Goal: Find specific fact: Find contact information

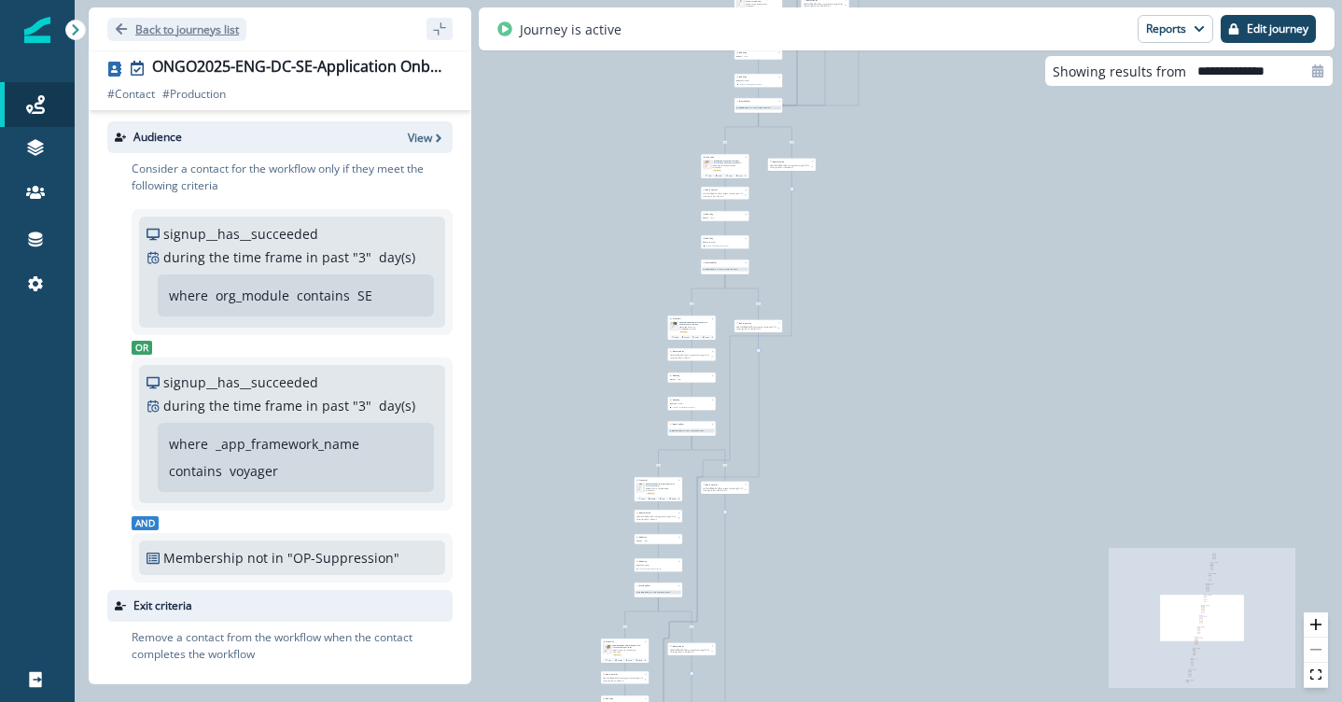
click at [205, 31] on p "Back to journeys list" at bounding box center [187, 29] width 104 height 16
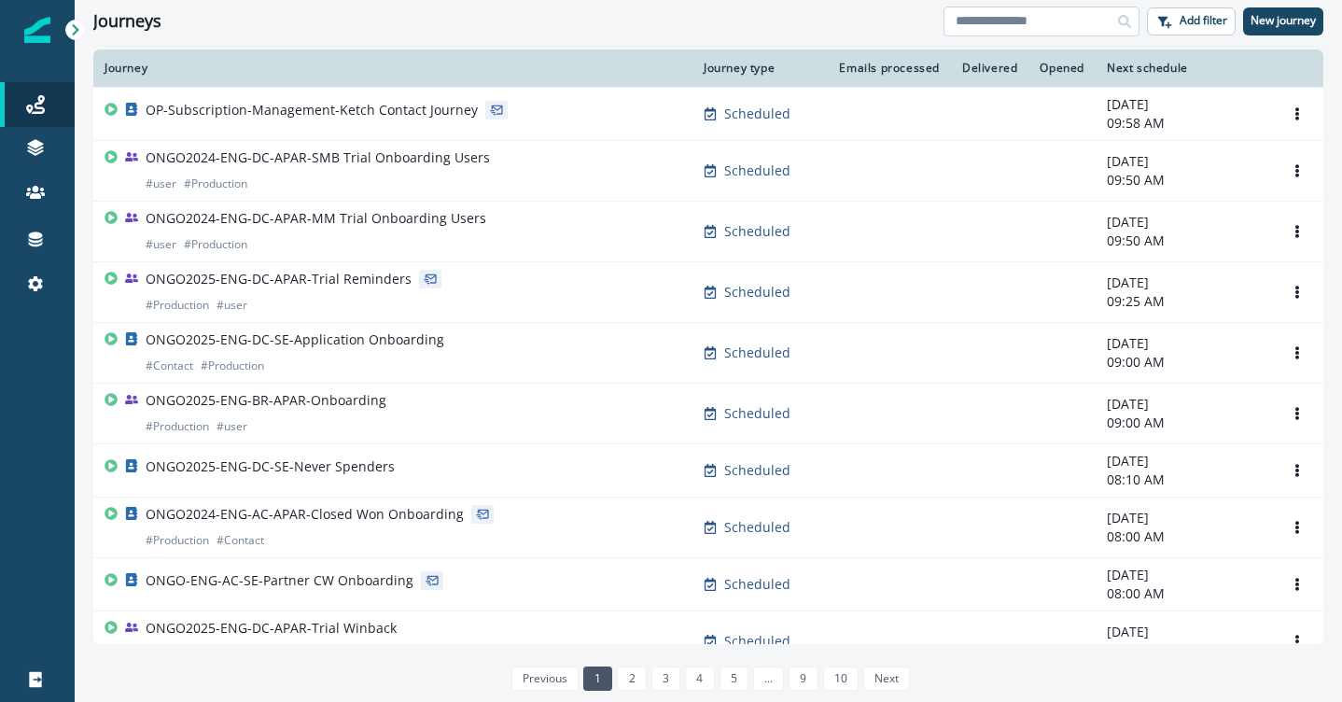
click at [1039, 19] on input at bounding box center [1042, 22] width 196 height 30
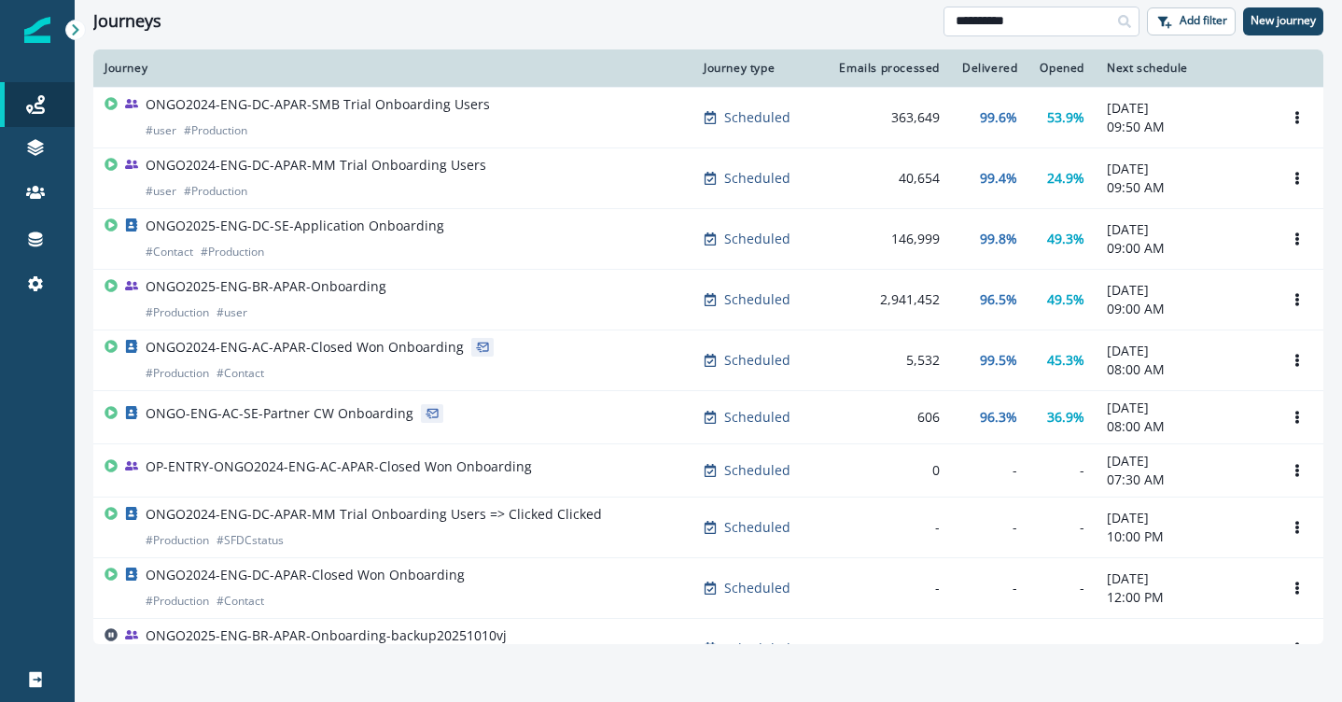
click at [1028, 25] on input "**********" at bounding box center [1042, 22] width 196 height 30
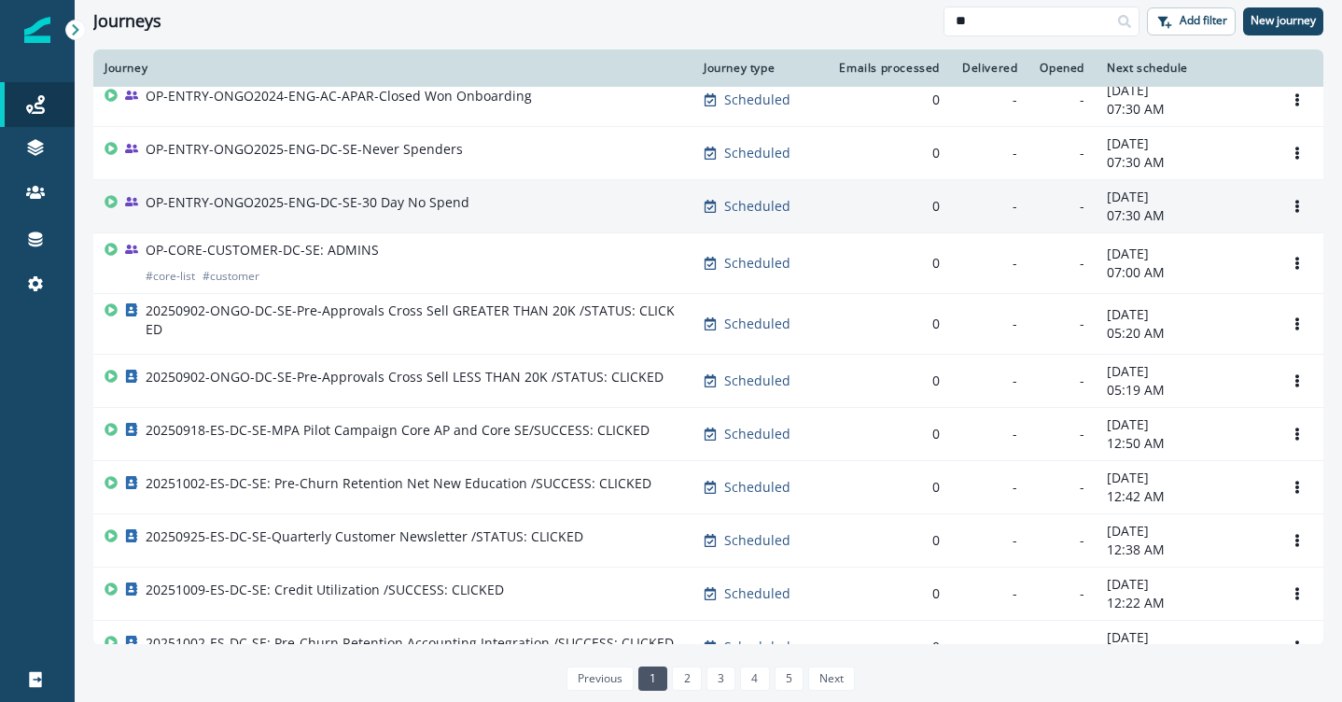
scroll to position [342, 0]
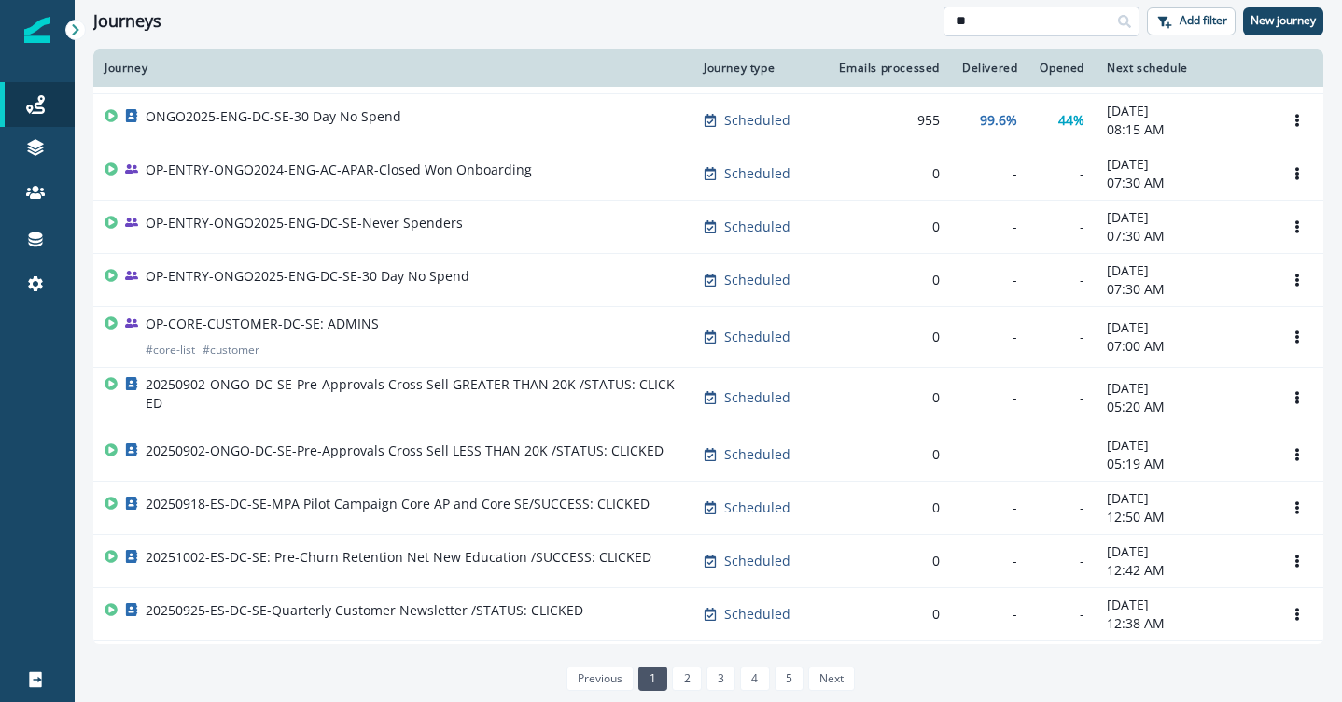
click at [985, 8] on input "**" at bounding box center [1042, 22] width 196 height 30
click at [985, 17] on input "**" at bounding box center [1042, 22] width 196 height 30
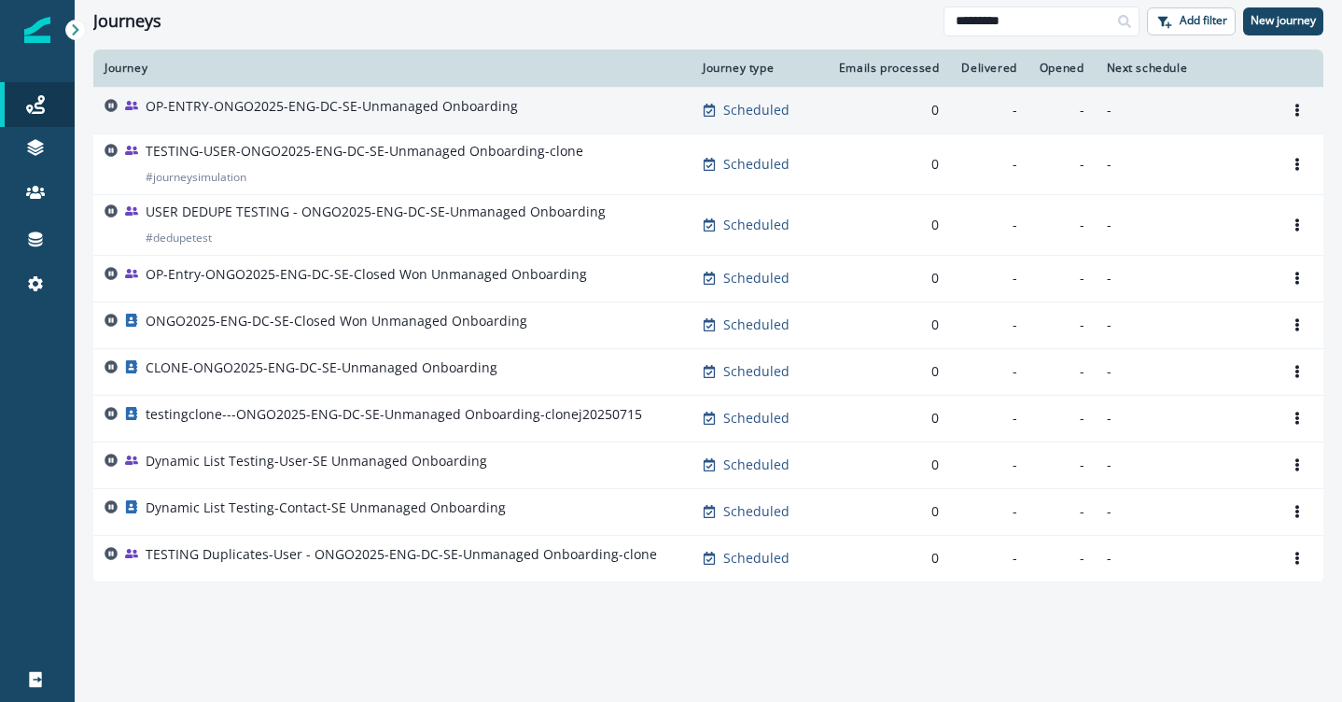
type input "*********"
click at [606, 122] on div "OP-ENTRY-ONGO2025-ENG-DC-SE-Unmanaged Onboarding" at bounding box center [393, 110] width 576 height 26
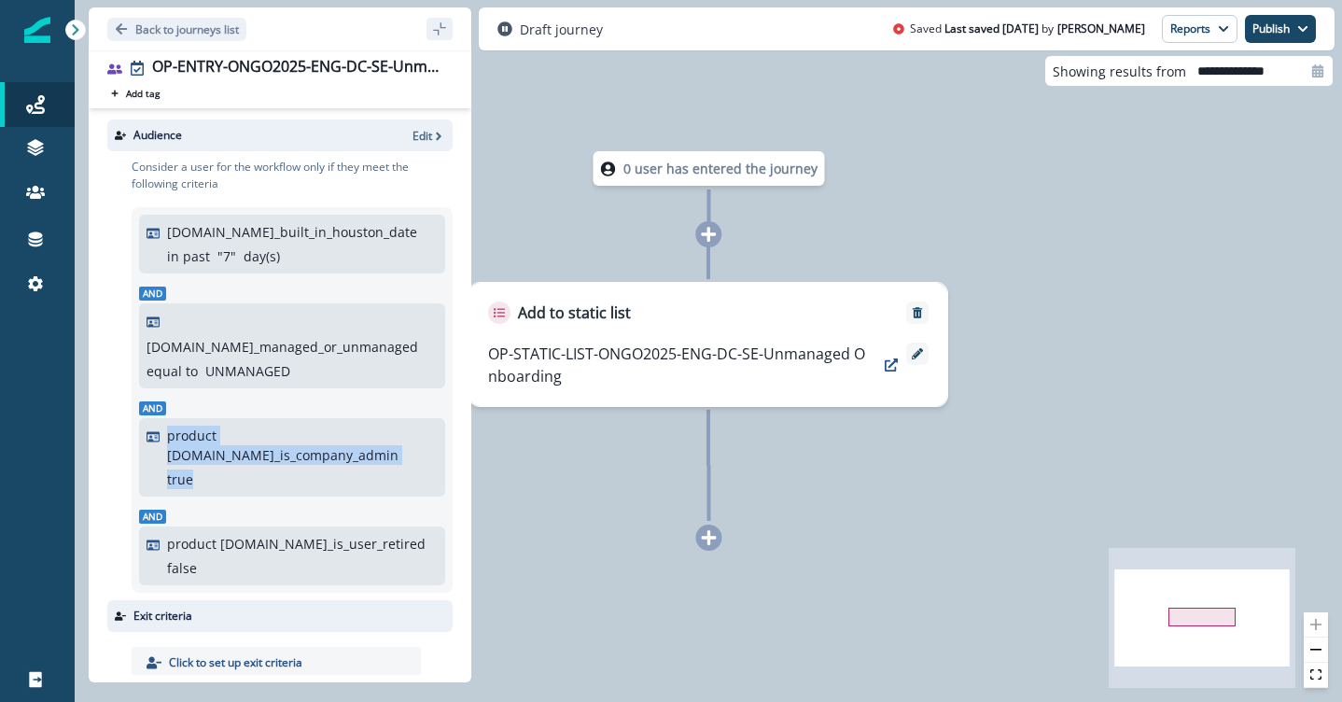
drag, startPoint x: 425, startPoint y: 412, endPoint x: 160, endPoint y: 412, distance: 265.0
click at [160, 418] on div "product user.se_is_company_admin true" at bounding box center [292, 457] width 306 height 78
click at [176, 36] on p "Back to journeys list" at bounding box center [187, 29] width 104 height 16
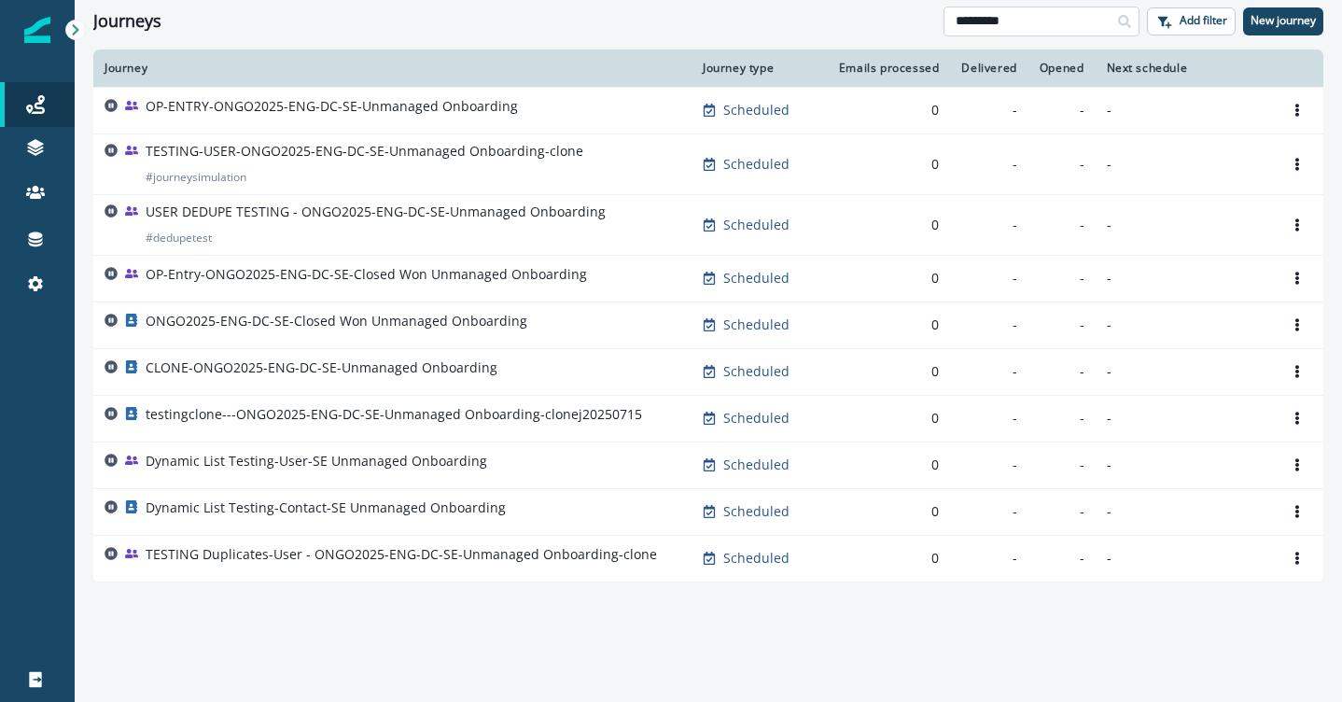
click at [972, 24] on input "*********" at bounding box center [1042, 22] width 196 height 30
click at [970, 20] on input at bounding box center [1042, 22] width 196 height 30
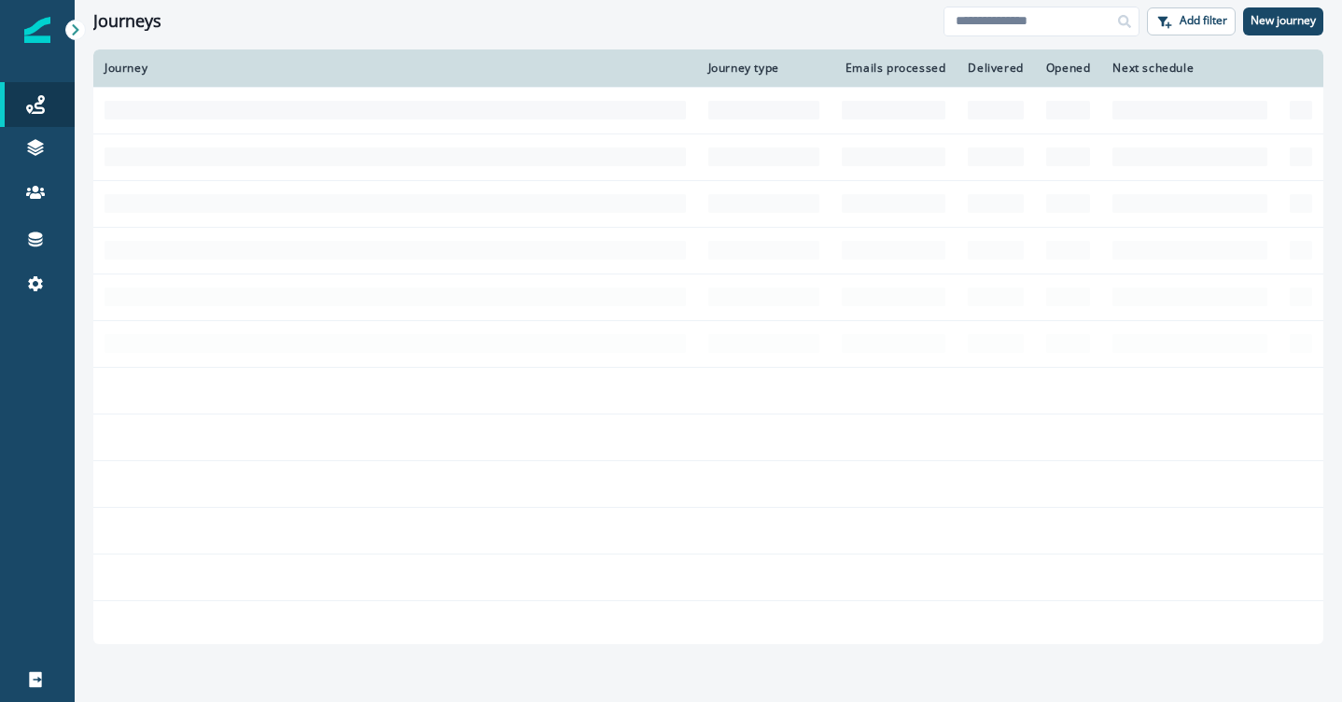
click at [1074, 160] on td at bounding box center [1068, 156] width 67 height 47
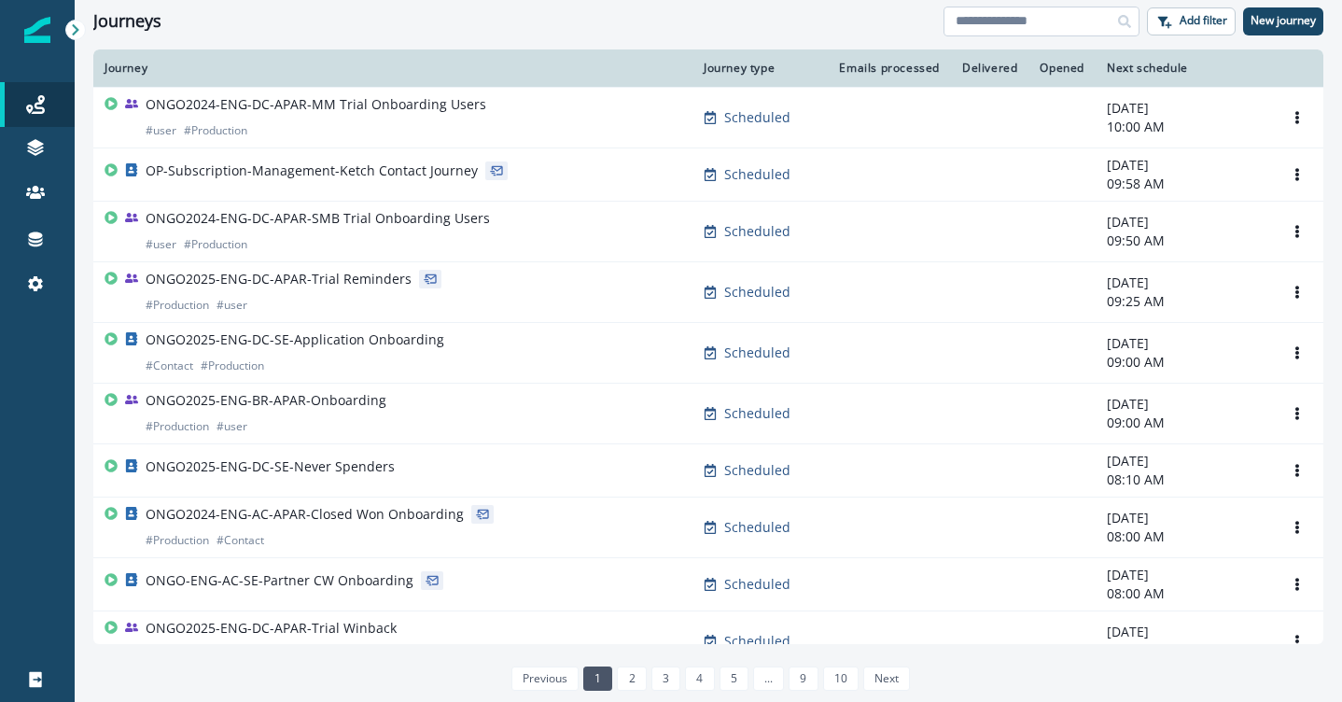
click at [999, 24] on input at bounding box center [1042, 22] width 196 height 30
type input "**"
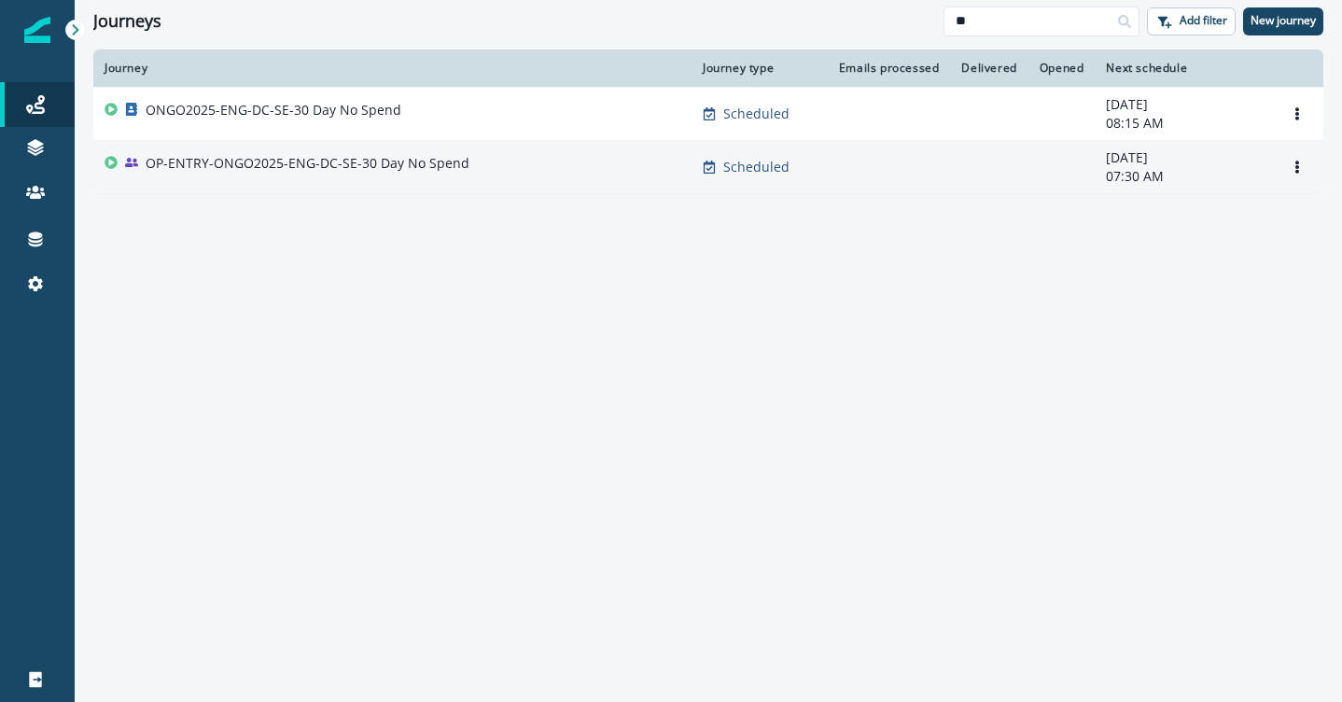
click at [539, 171] on div "OP-ENTRY-ONGO2025-ENG-DC-SE-30 Day No Spend" at bounding box center [393, 167] width 576 height 26
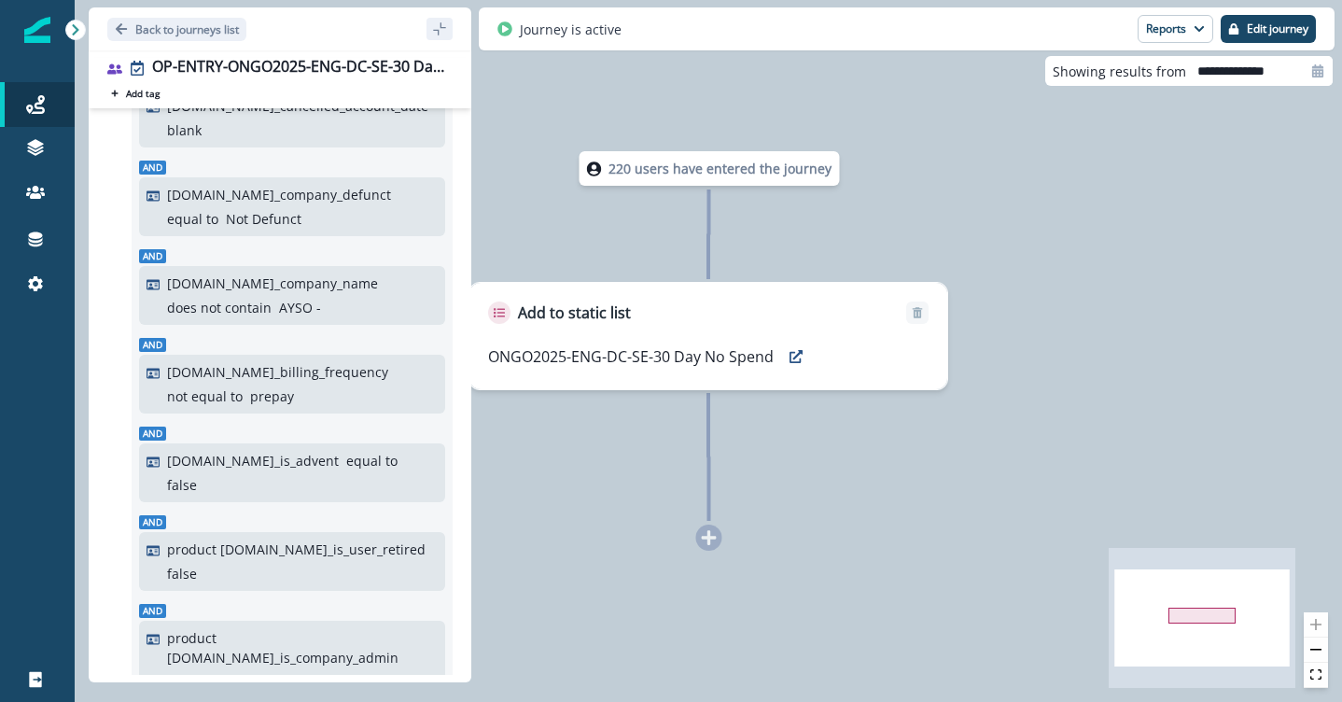
scroll to position [507, 0]
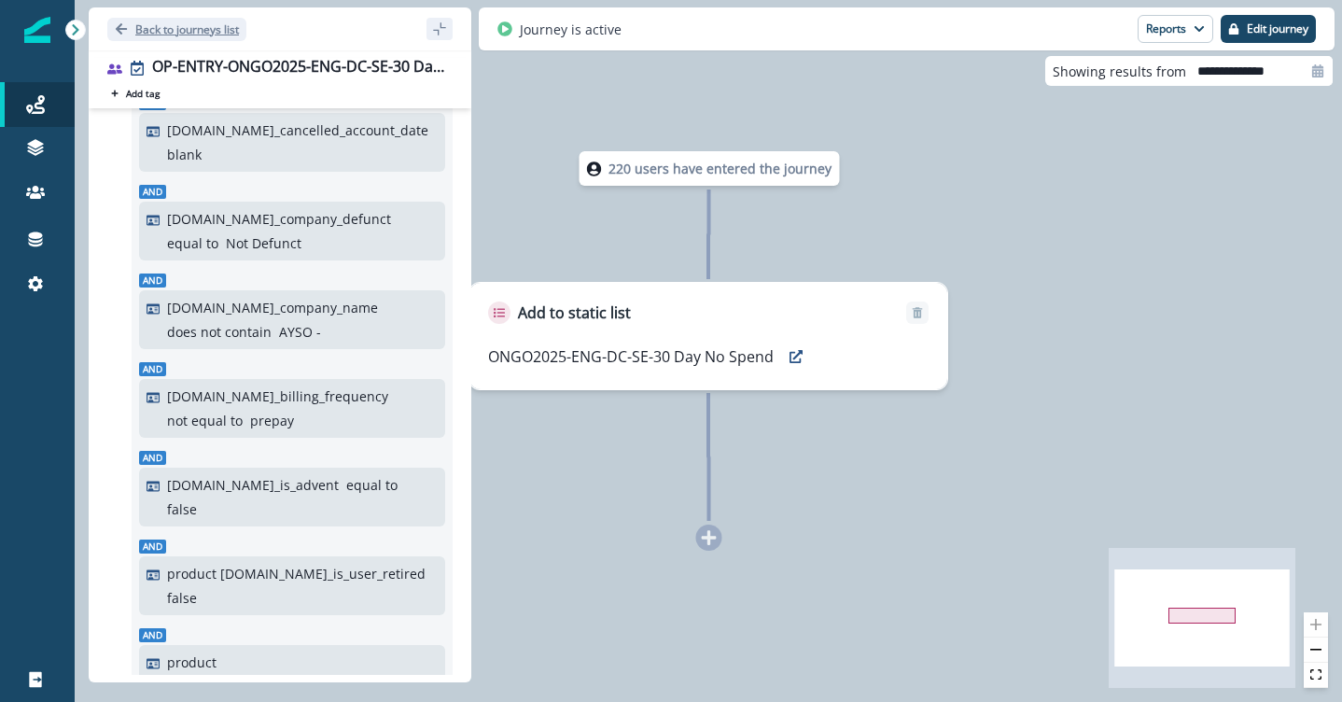
click at [169, 30] on p "Back to journeys list" at bounding box center [187, 29] width 104 height 16
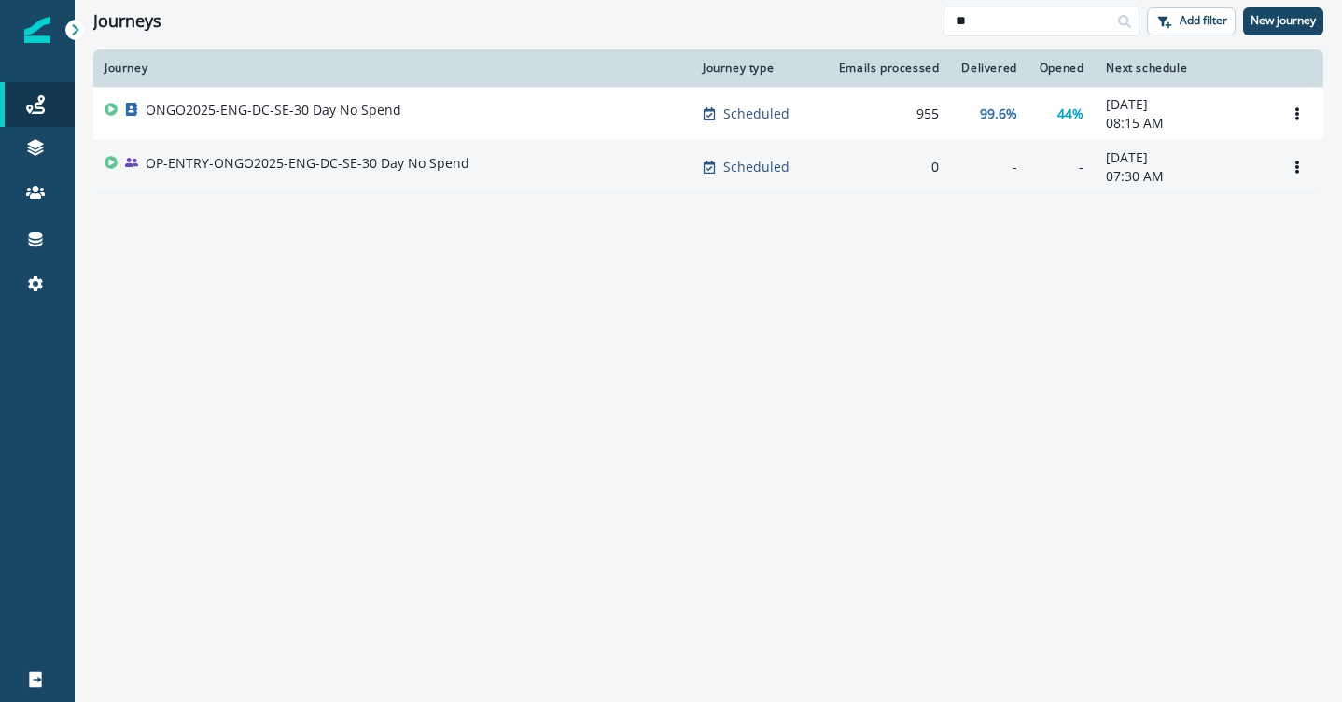
click at [456, 175] on div "OP-ENTRY-ONGO2025-ENG-DC-SE-30 Day No Spend" at bounding box center [308, 167] width 324 height 26
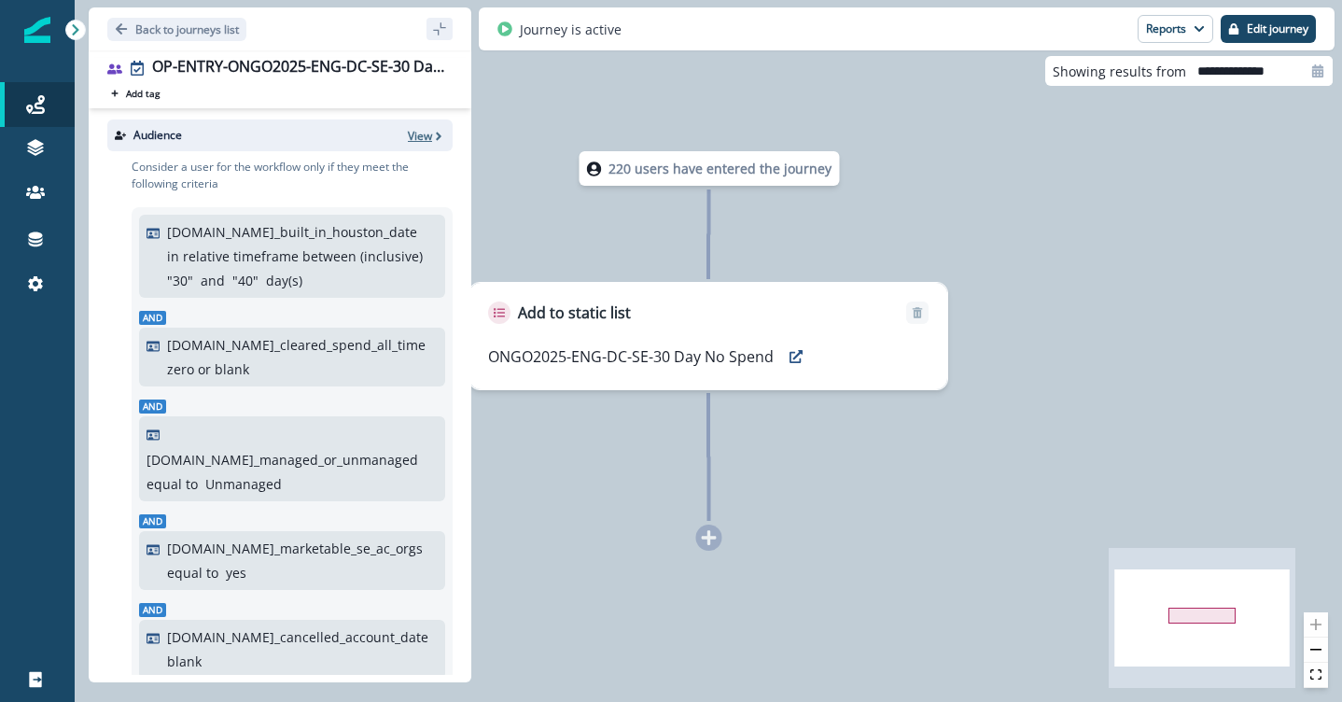
click at [415, 129] on p "View" at bounding box center [420, 136] width 24 height 16
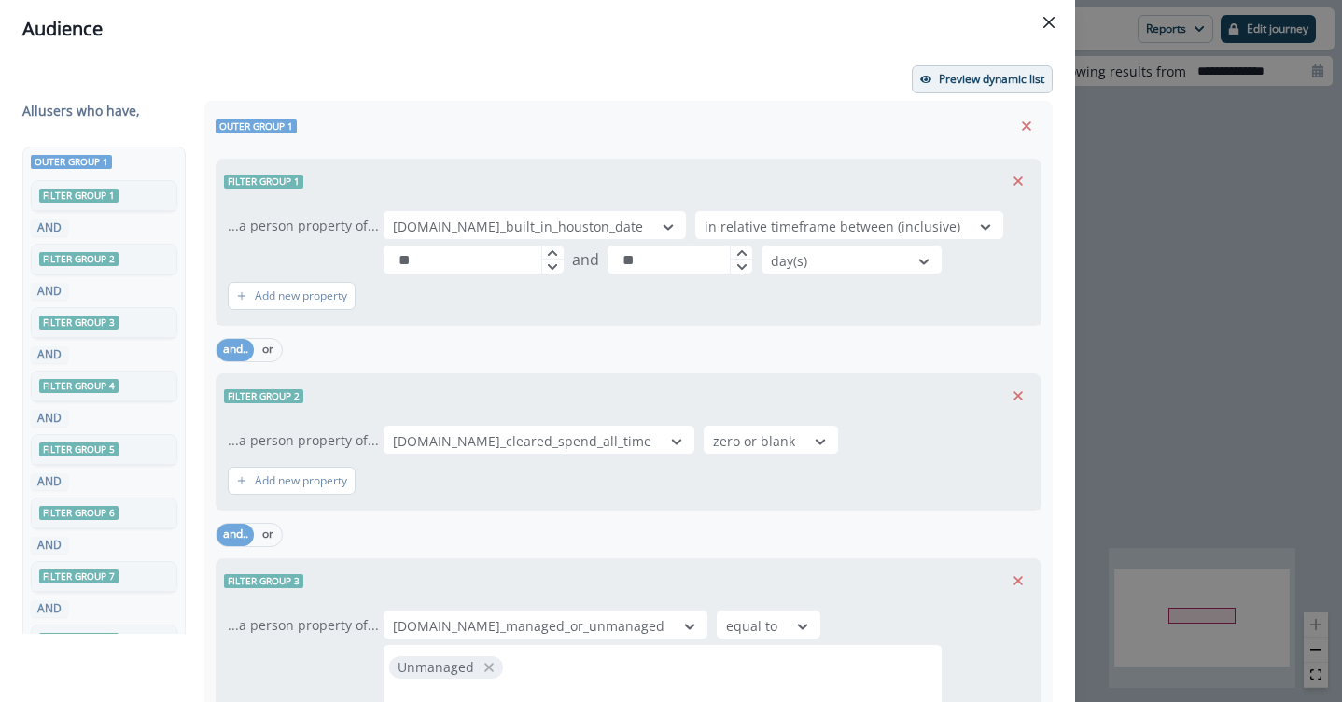
click at [939, 81] on p "Preview dynamic list" at bounding box center [991, 79] width 105 height 13
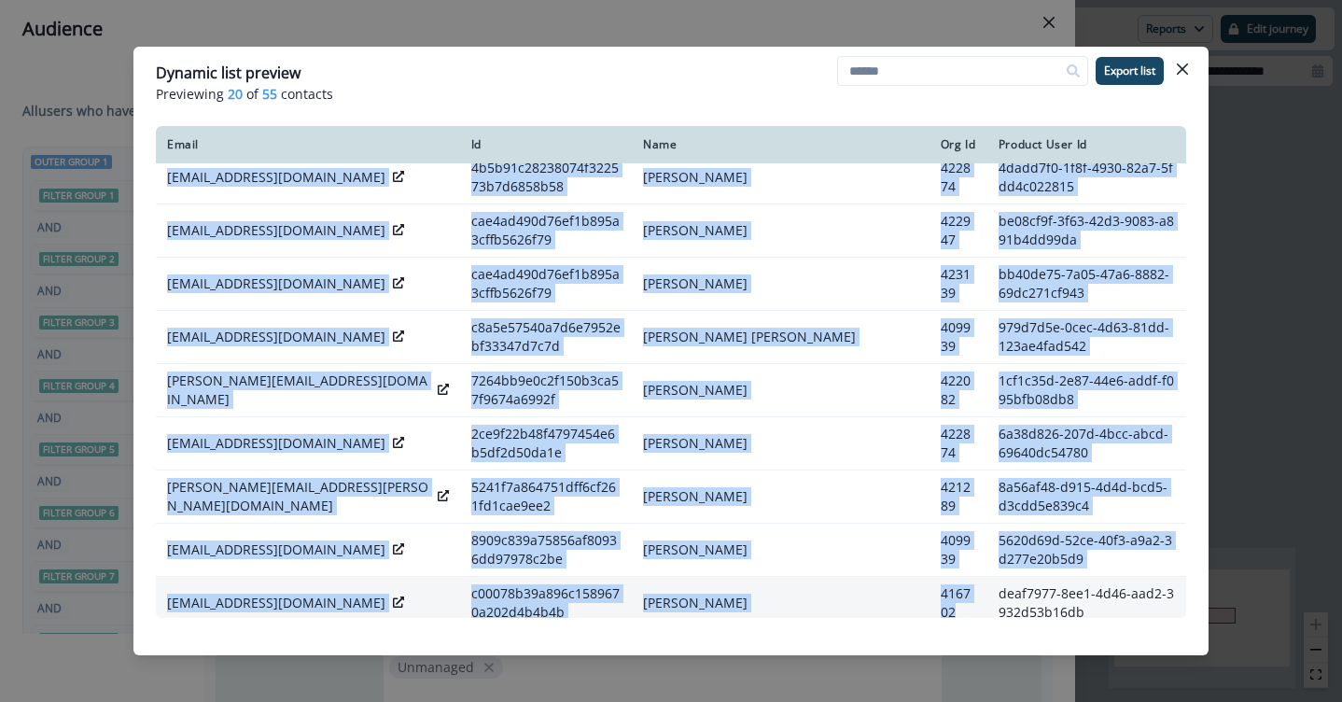
drag, startPoint x: 888, startPoint y: 175, endPoint x: 930, endPoint y: 604, distance: 431.3
click at [924, 622] on div "Email Id Name Org Id Product User Id bill.com@claconnect.com 660c9e5686a04df0ae…" at bounding box center [670, 372] width 1075 height 506
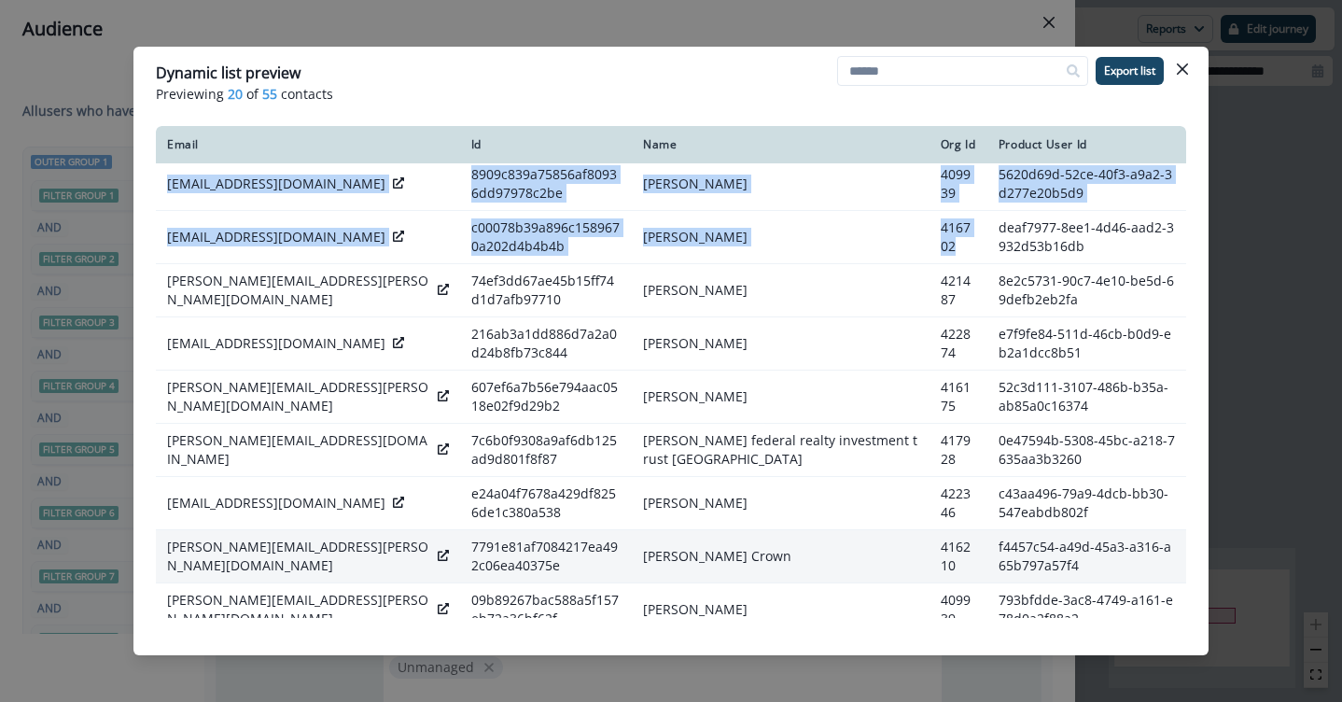
scroll to position [610, 0]
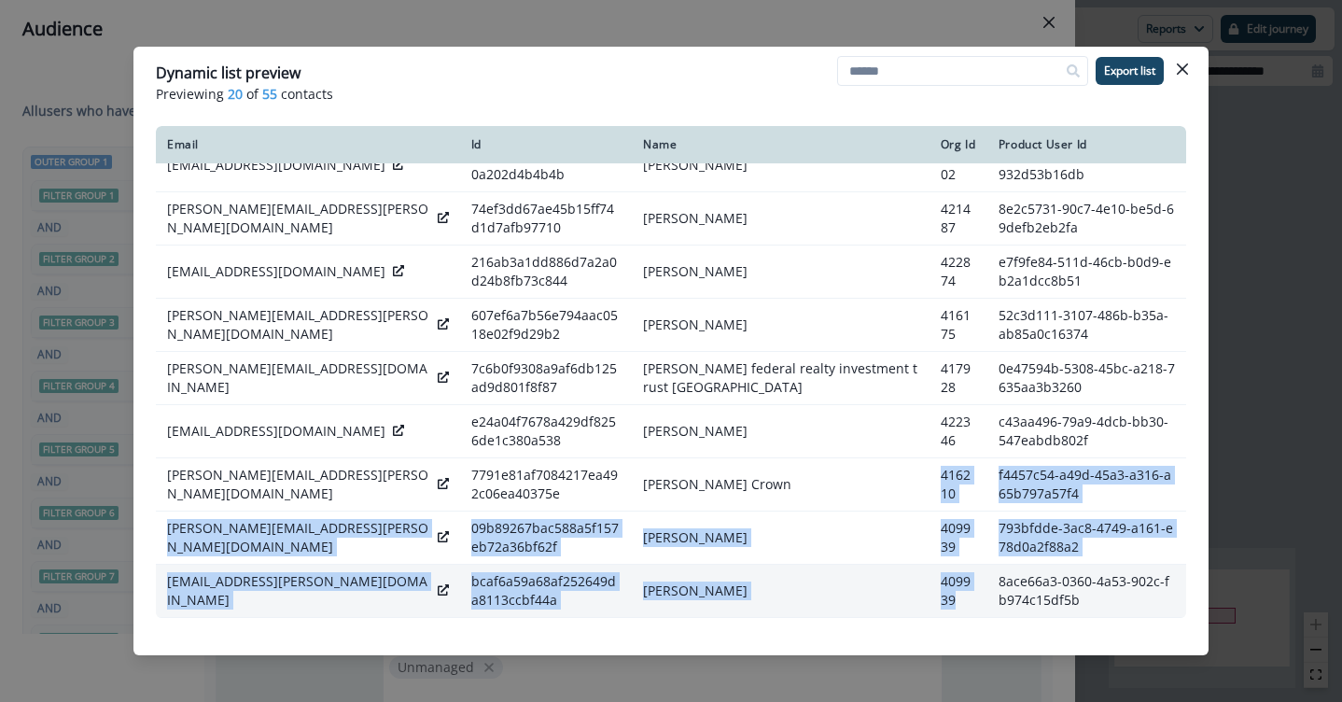
drag, startPoint x: 882, startPoint y: 470, endPoint x: 915, endPoint y: 591, distance: 124.7
click at [915, 591] on tbody "bill.com@claconnect.com 660c9e5686a04df0ae3f6216f1434e01 Billcom Support 419674…" at bounding box center [671, 85] width 1030 height 1064
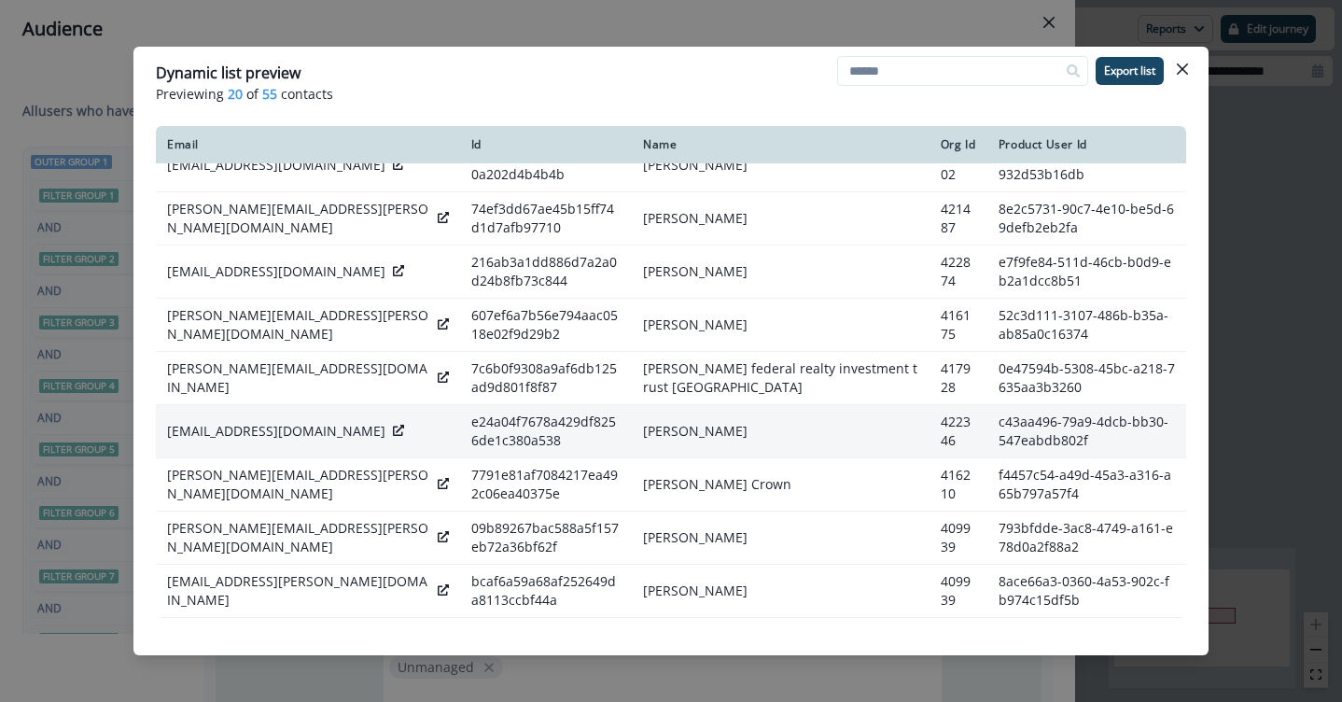
click at [930, 424] on td "422346" at bounding box center [959, 430] width 58 height 53
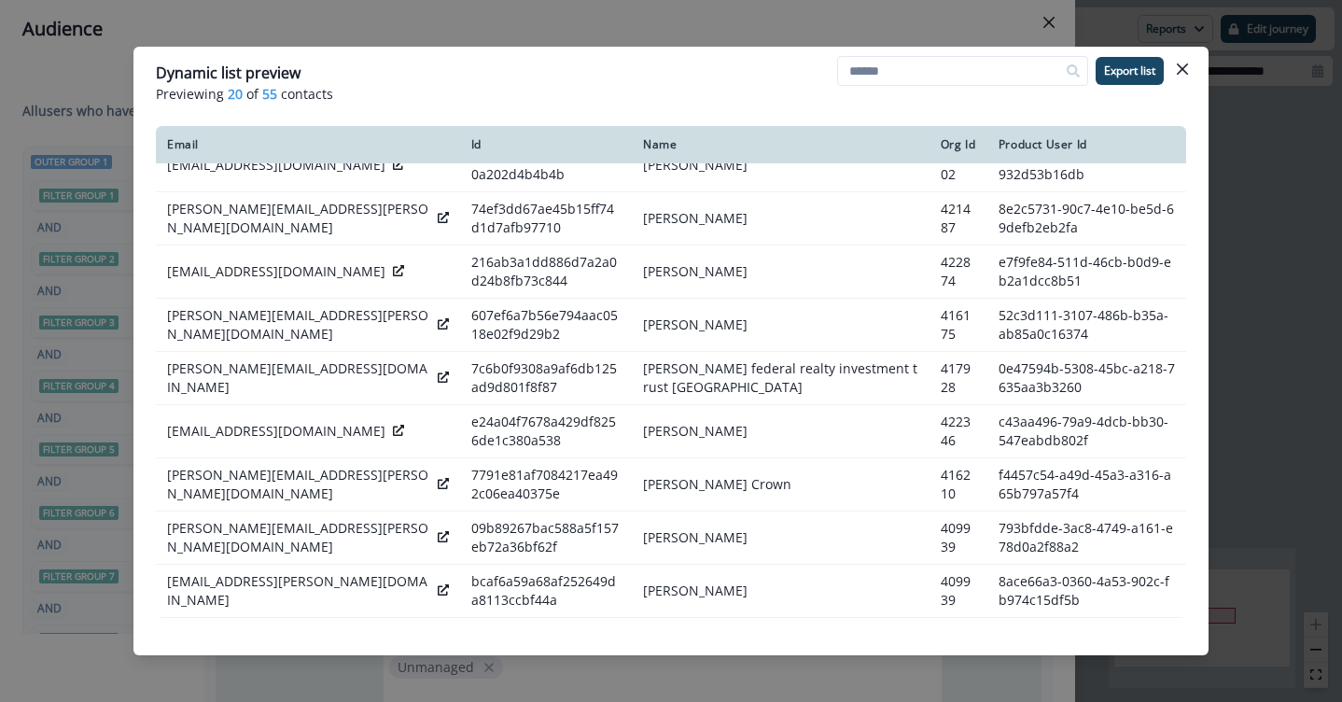
scroll to position [0, 0]
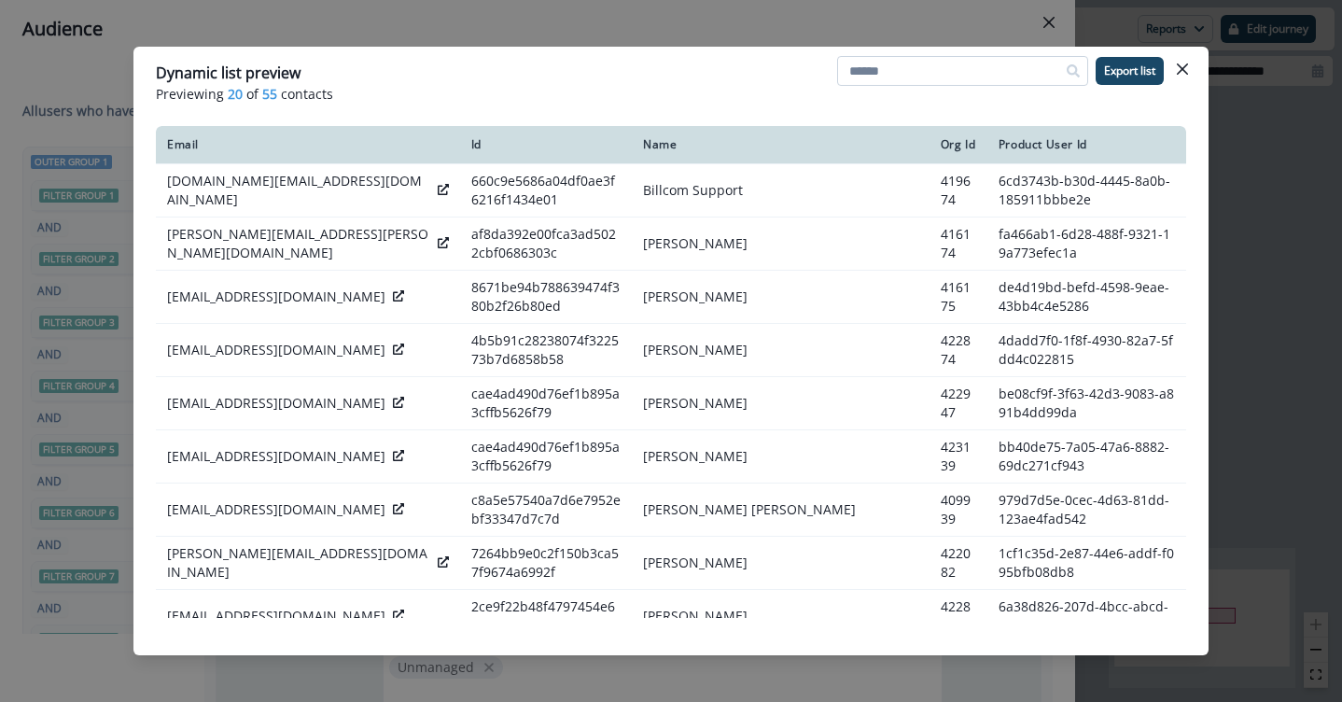
click at [894, 69] on input at bounding box center [962, 71] width 251 height 30
paste input "**********"
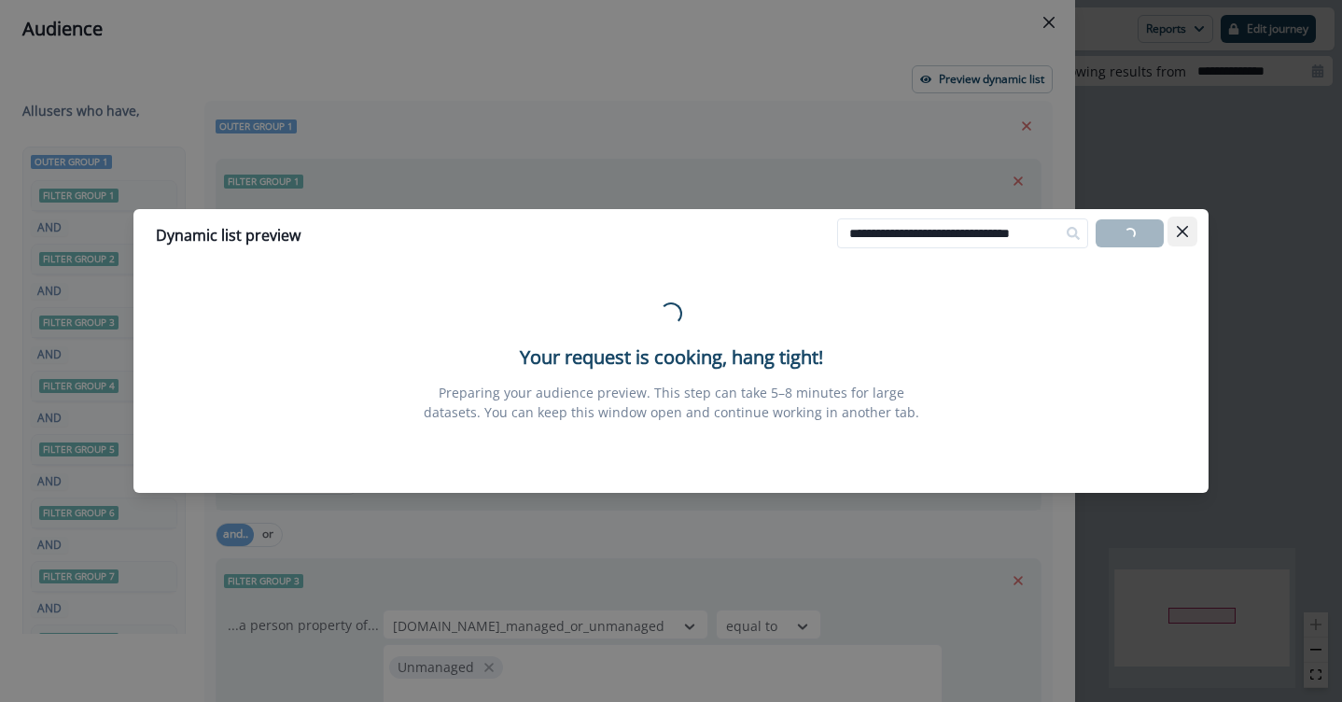
type input "**********"
click at [1184, 229] on icon "Close" at bounding box center [1182, 231] width 11 height 11
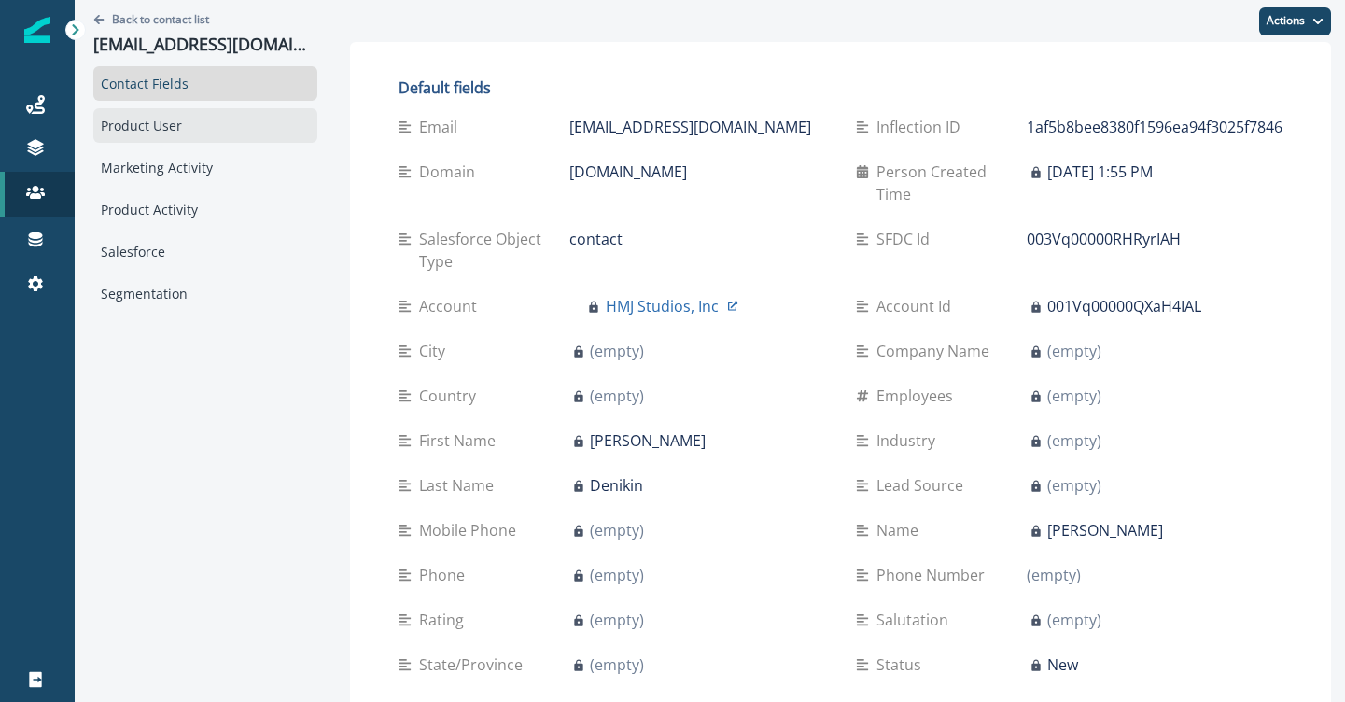
click at [167, 133] on div "Product User" at bounding box center [205, 125] width 224 height 35
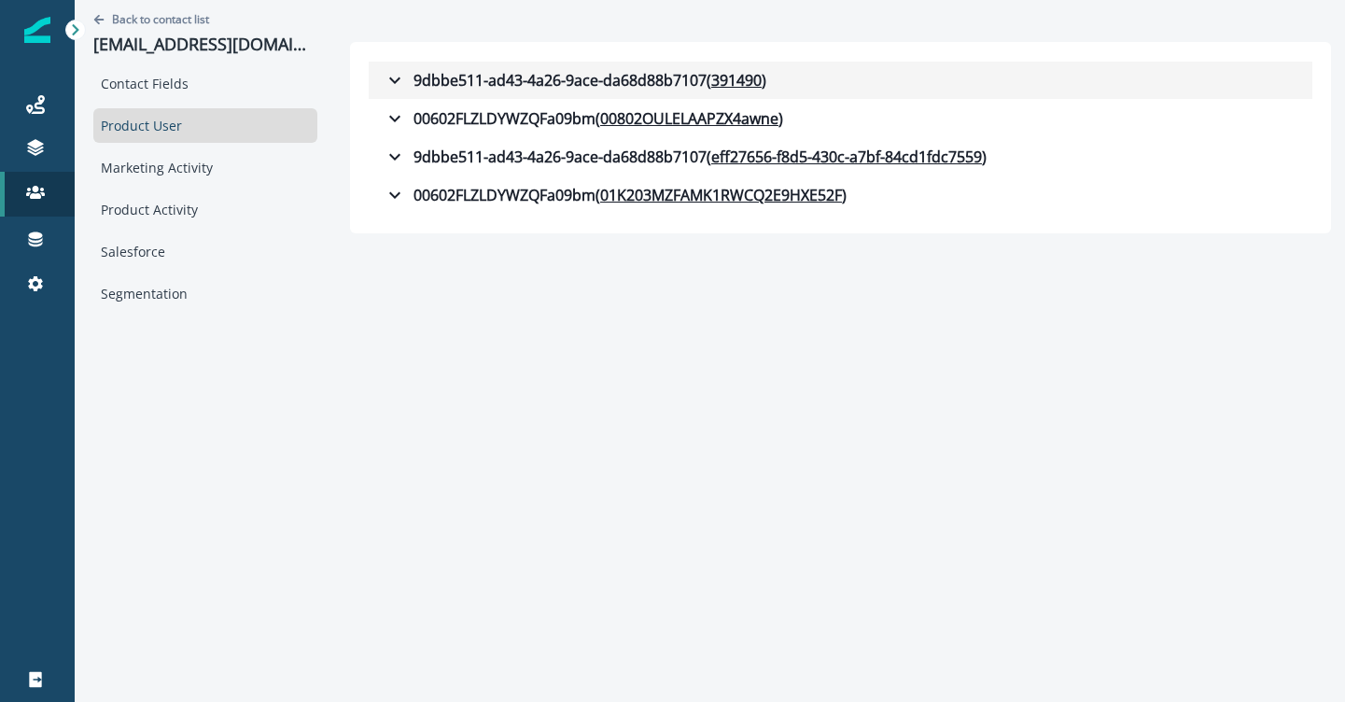
click at [391, 77] on icon "button" at bounding box center [395, 80] width 22 height 22
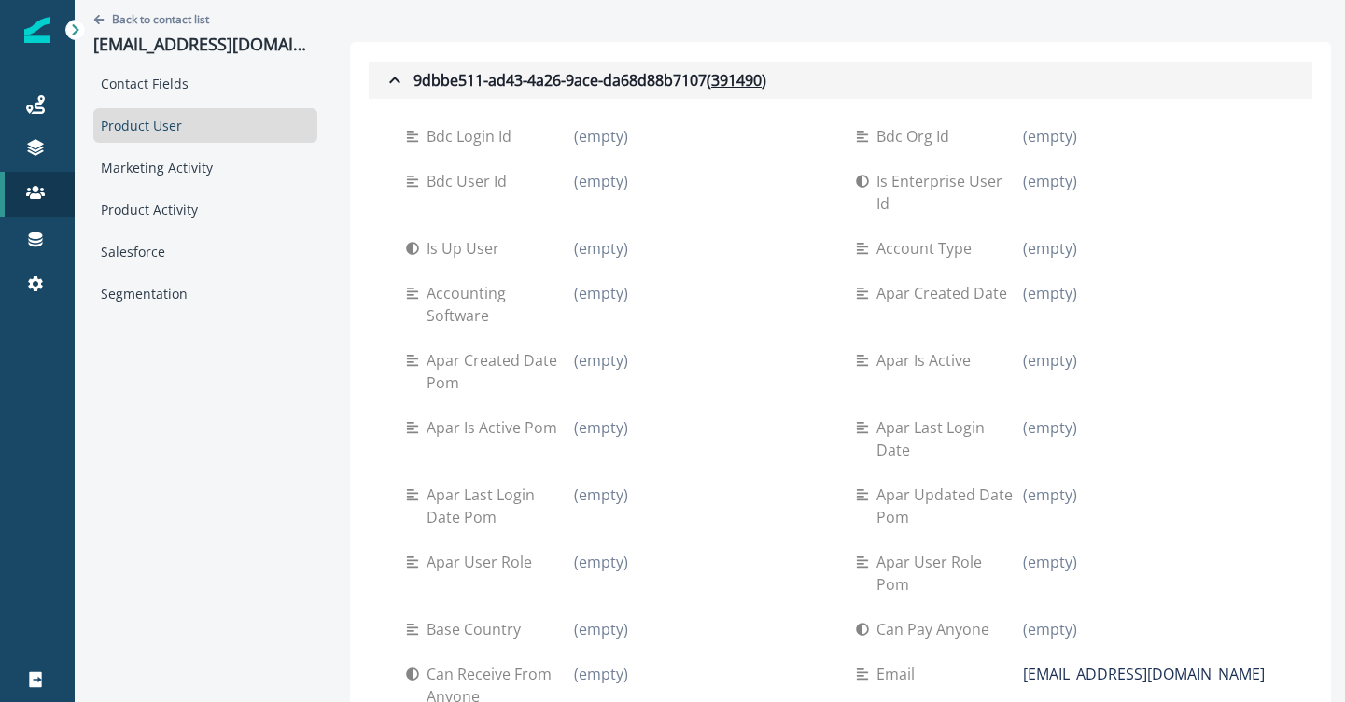
click at [726, 68] on button "9dbbe511-ad43-4a26-9ace-da68d88b7107 ( 391490 )" at bounding box center [841, 80] width 944 height 37
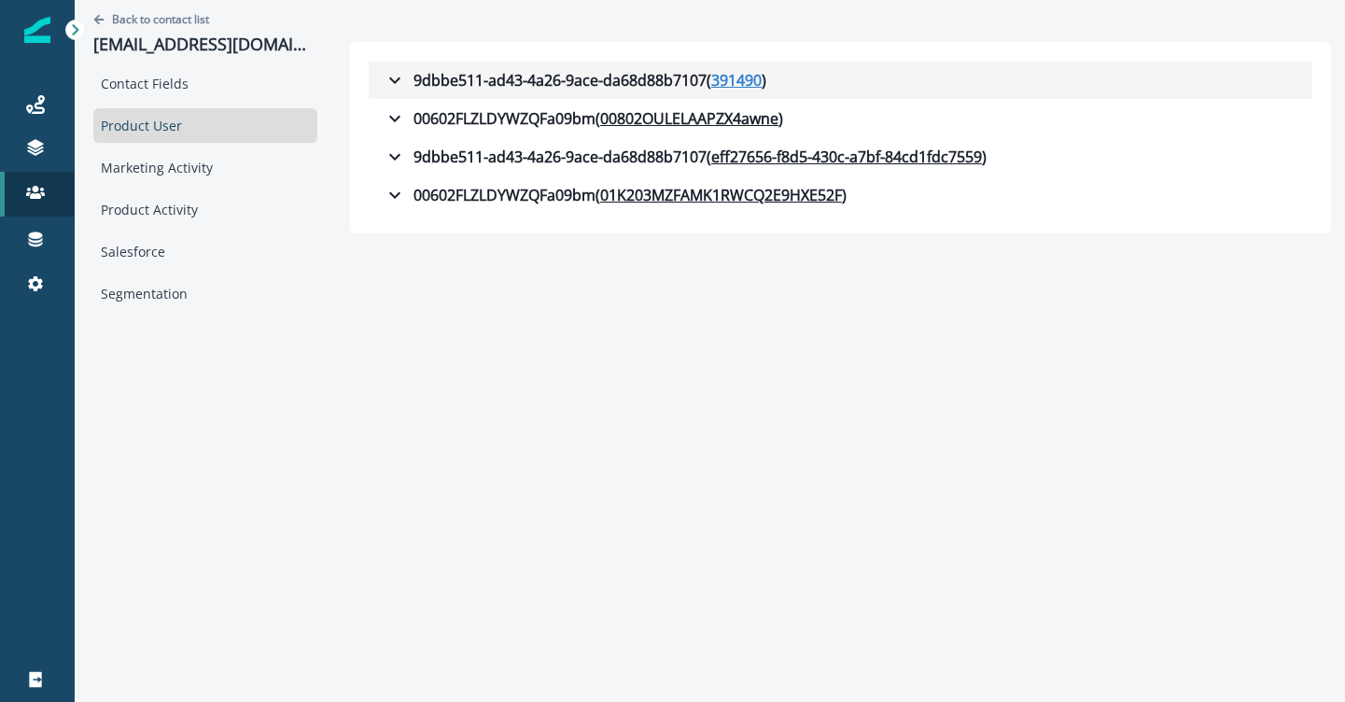
click at [728, 77] on u "391490" at bounding box center [736, 80] width 50 height 22
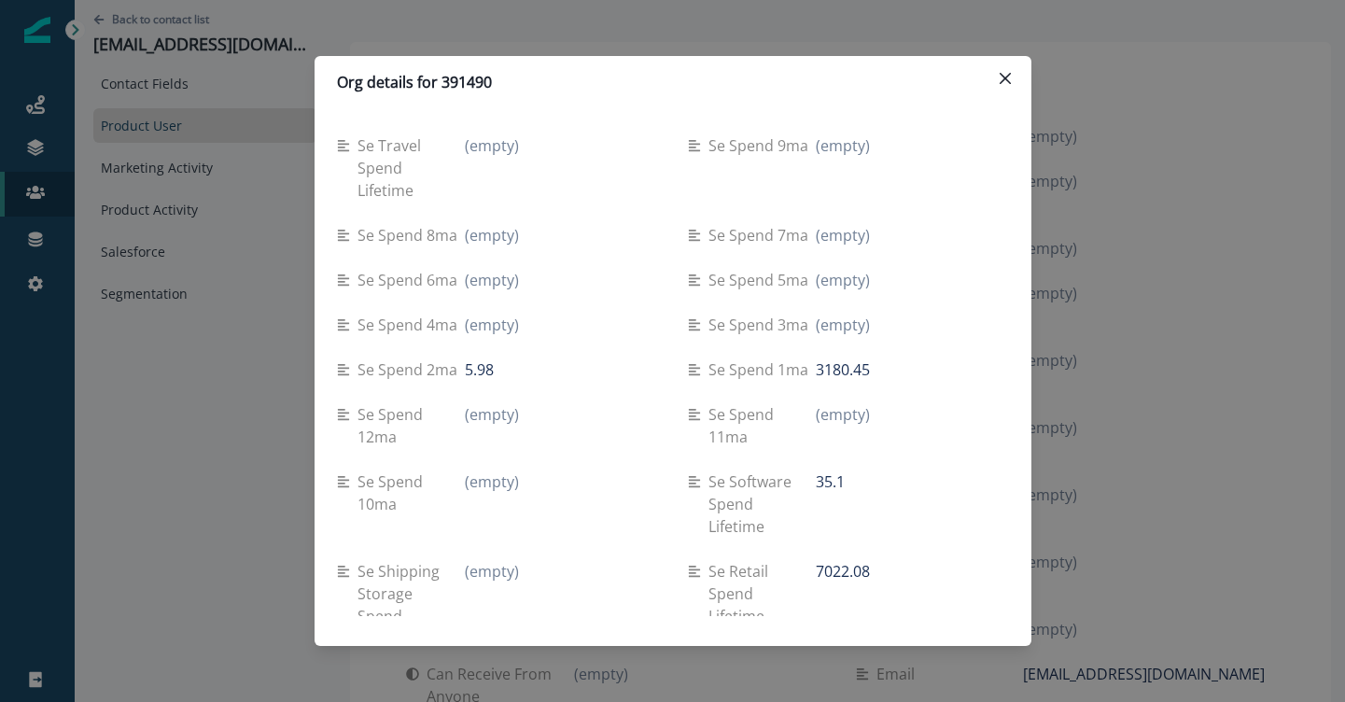
click at [454, 81] on p "Org details for 391490" at bounding box center [414, 82] width 155 height 22
copy p "391490"
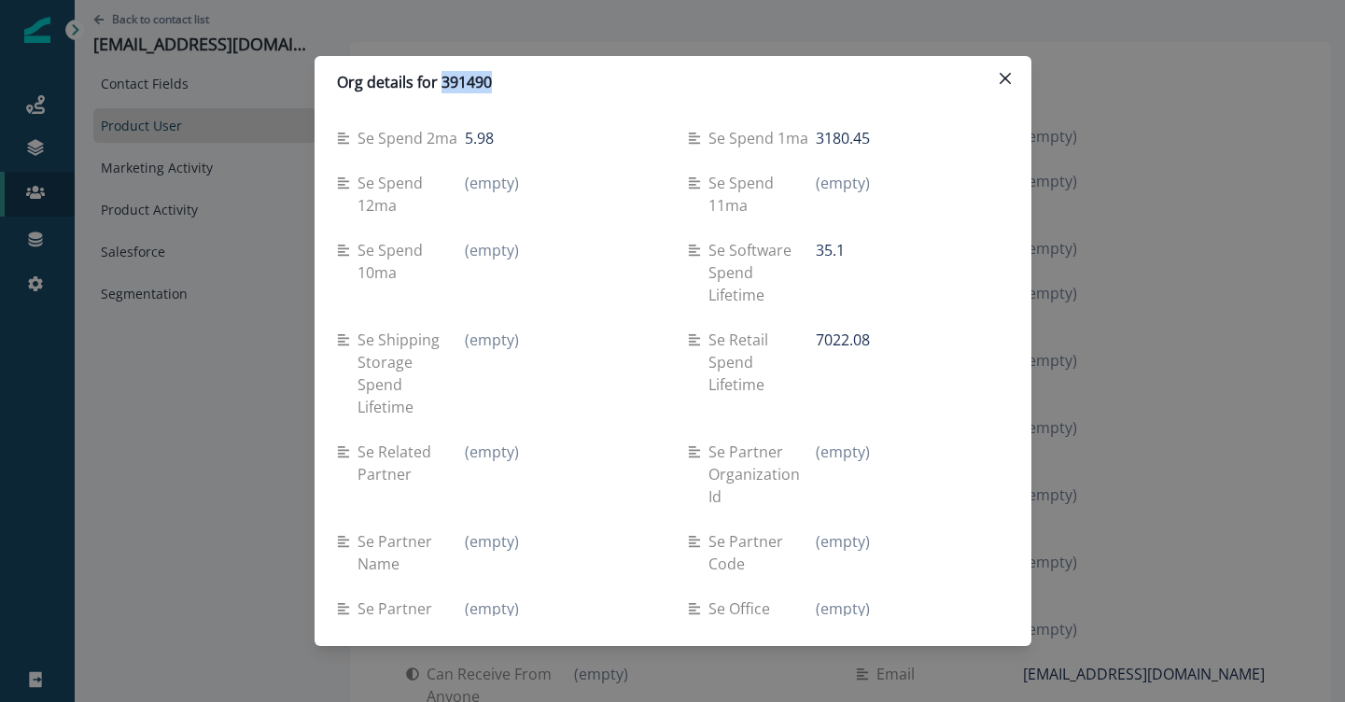
scroll to position [349, 0]
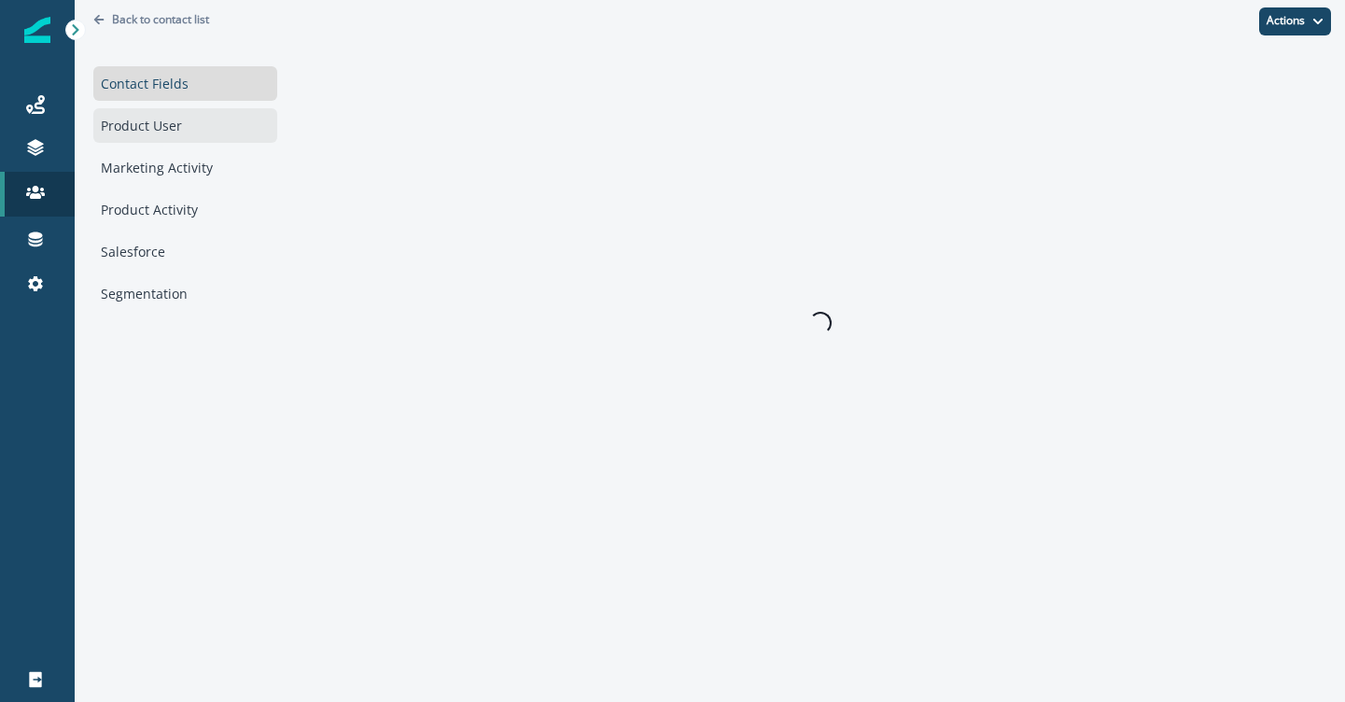
click at [119, 122] on div "Product User" at bounding box center [185, 125] width 184 height 35
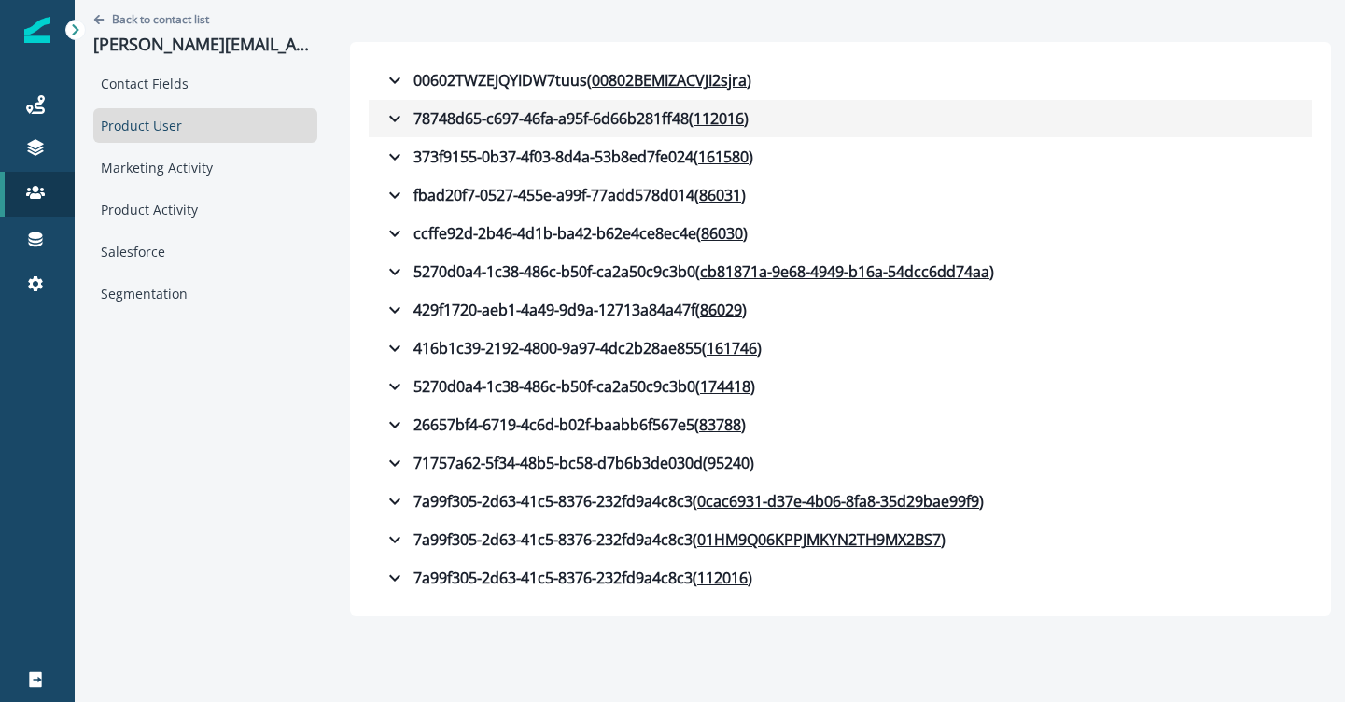
click at [391, 119] on icon "button" at bounding box center [394, 119] width 11 height 7
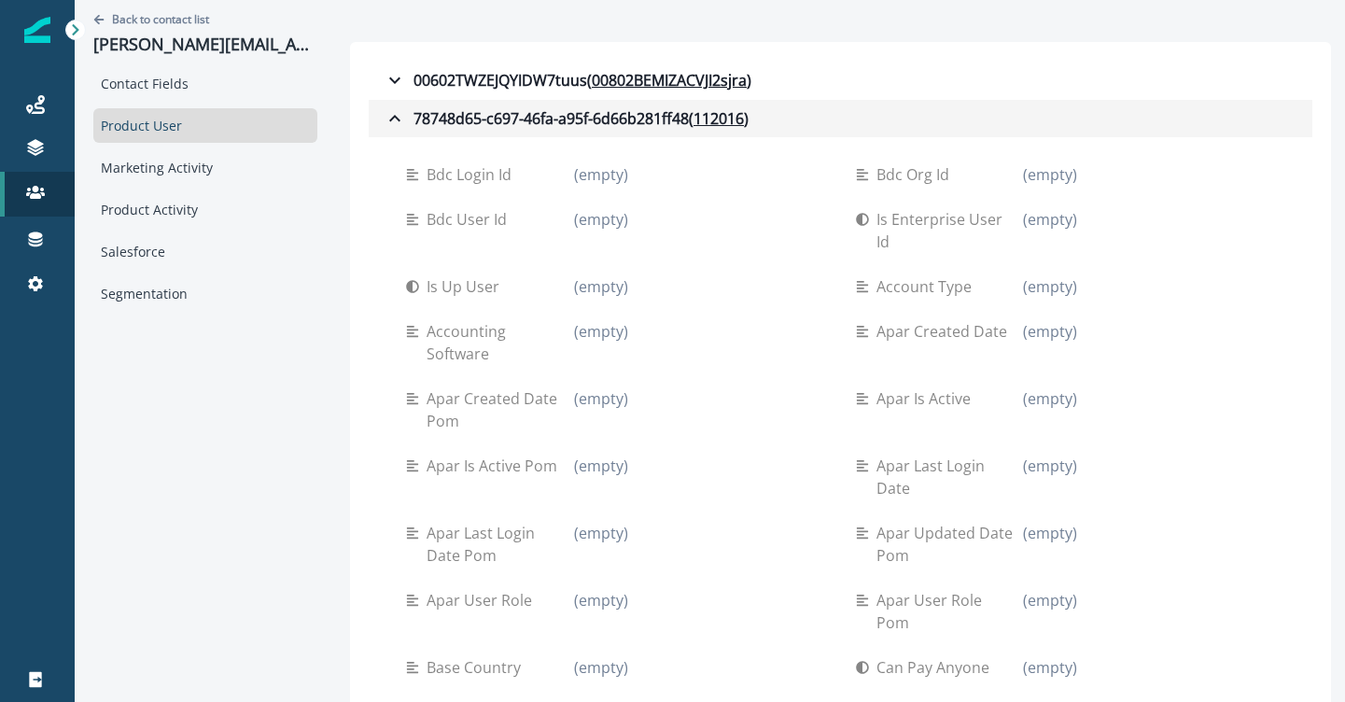
click at [390, 110] on icon "button" at bounding box center [395, 118] width 22 height 22
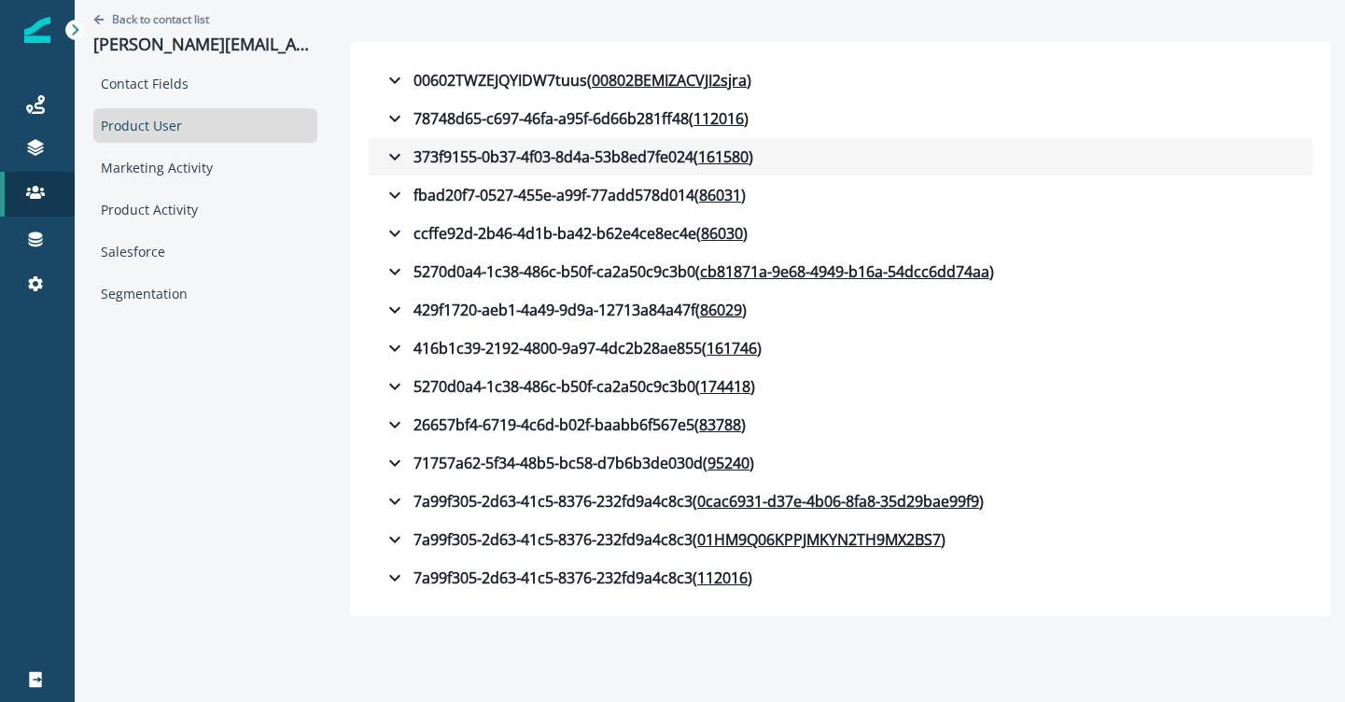
click at [400, 156] on icon "button" at bounding box center [395, 157] width 22 height 22
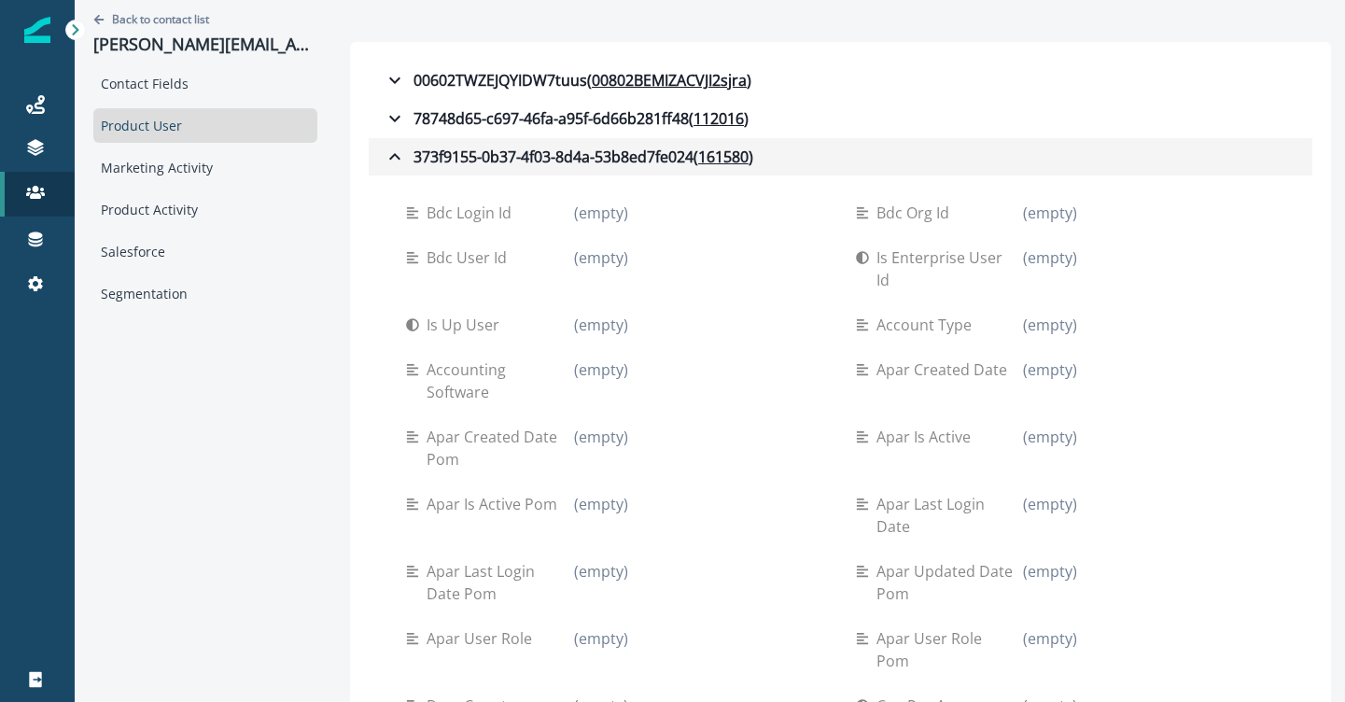
click at [390, 155] on icon "button" at bounding box center [395, 157] width 22 height 22
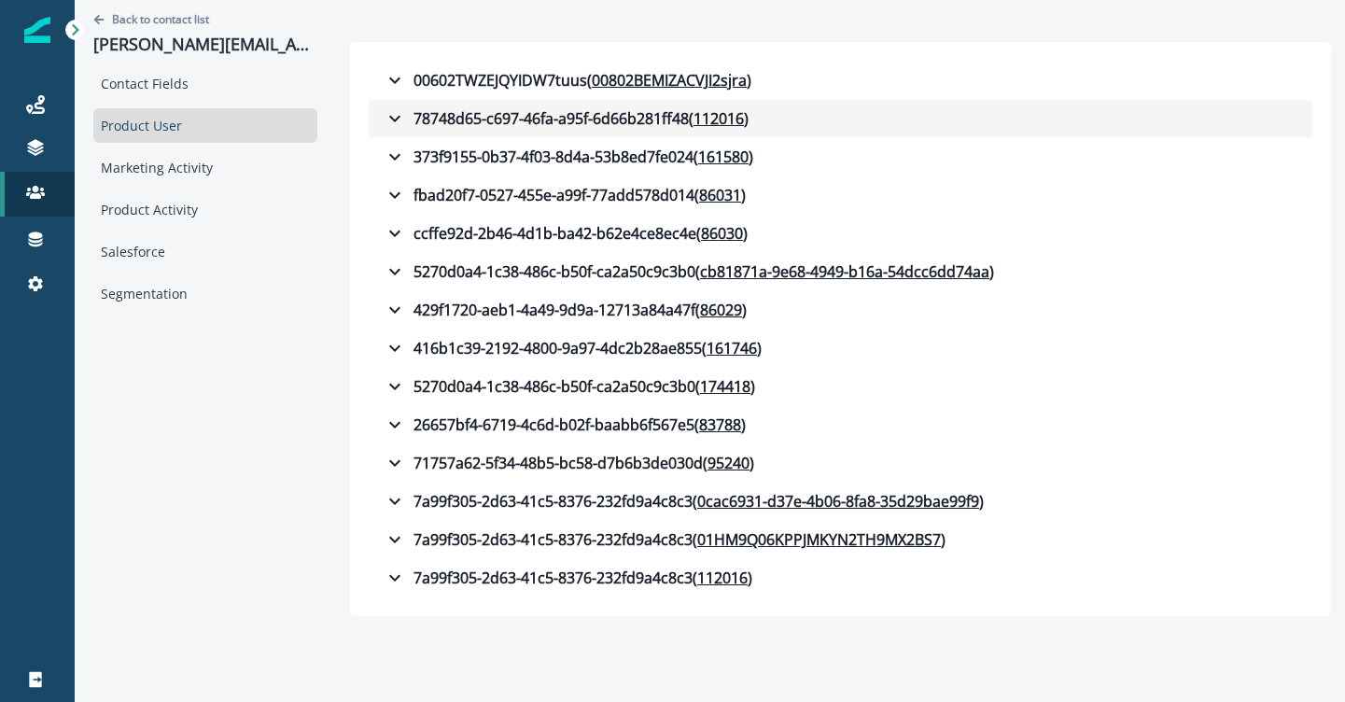
click at [385, 117] on icon "button" at bounding box center [395, 118] width 22 height 22
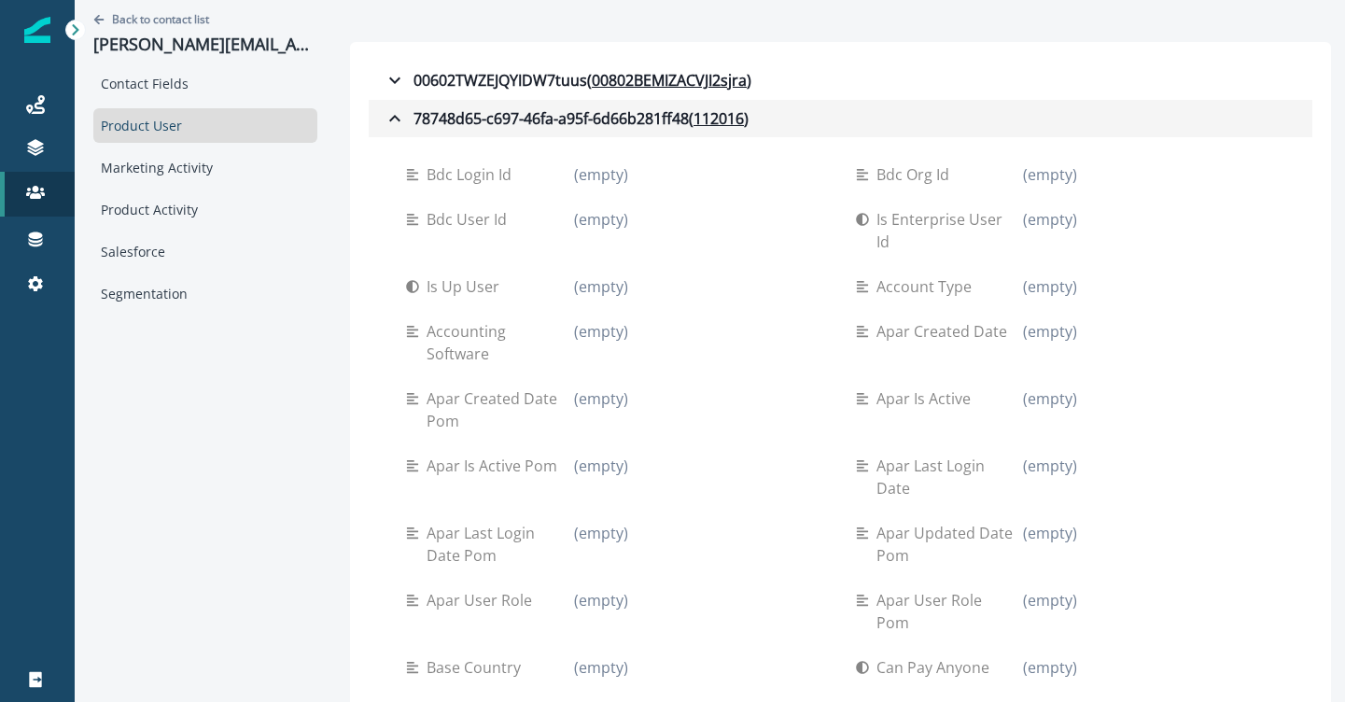
click at [397, 122] on icon "button" at bounding box center [395, 118] width 22 height 22
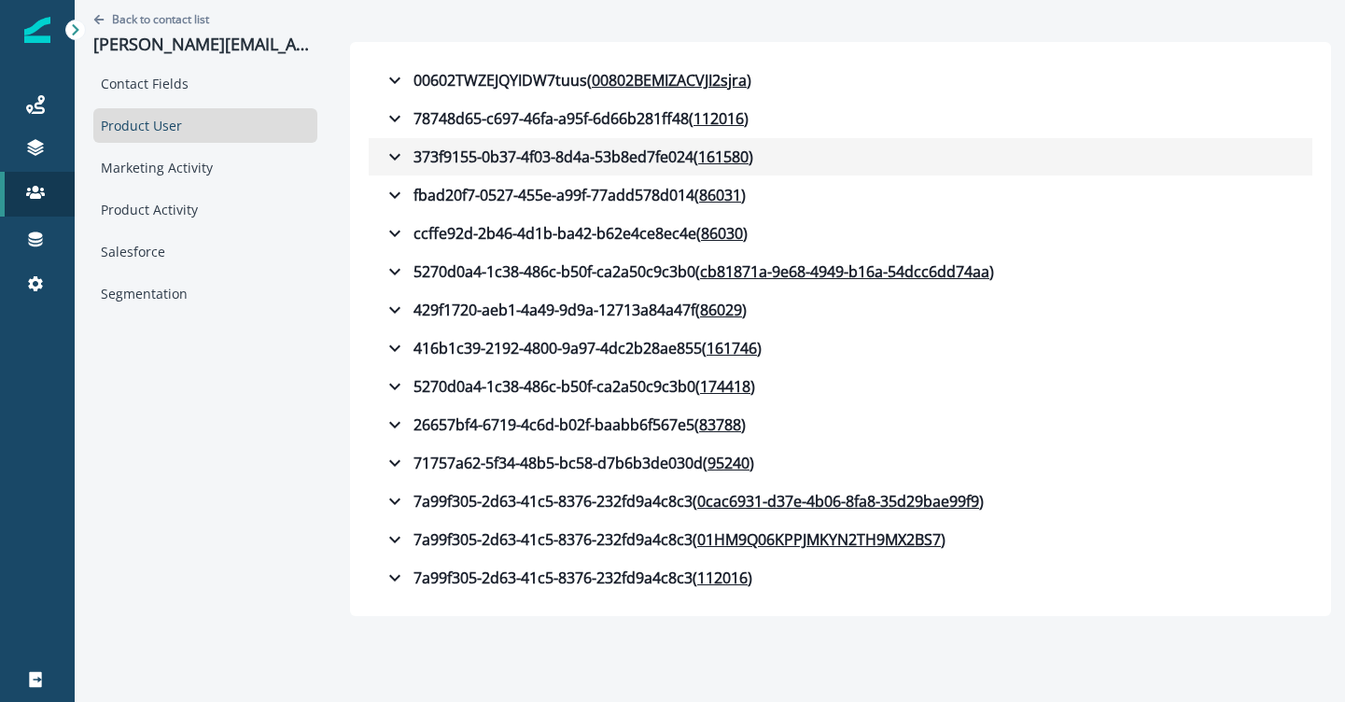
click at [397, 158] on icon "button" at bounding box center [395, 157] width 22 height 22
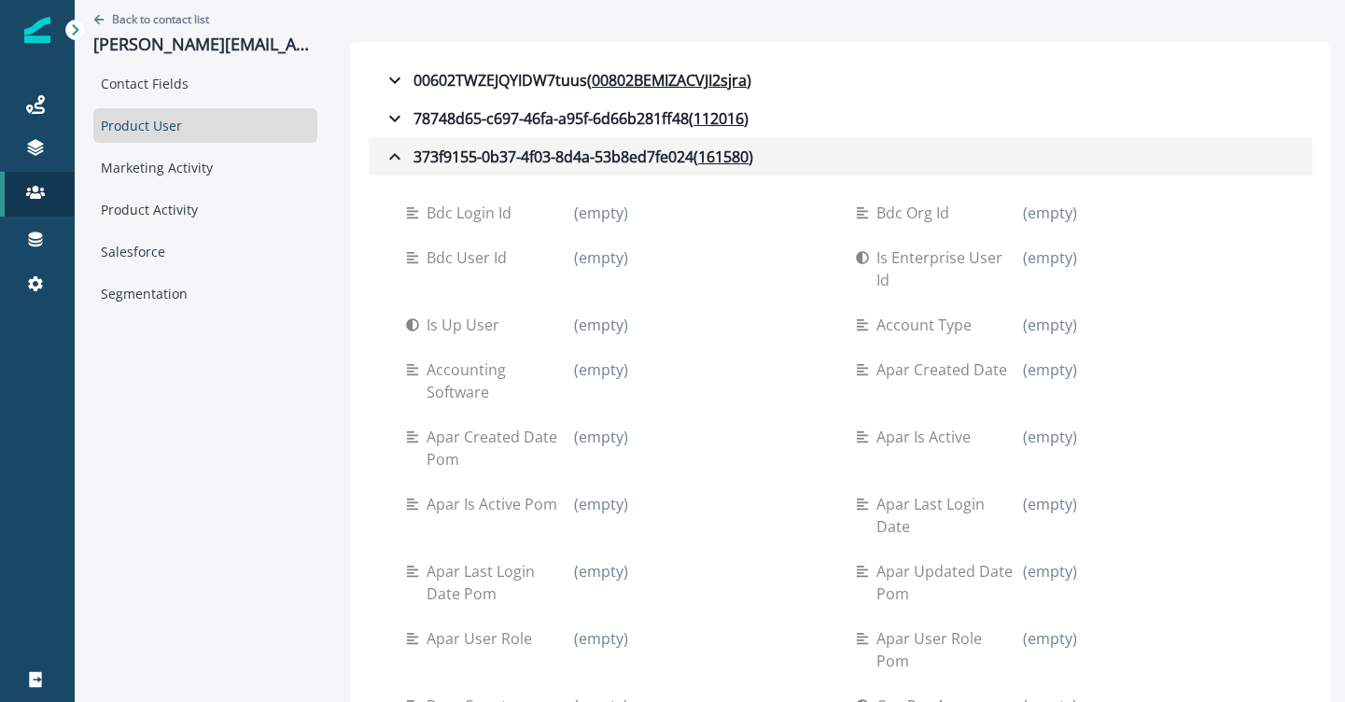
click at [379, 154] on button "373f9155-0b37-4f03-8d4a-53b8ed7fe024 ( 161580 )" at bounding box center [841, 156] width 944 height 37
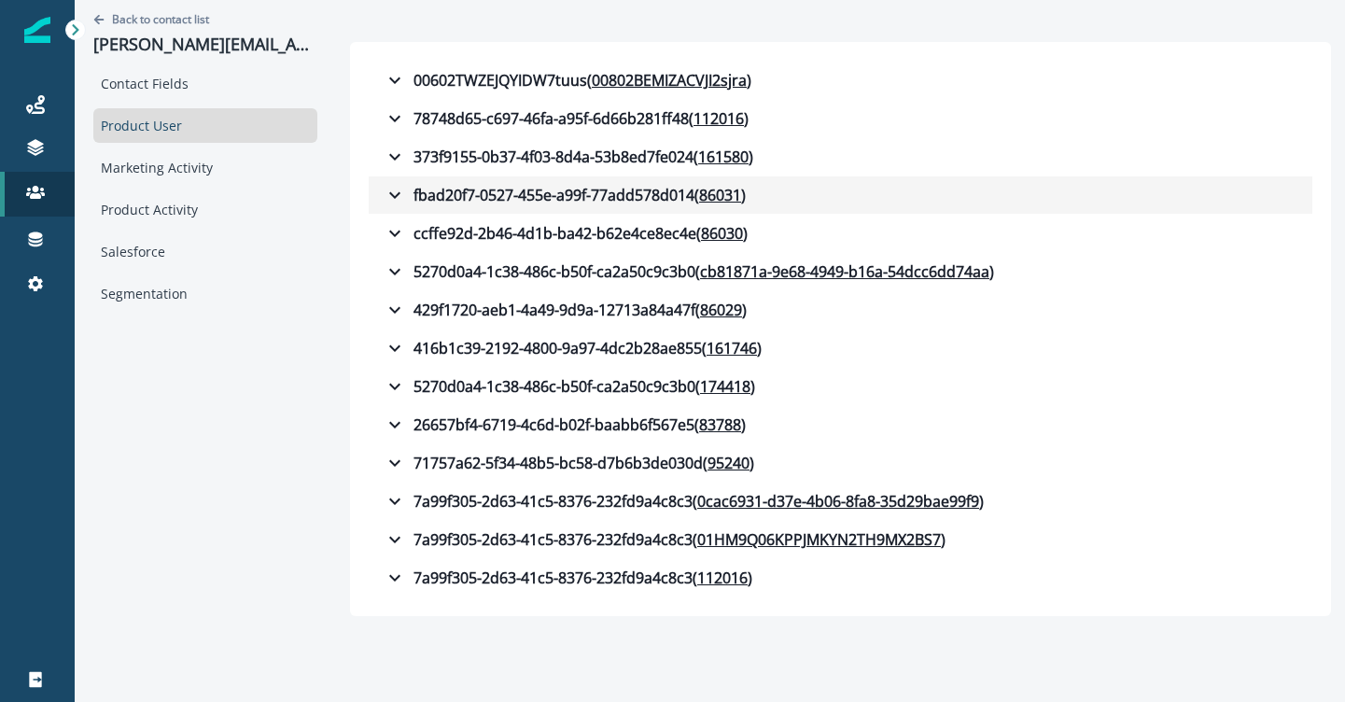
click at [397, 189] on icon "button" at bounding box center [395, 195] width 22 height 22
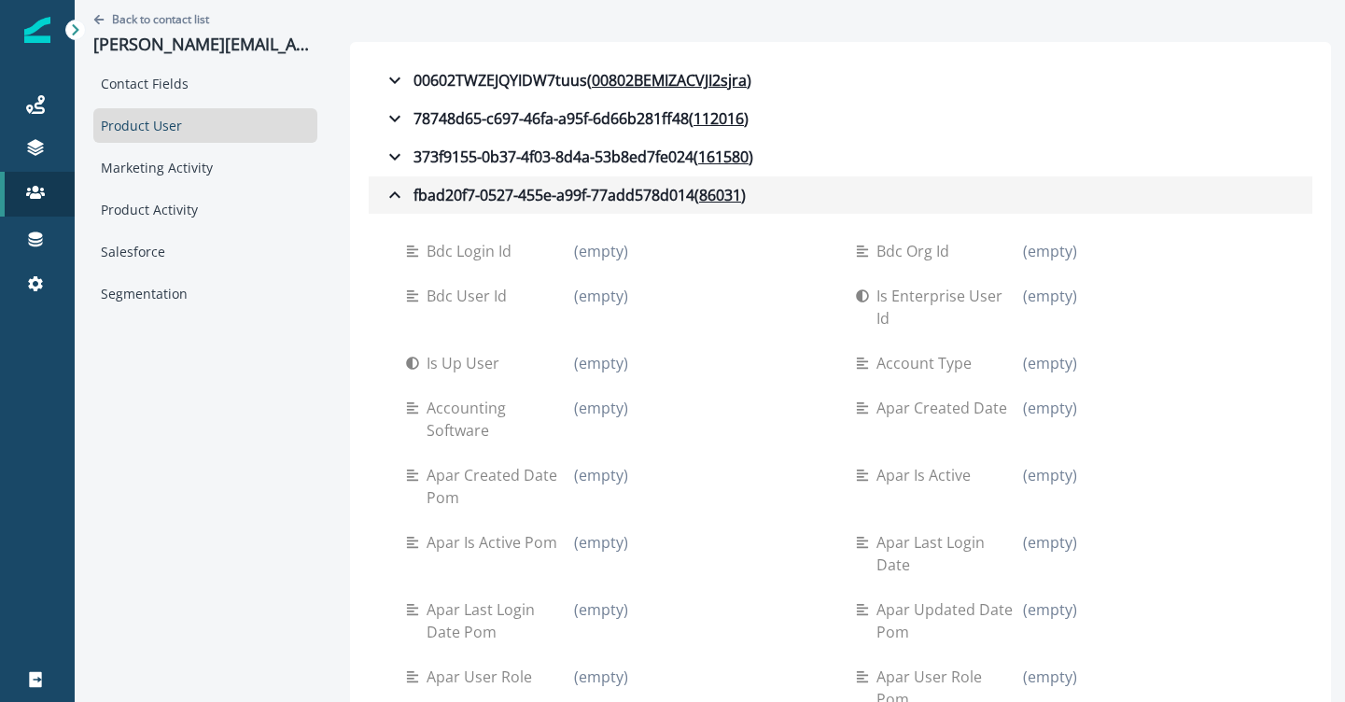
click at [397, 196] on icon "button" at bounding box center [395, 195] width 22 height 22
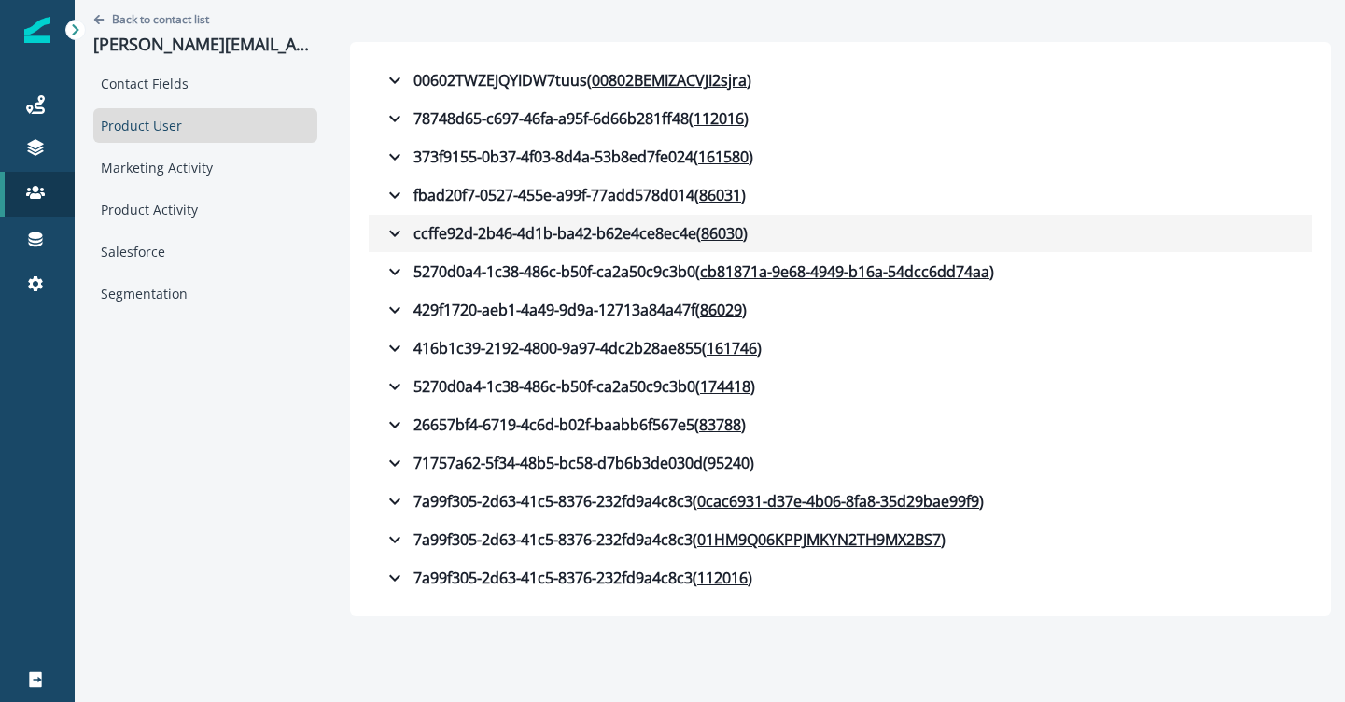
click at [398, 234] on icon "button" at bounding box center [395, 233] width 22 height 22
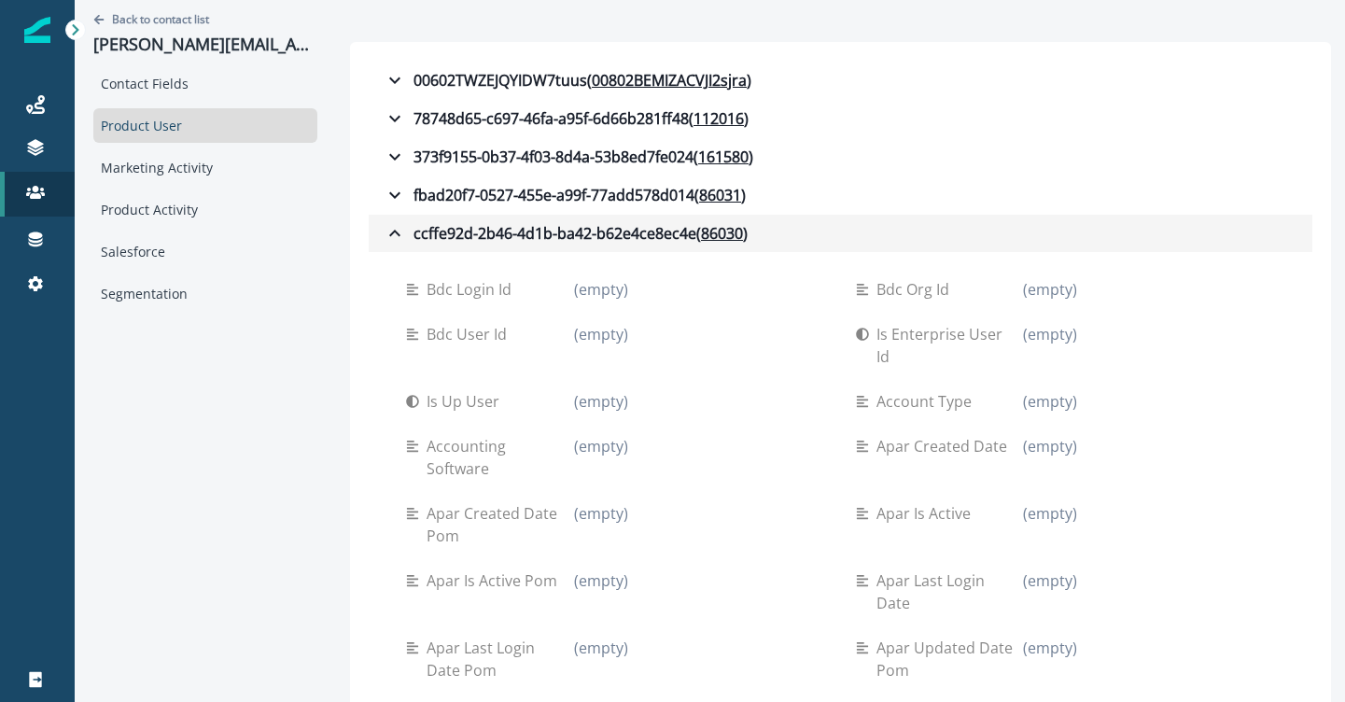
click at [389, 232] on icon "button" at bounding box center [395, 233] width 22 height 22
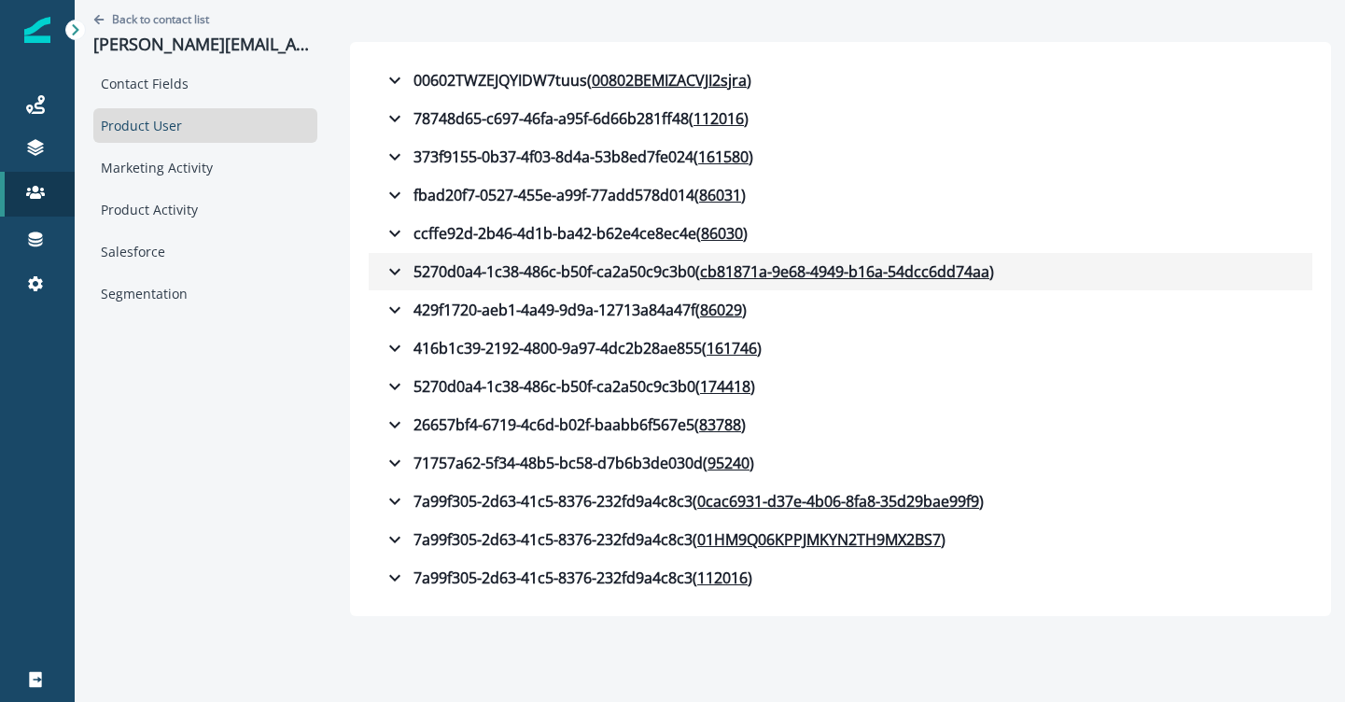
click at [390, 270] on icon "button" at bounding box center [394, 272] width 11 height 7
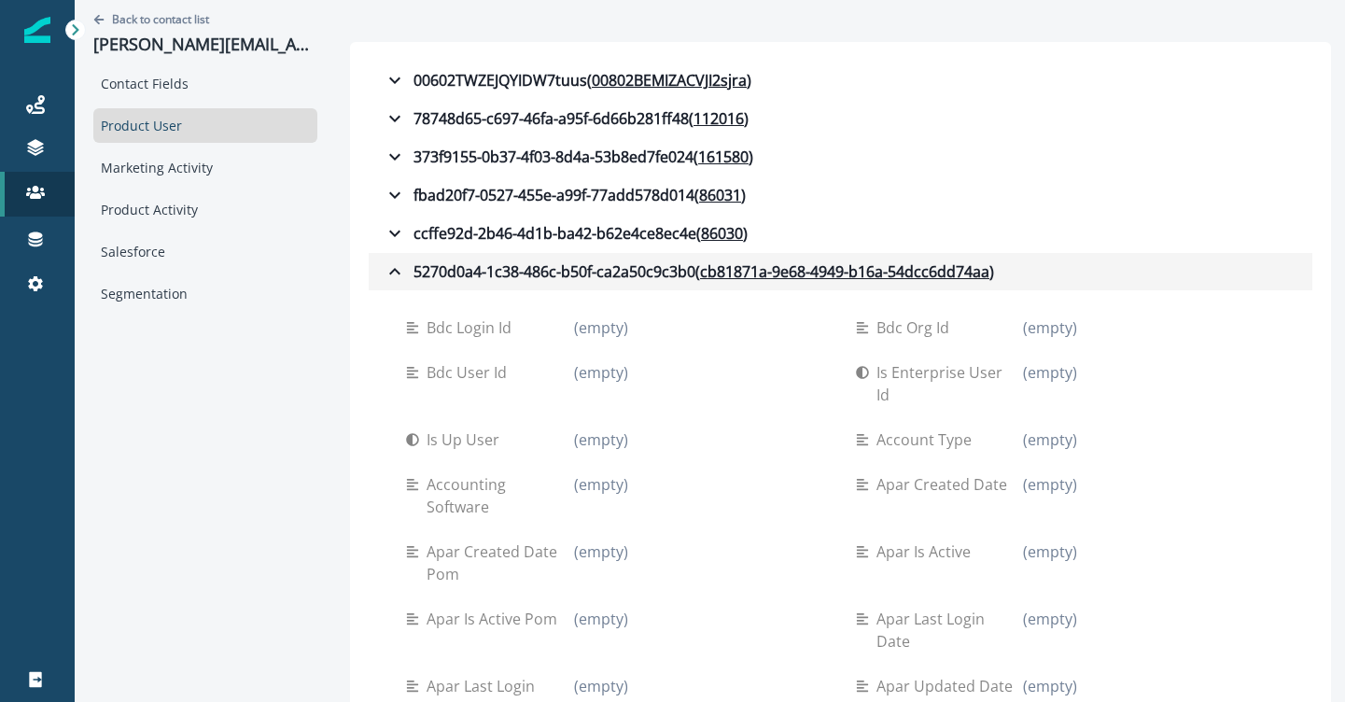
drag, startPoint x: 390, startPoint y: 253, endPoint x: 397, endPoint y: 260, distance: 9.9
click at [390, 253] on button "5270d0a4-1c38-486c-b50f-ca2a50c9c3b0 ( cb81871a-9e68-4949-b16a-54dcc6dd74aa )" at bounding box center [841, 271] width 944 height 37
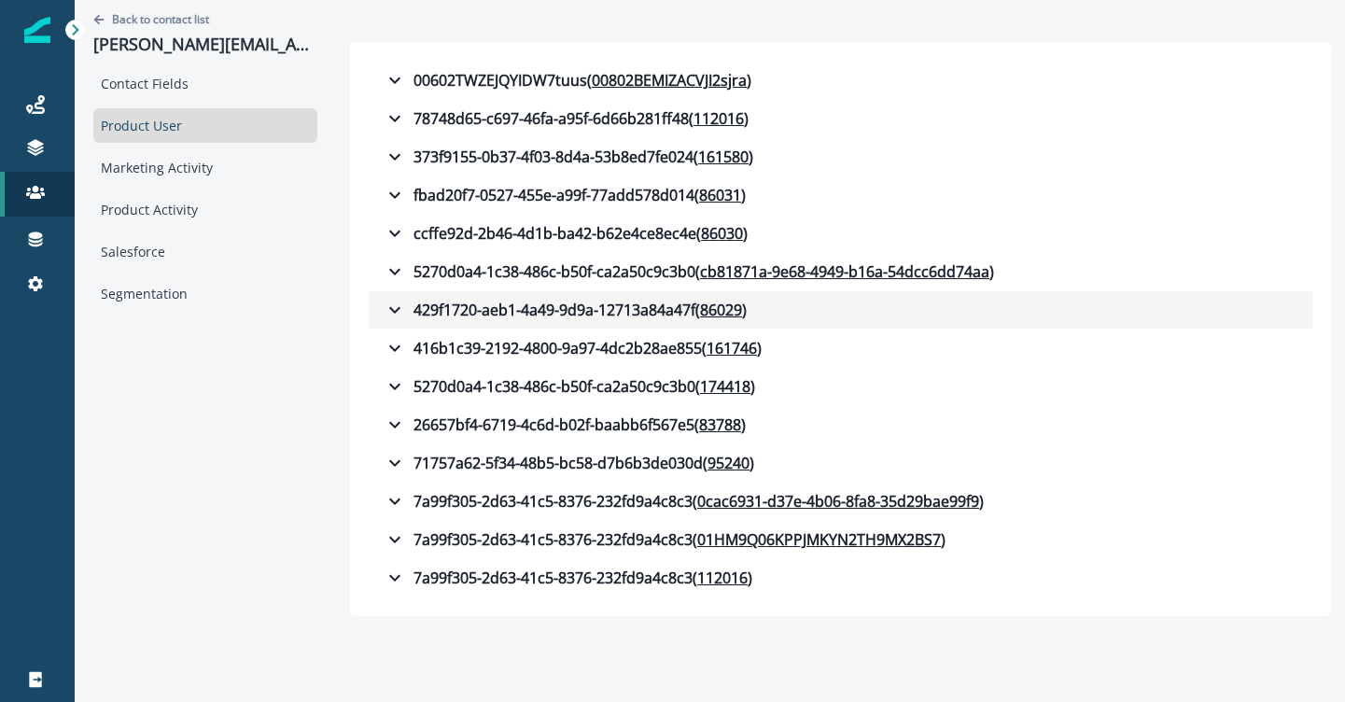
click at [397, 312] on icon "button" at bounding box center [395, 310] width 22 height 22
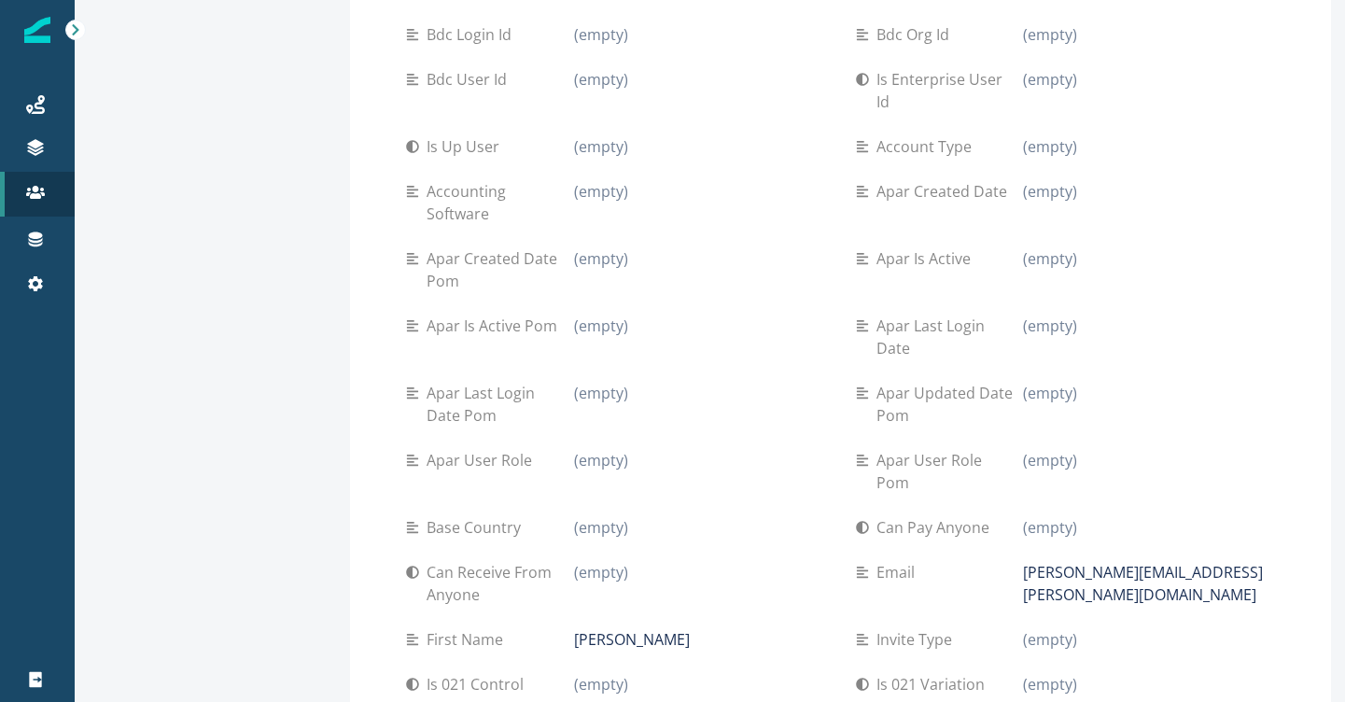
scroll to position [139, 0]
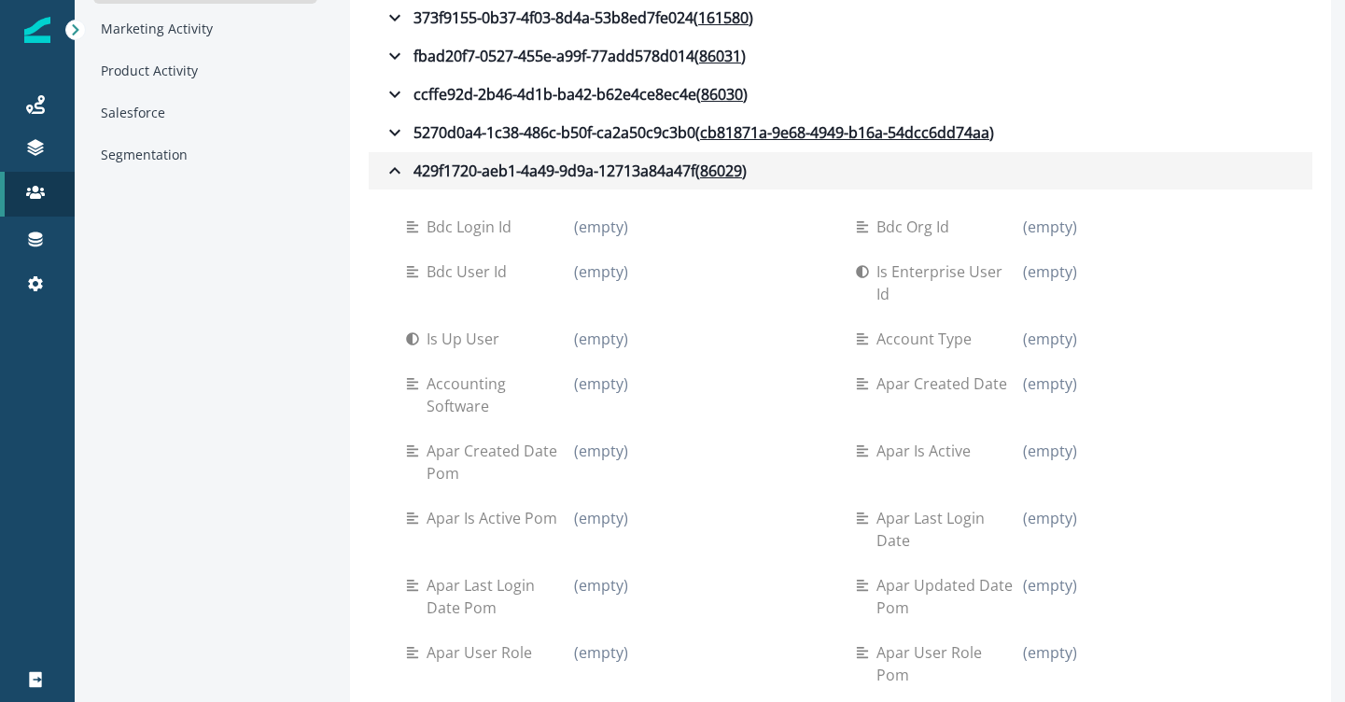
click at [397, 165] on icon "button" at bounding box center [395, 171] width 22 height 22
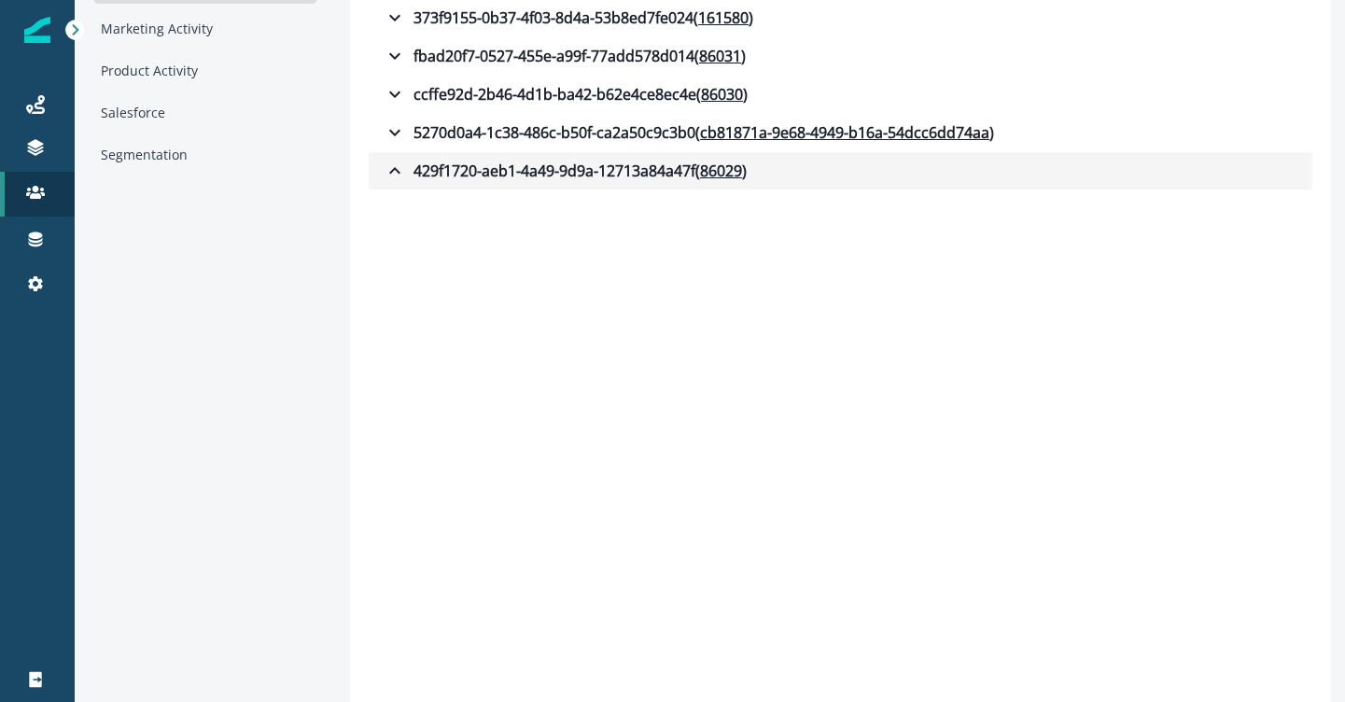
scroll to position [0, 0]
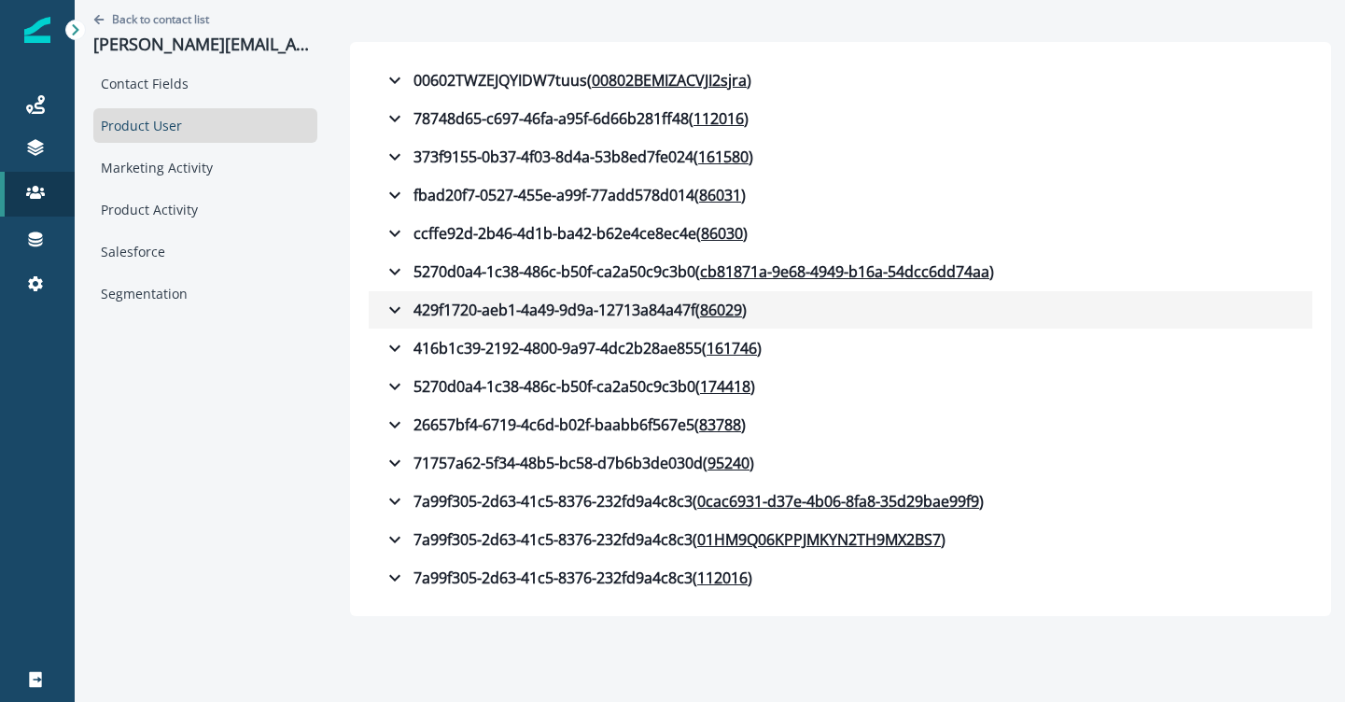
click at [398, 313] on icon "button" at bounding box center [395, 310] width 22 height 22
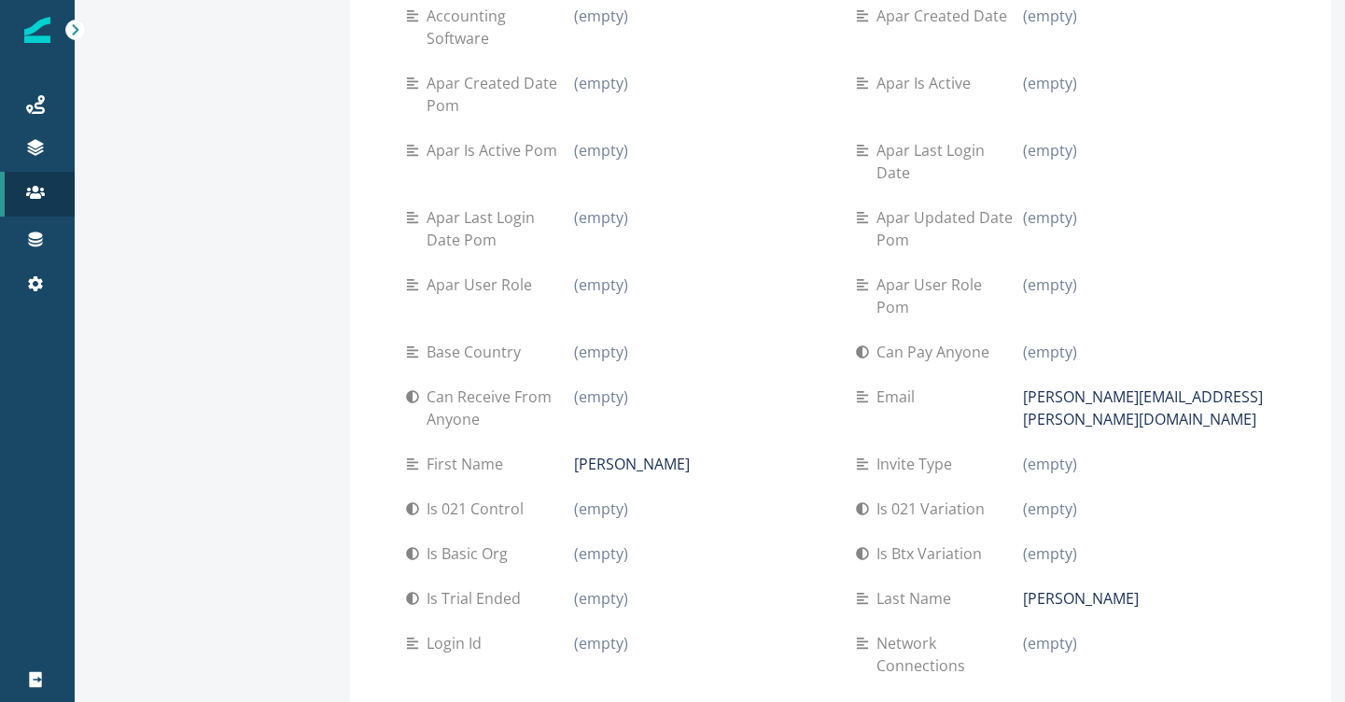
scroll to position [247, 0]
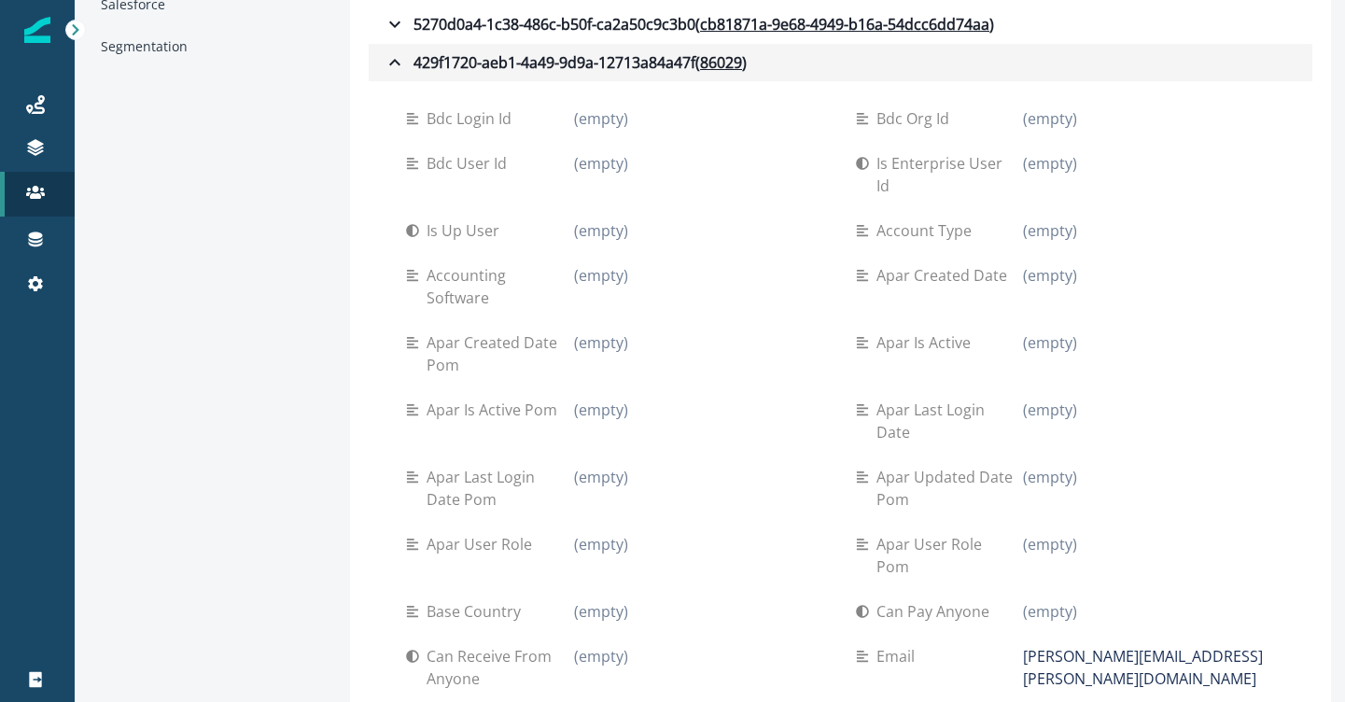
click at [398, 63] on icon "button" at bounding box center [395, 62] width 22 height 22
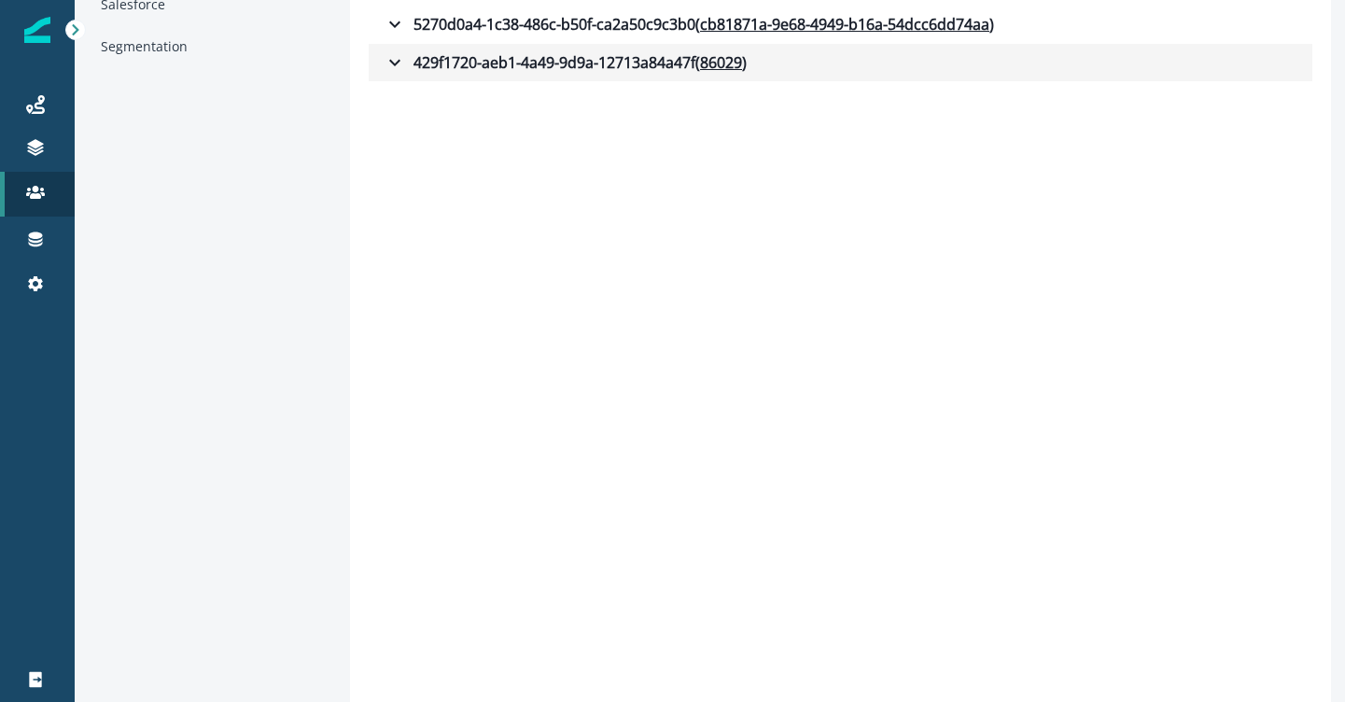
scroll to position [0, 0]
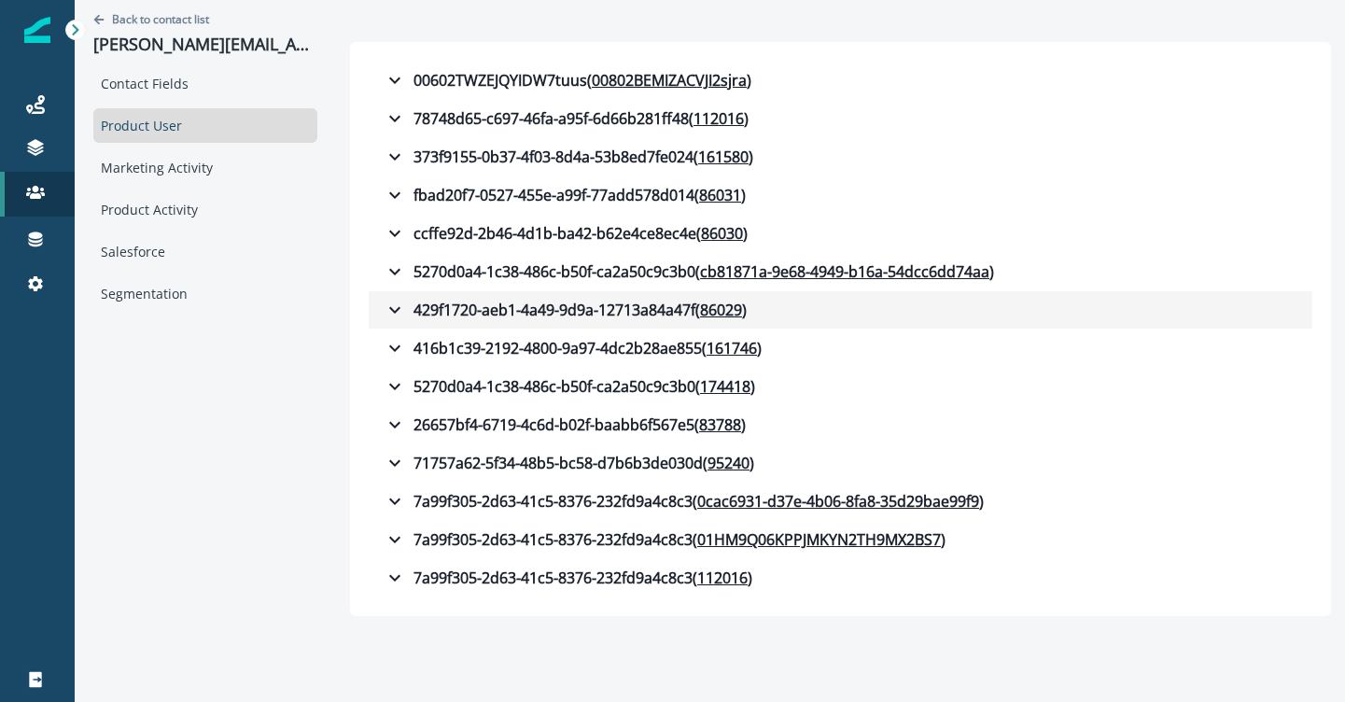
click at [393, 314] on icon "button" at bounding box center [395, 310] width 22 height 22
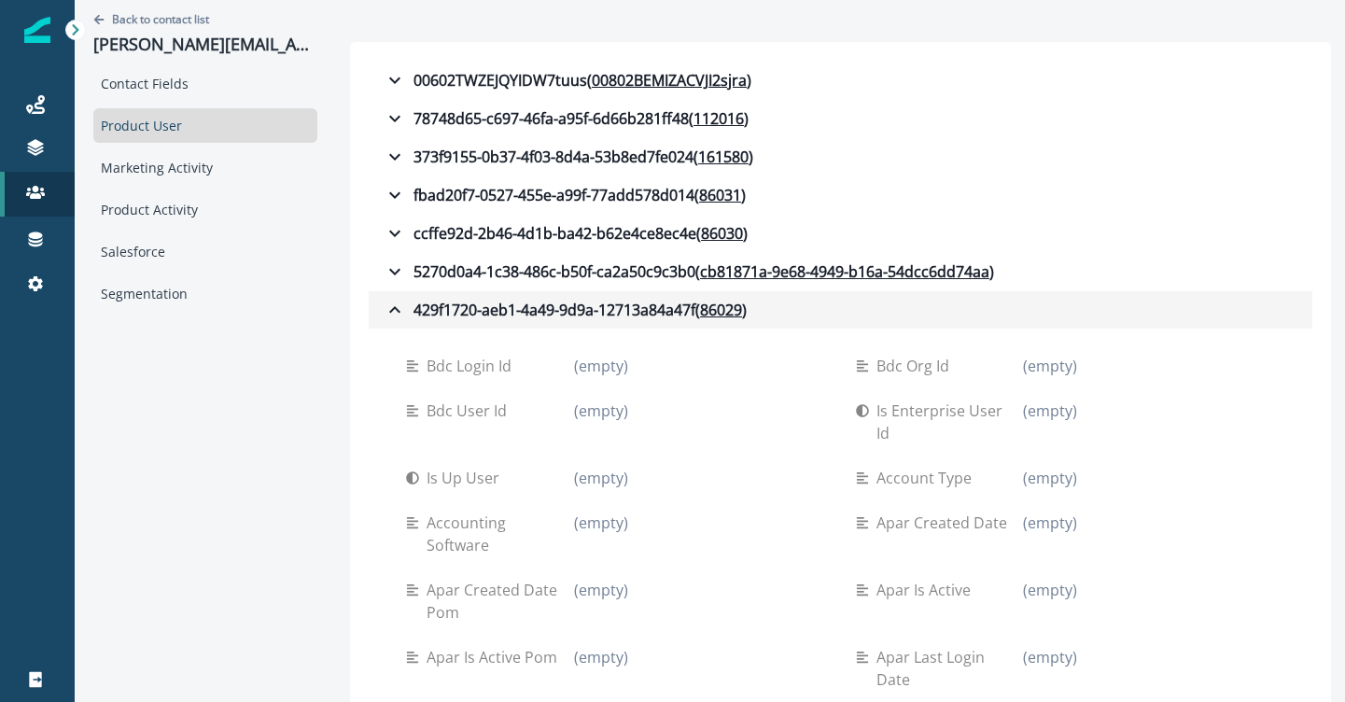
click at [381, 303] on button "429f1720-aeb1-4a49-9d9a-12713a84a47f ( 86029 )" at bounding box center [841, 309] width 944 height 37
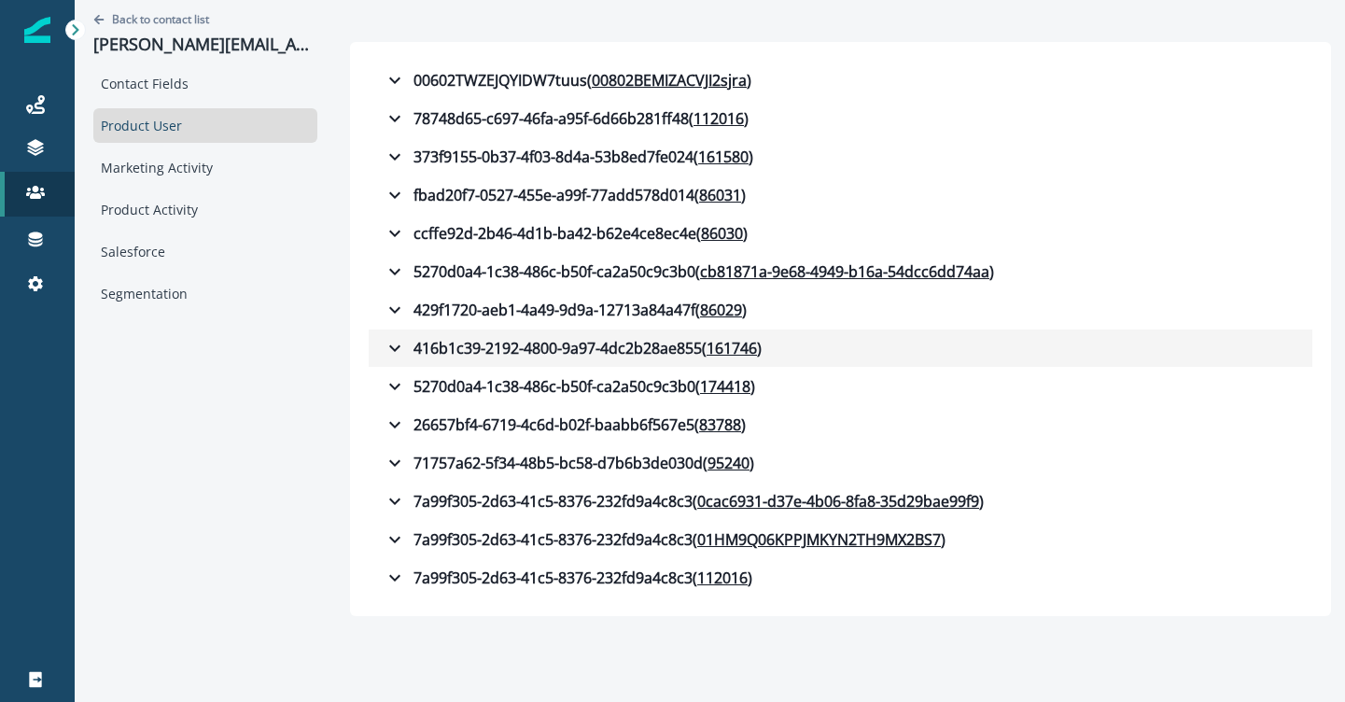
click at [390, 350] on icon "button" at bounding box center [395, 348] width 22 height 22
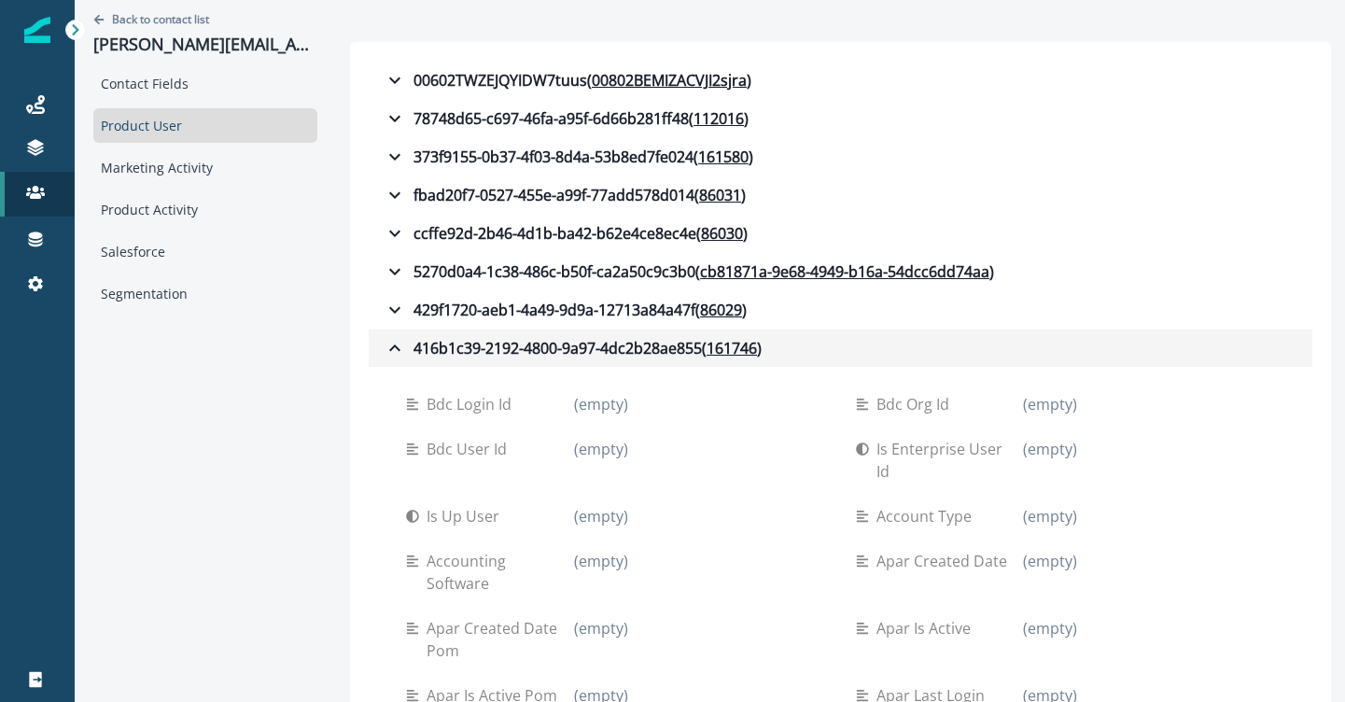
click at [392, 344] on icon "button" at bounding box center [395, 348] width 22 height 22
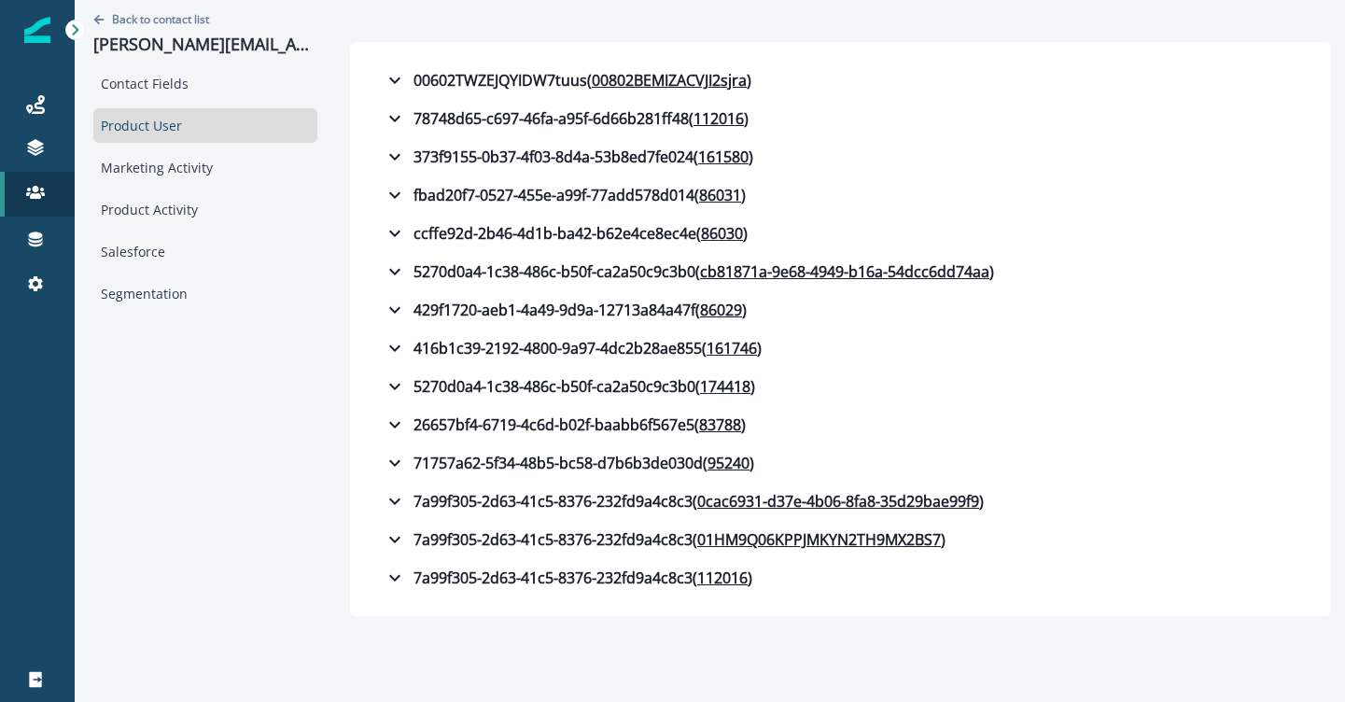
click at [364, 379] on div "00602TWZEJQYIDW7tuus ( 00802BEMIZACVJI2sjra ) bdc login id (empty) bdc org id (…" at bounding box center [840, 329] width 981 height 574
click at [389, 380] on icon "button" at bounding box center [395, 386] width 22 height 22
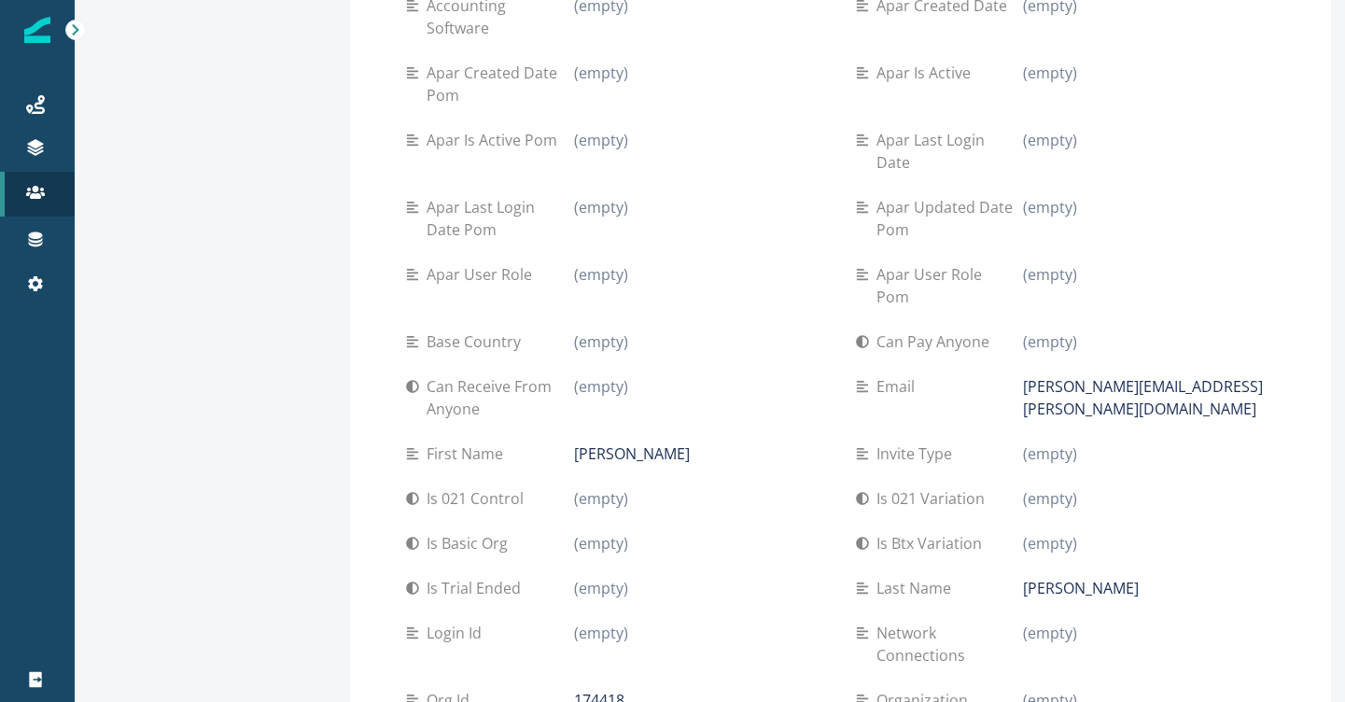
scroll to position [7, 0]
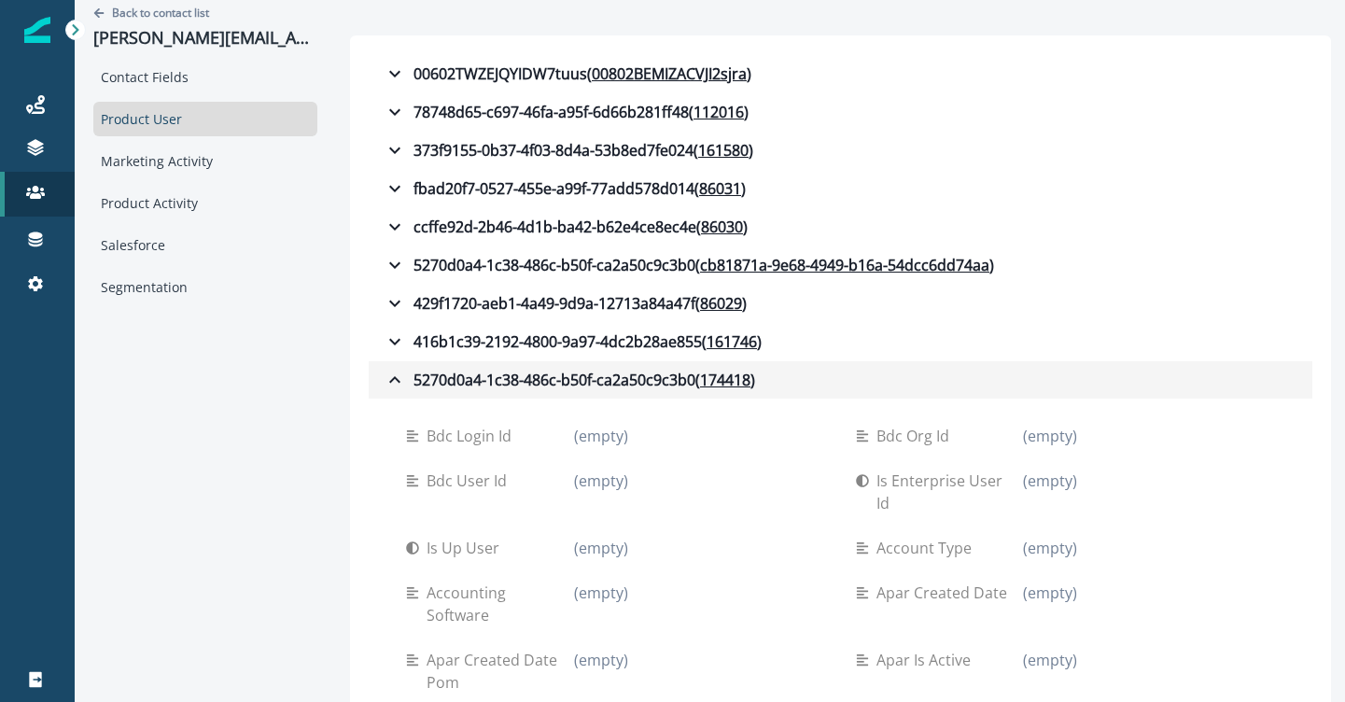
click at [401, 376] on icon "button" at bounding box center [395, 380] width 22 height 22
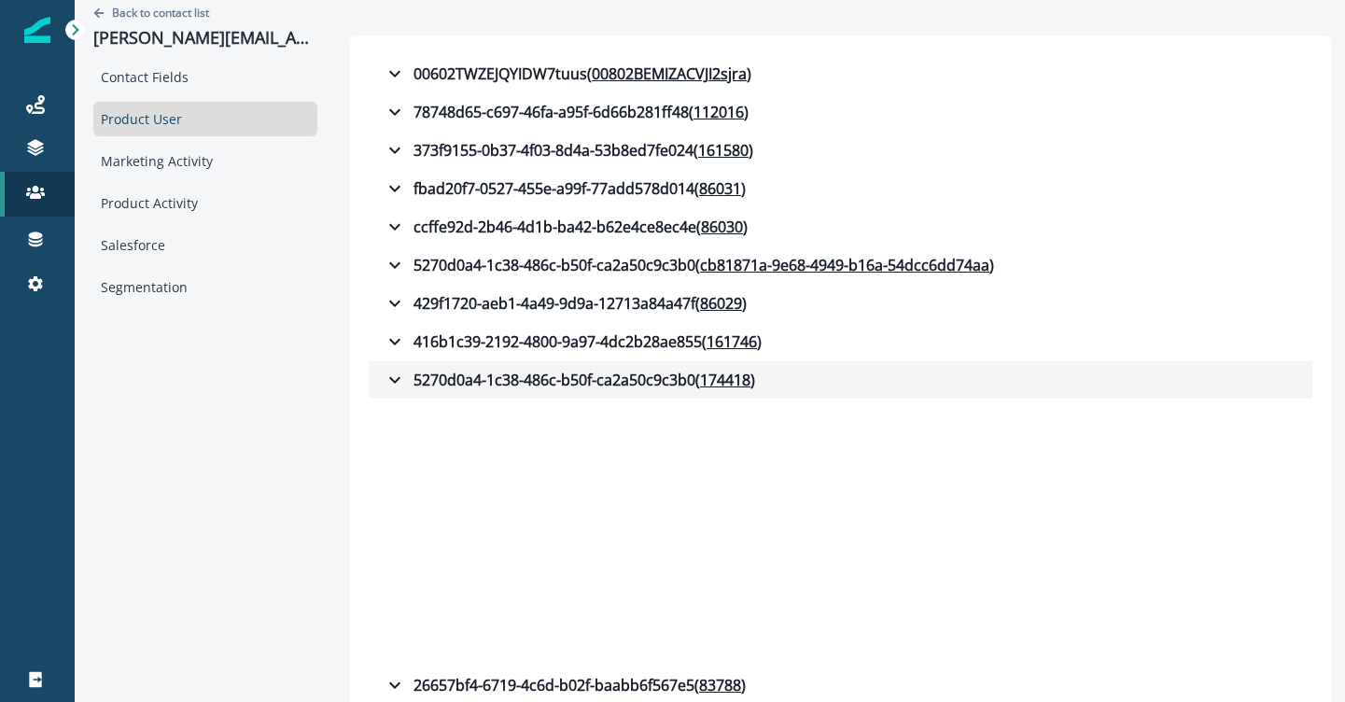
scroll to position [0, 0]
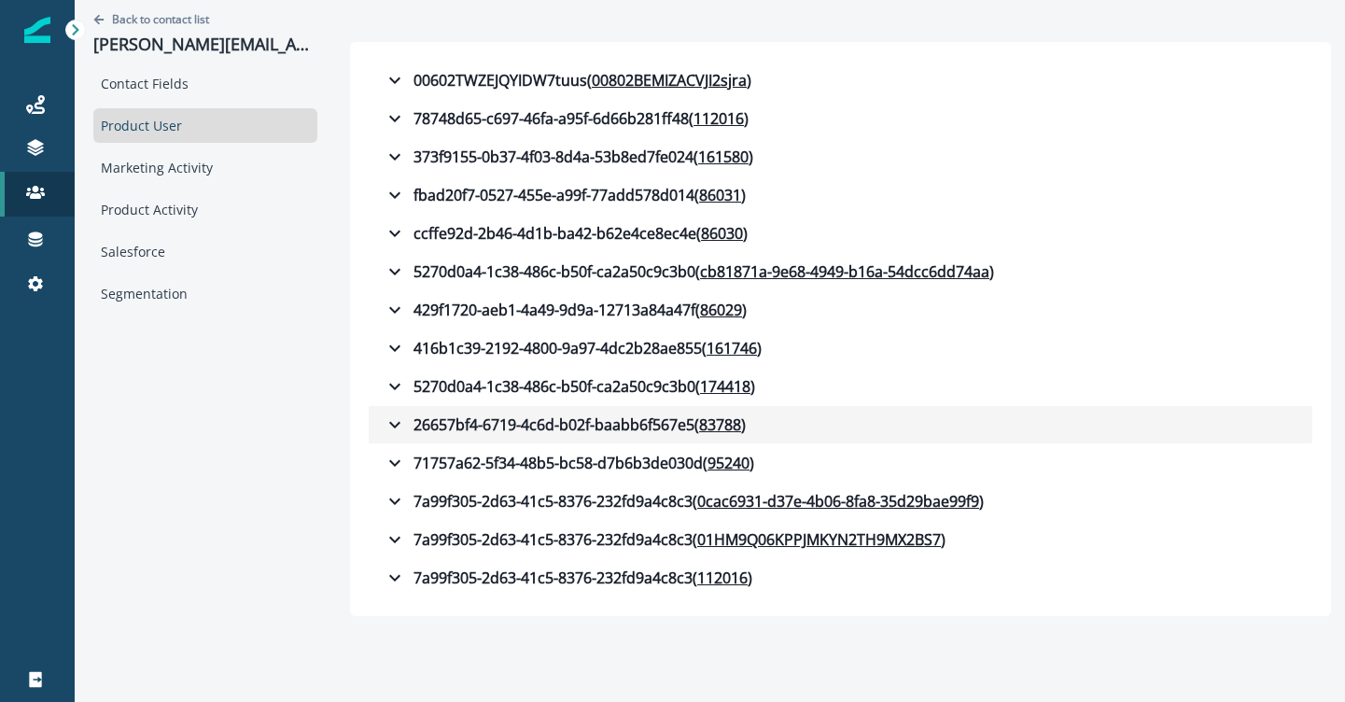
click at [398, 424] on icon "button" at bounding box center [394, 425] width 11 height 7
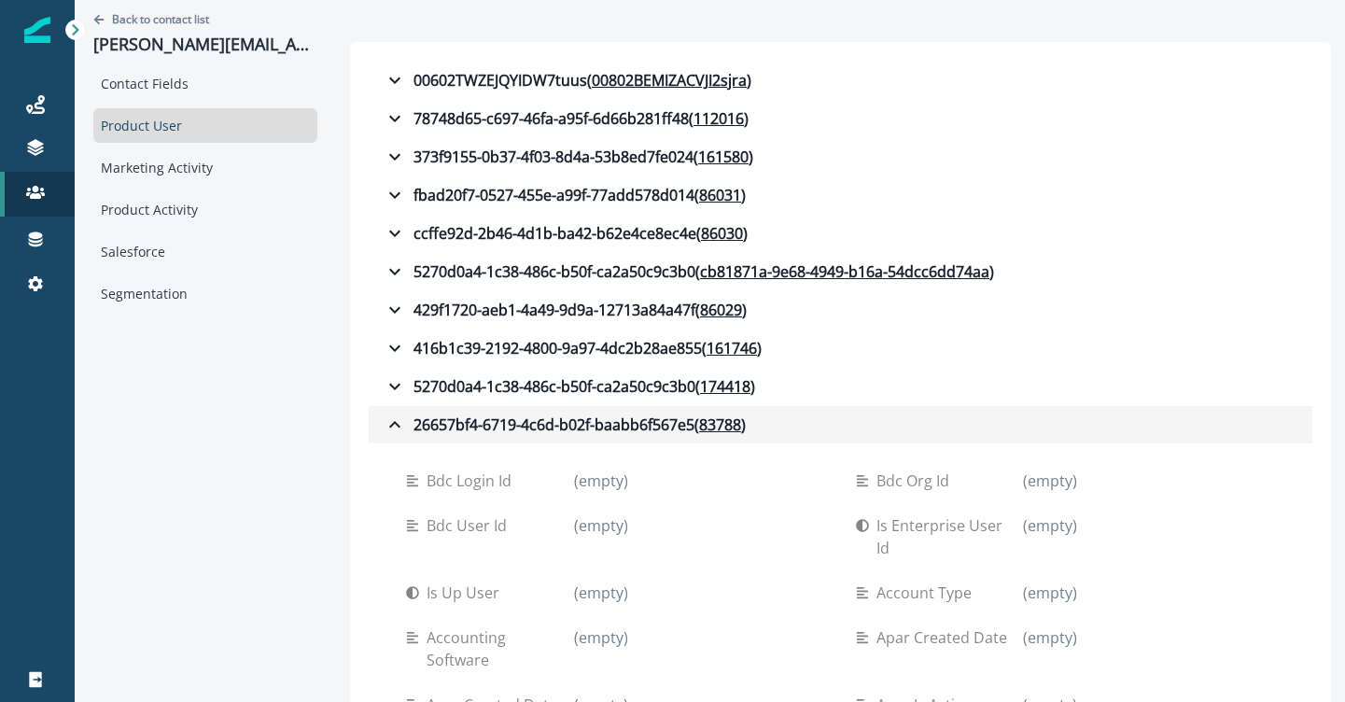
click at [397, 420] on icon "button" at bounding box center [395, 424] width 22 height 22
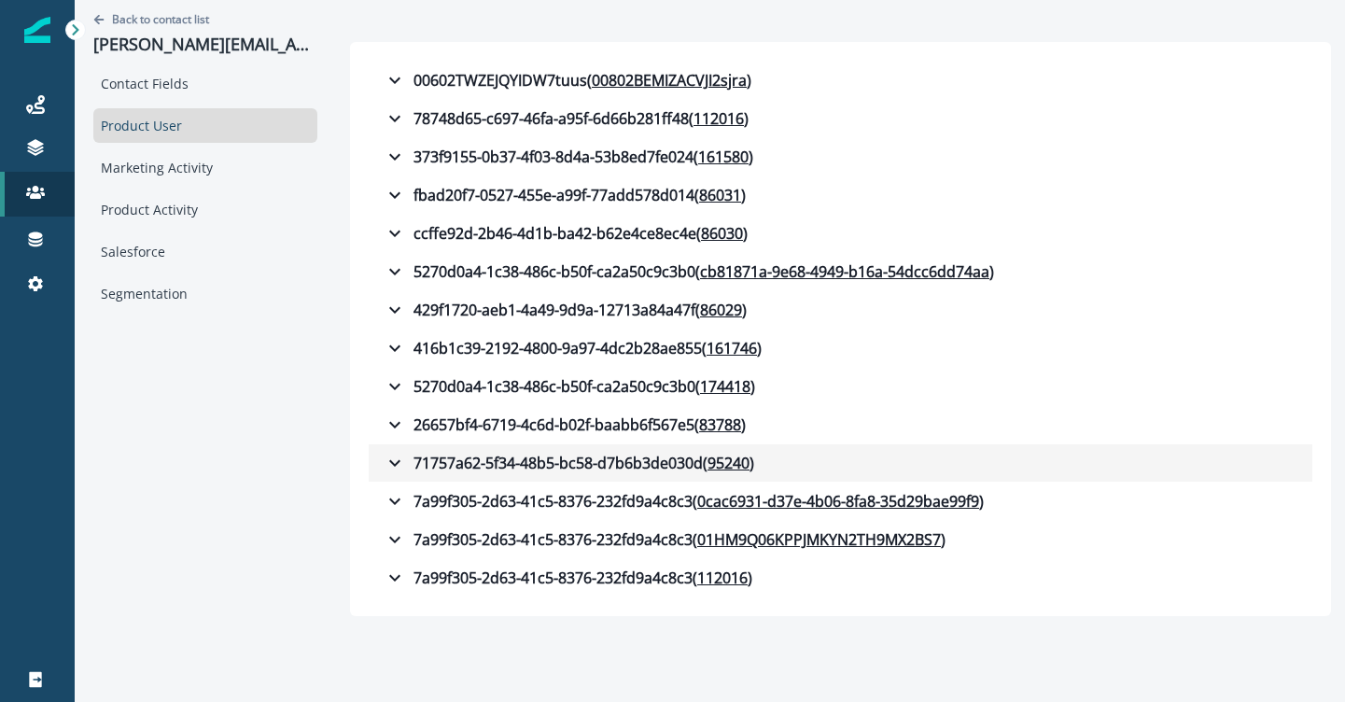
click at [398, 469] on icon "button" at bounding box center [395, 463] width 22 height 22
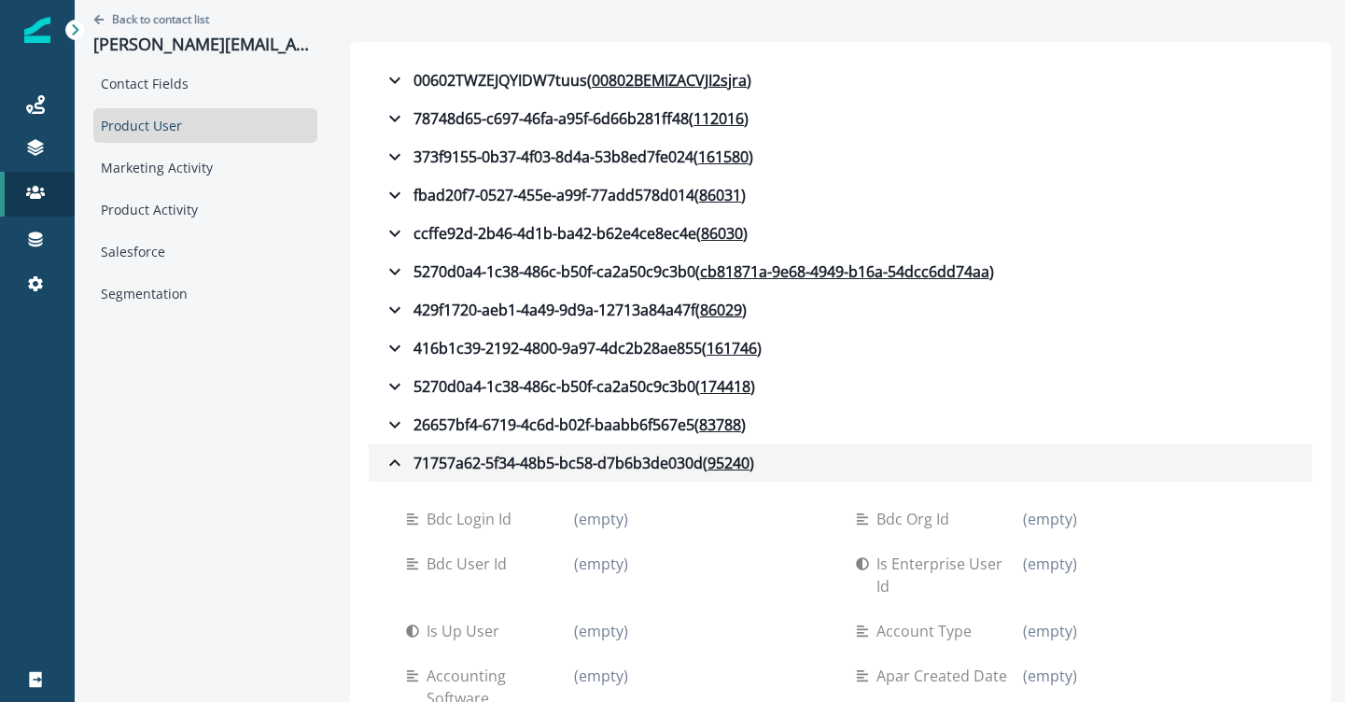
click at [391, 456] on icon "button" at bounding box center [395, 463] width 22 height 22
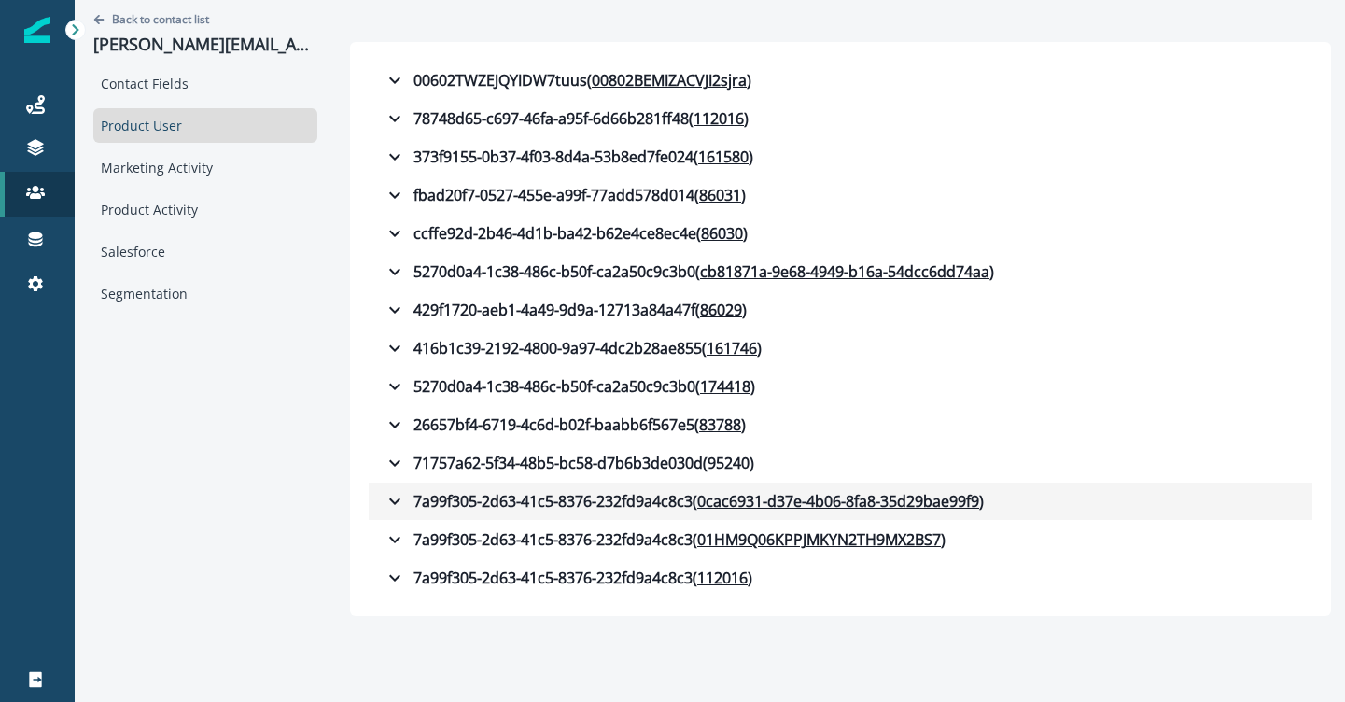
click at [398, 496] on icon "button" at bounding box center [395, 501] width 22 height 22
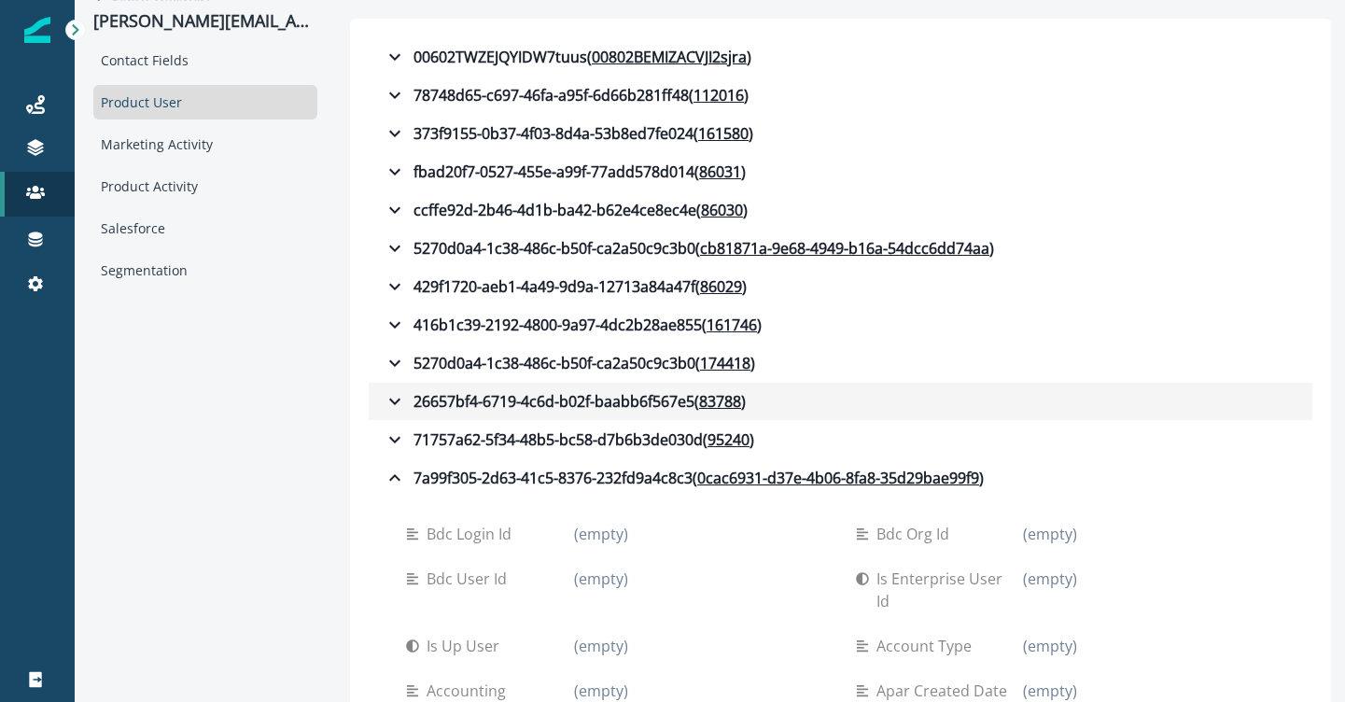
scroll to position [48, 0]
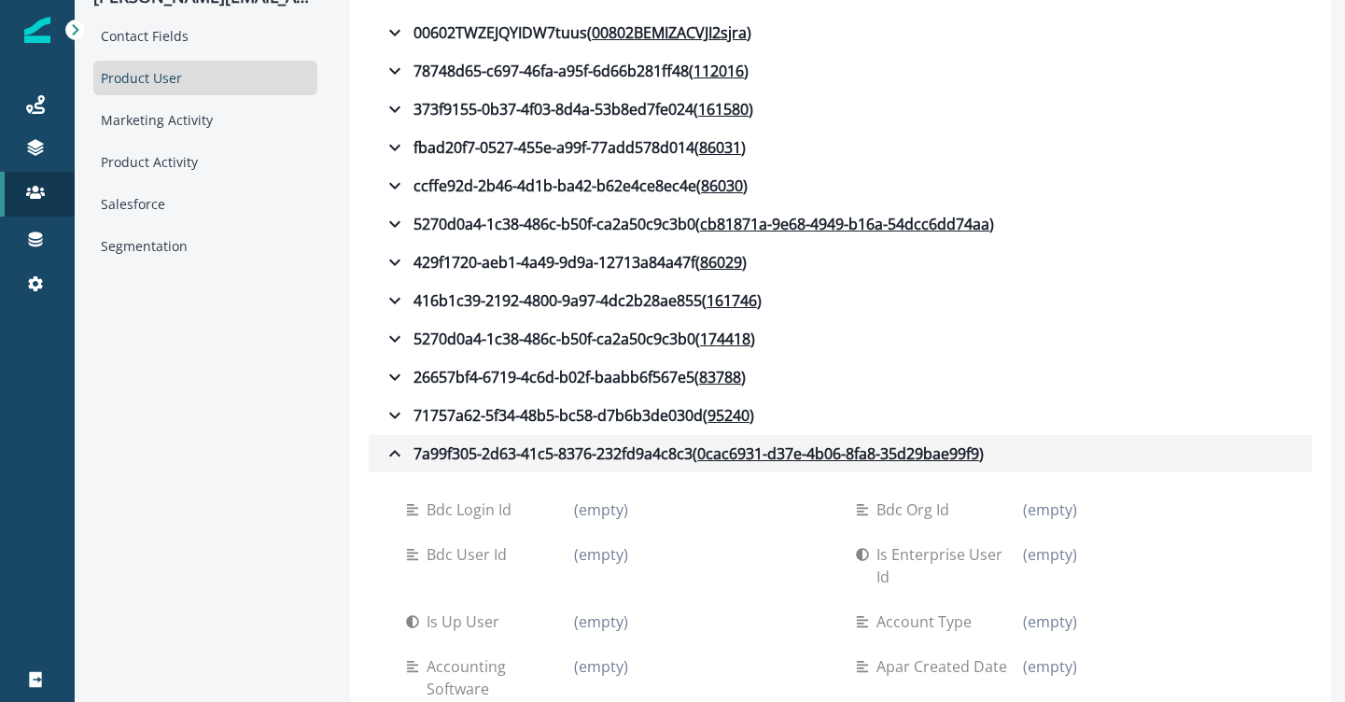
click at [392, 454] on icon "button" at bounding box center [394, 453] width 11 height 7
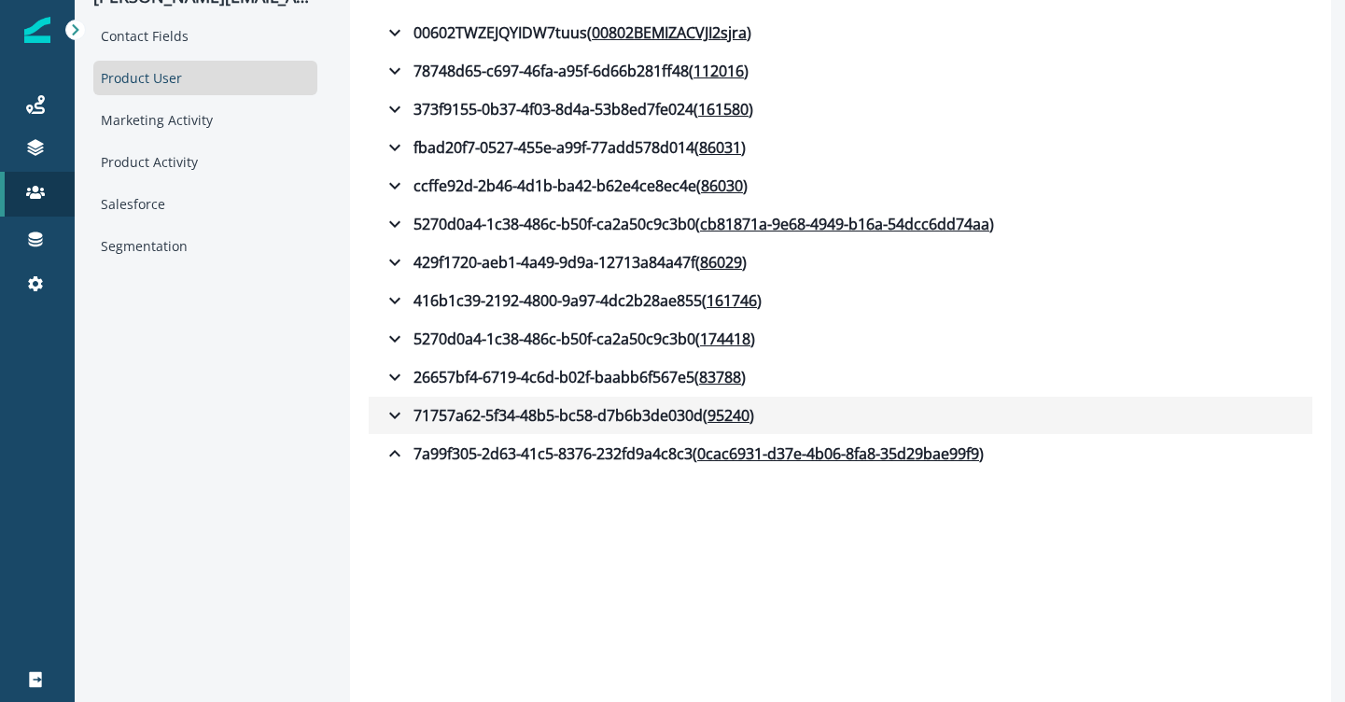
scroll to position [0, 0]
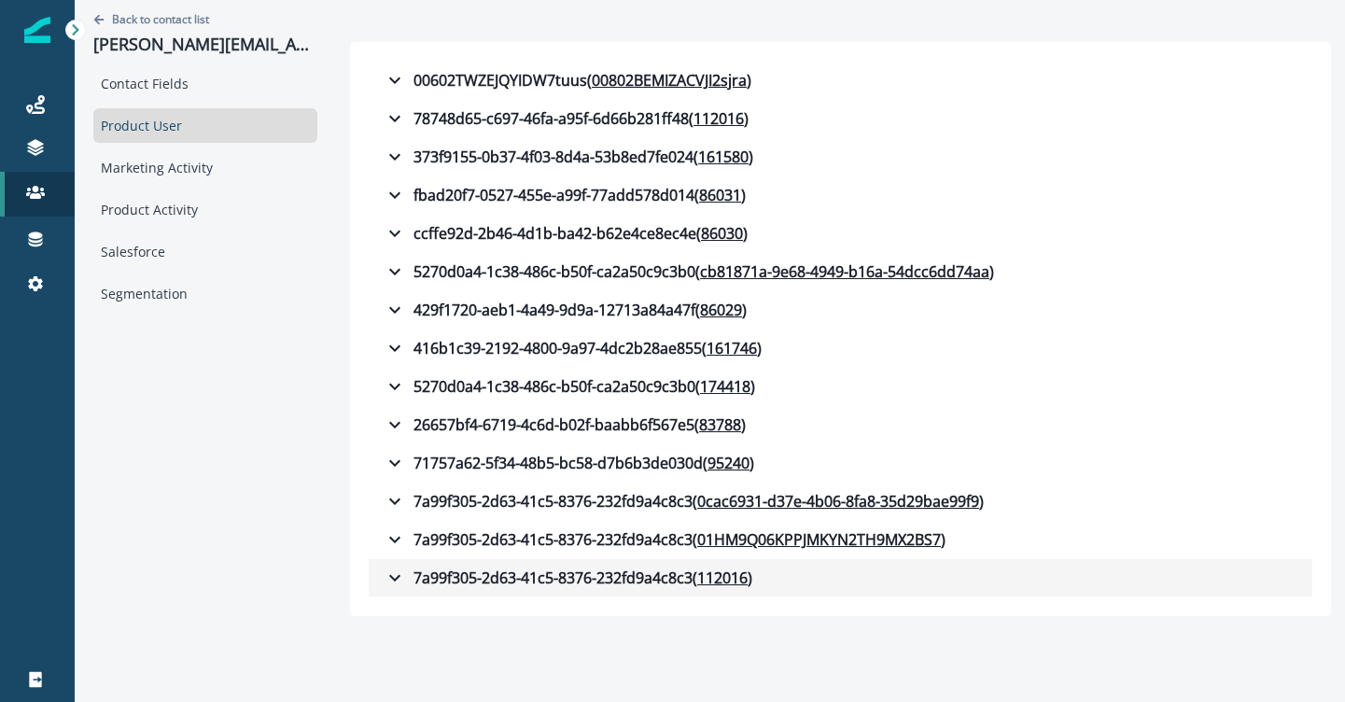
click at [395, 581] on icon "button" at bounding box center [395, 577] width 22 height 22
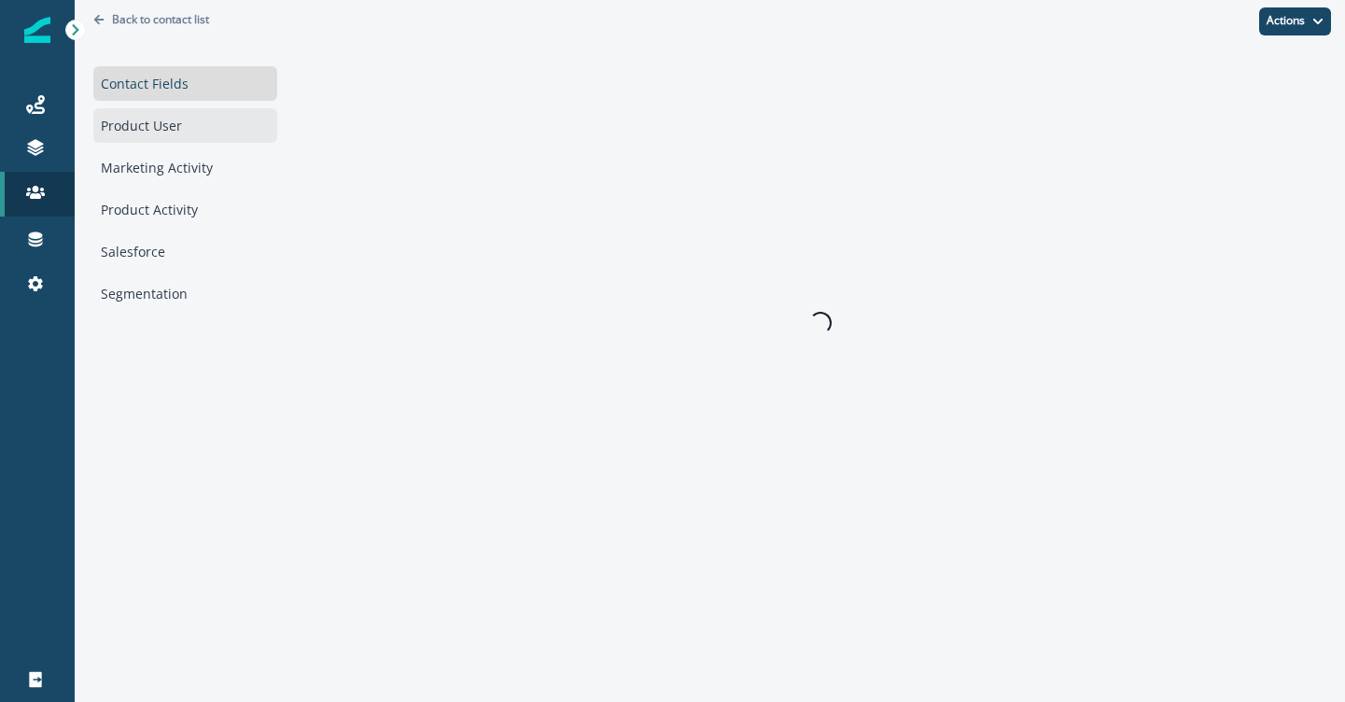
click at [208, 113] on div "Product User" at bounding box center [185, 125] width 184 height 35
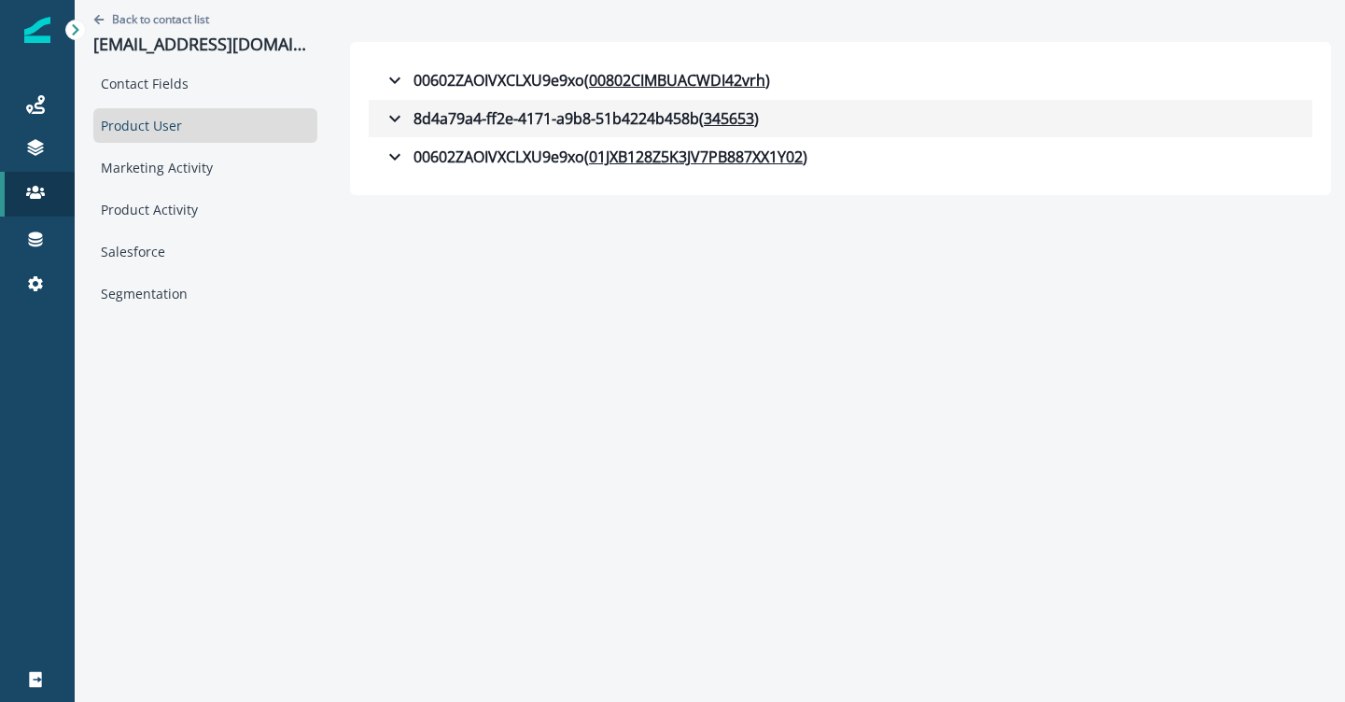
click at [388, 118] on icon "button" at bounding box center [395, 118] width 22 height 22
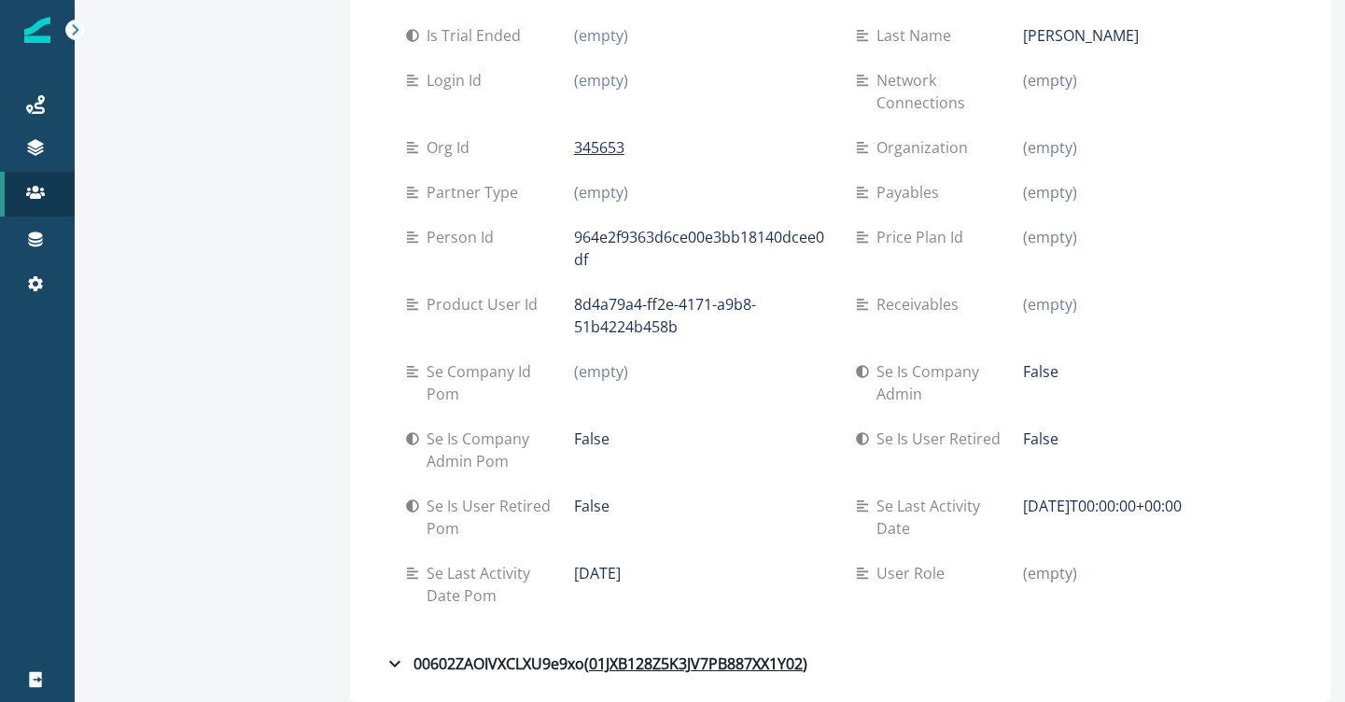
scroll to position [867, 0]
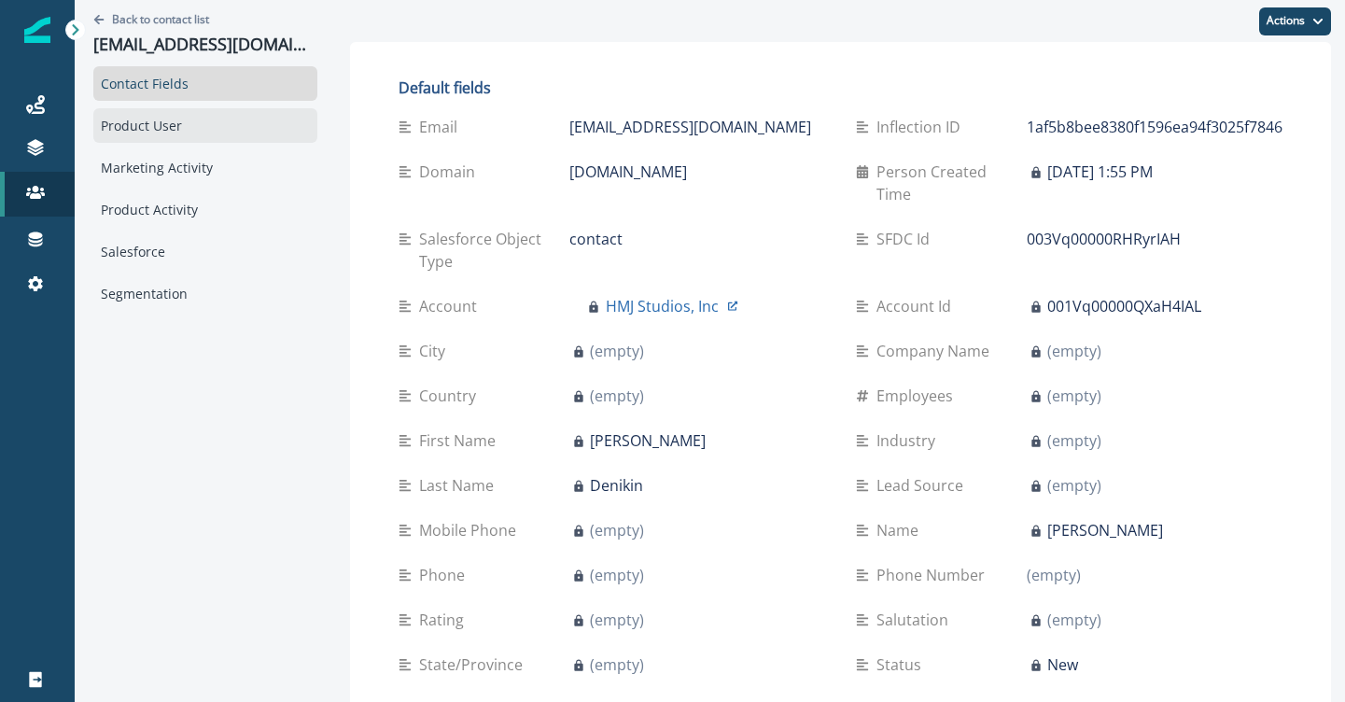
click at [183, 133] on div "Product User" at bounding box center [205, 125] width 224 height 35
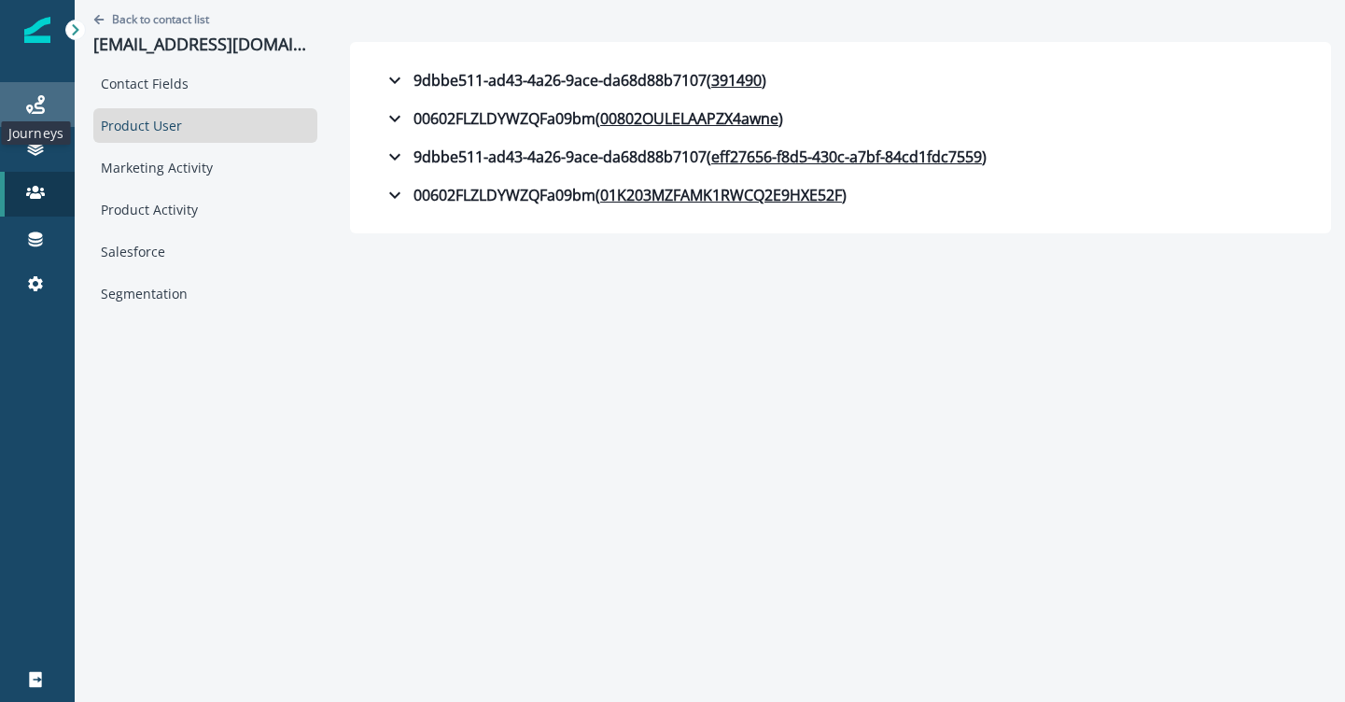
click at [31, 108] on icon at bounding box center [35, 104] width 19 height 19
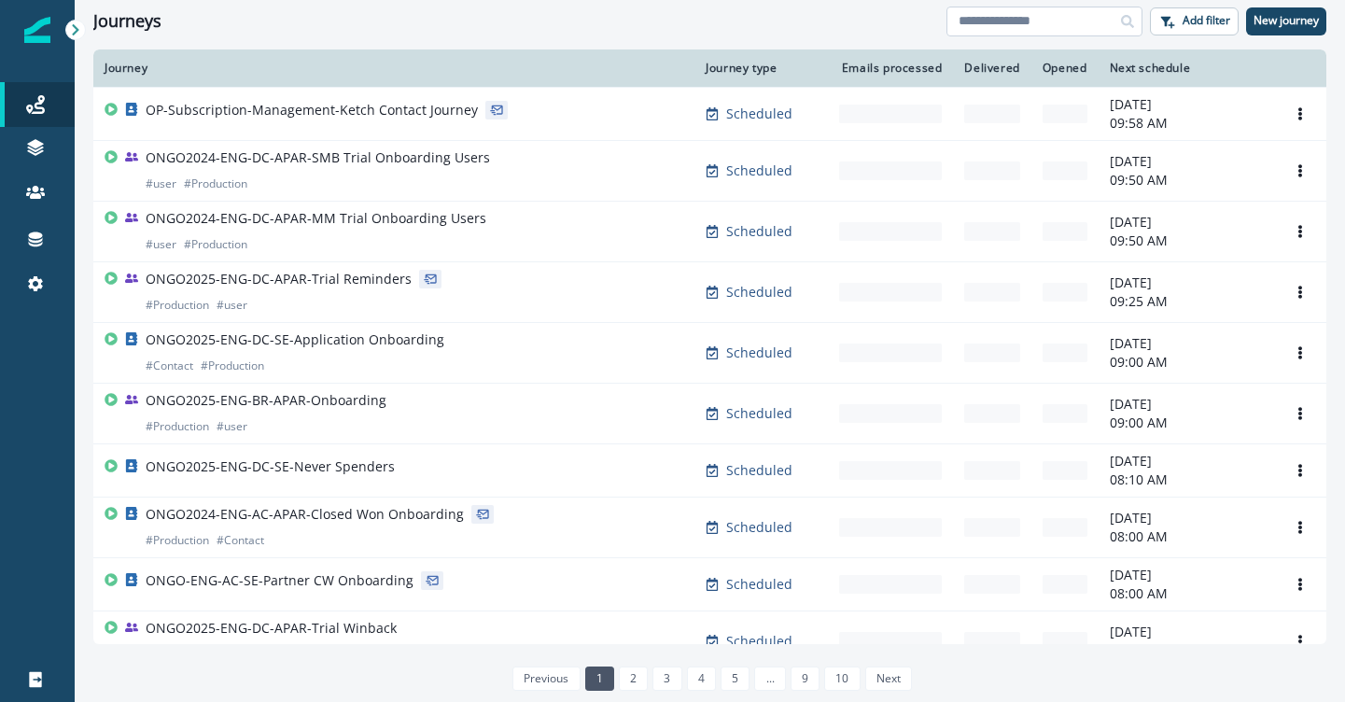
click at [995, 17] on input at bounding box center [1044, 22] width 196 height 30
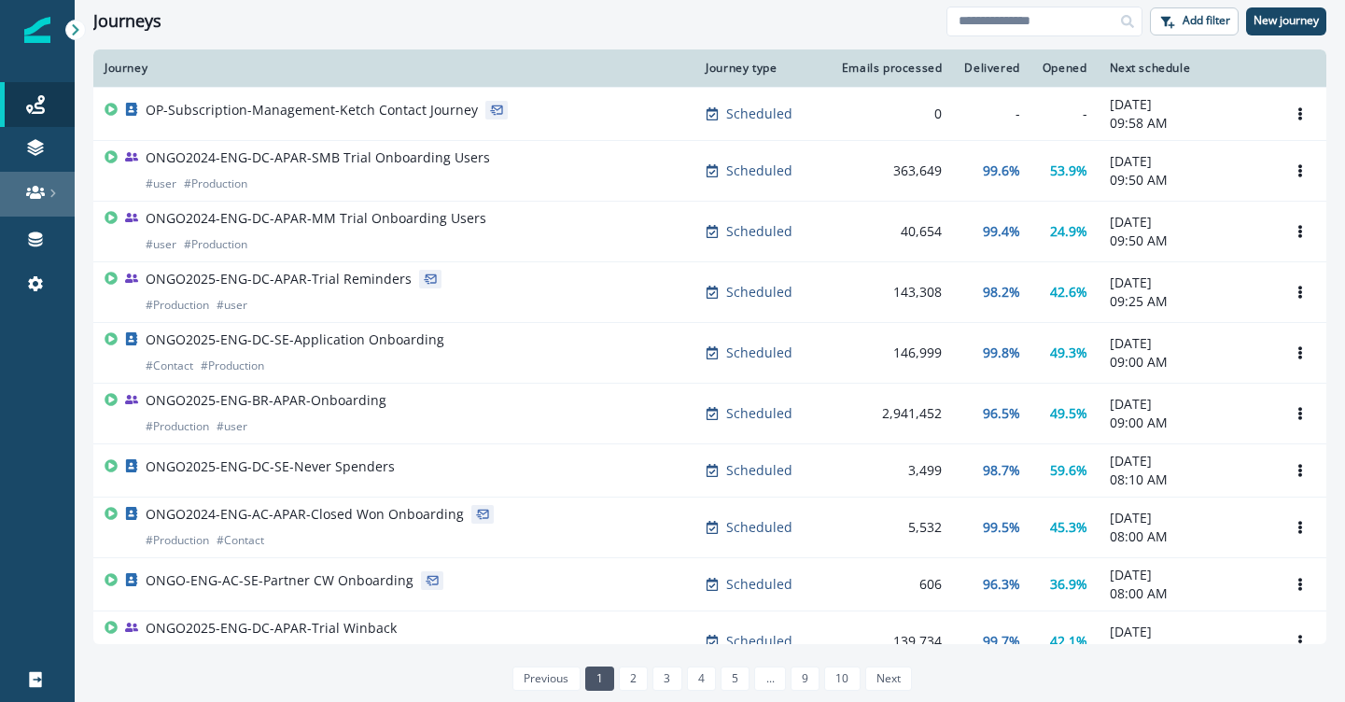
click at [36, 209] on link at bounding box center [37, 194] width 75 height 45
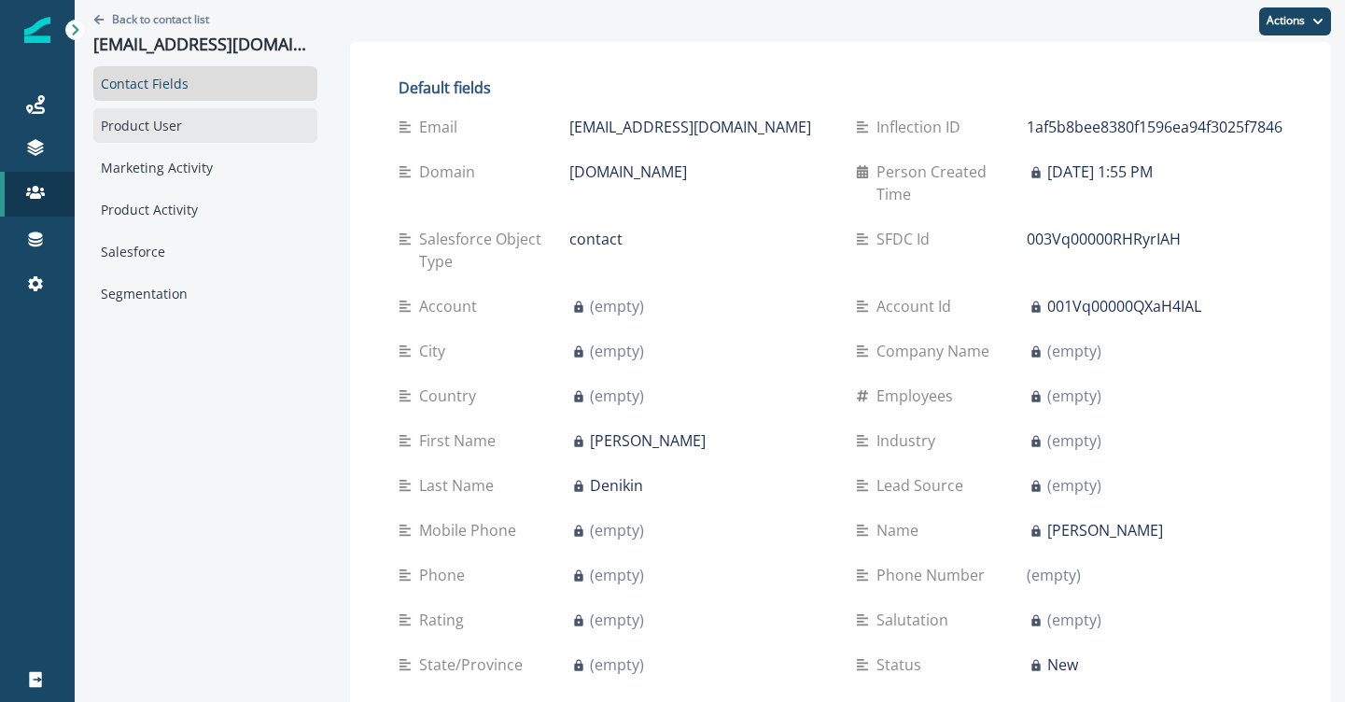
click at [156, 117] on div "Product User" at bounding box center [205, 125] width 224 height 35
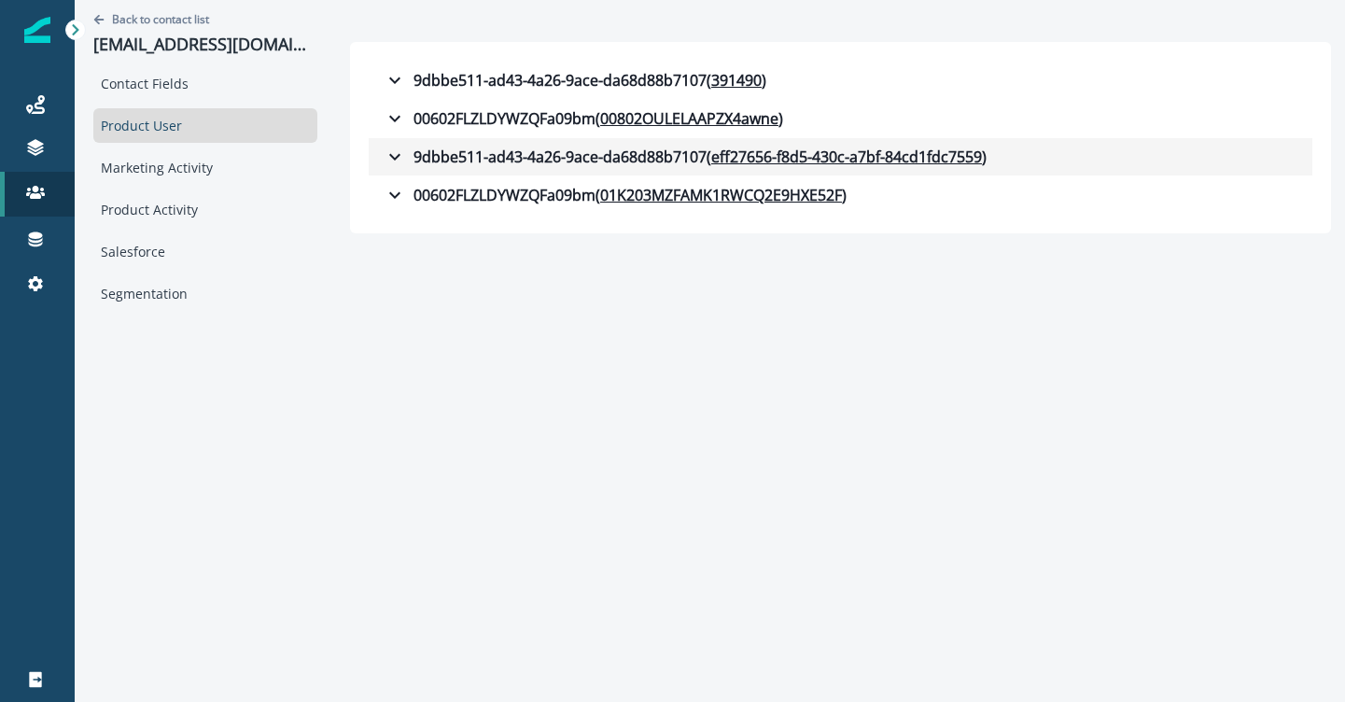
click at [399, 155] on icon "button" at bounding box center [395, 157] width 22 height 22
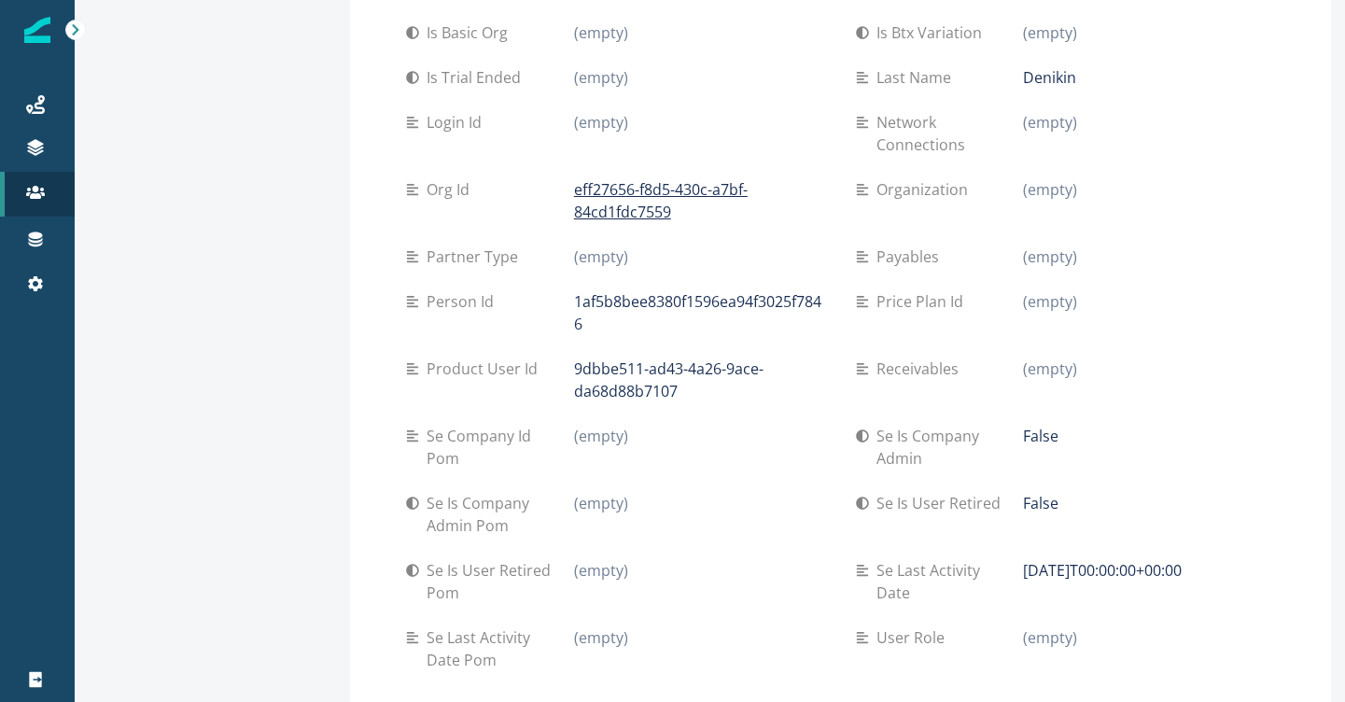
scroll to position [939, 0]
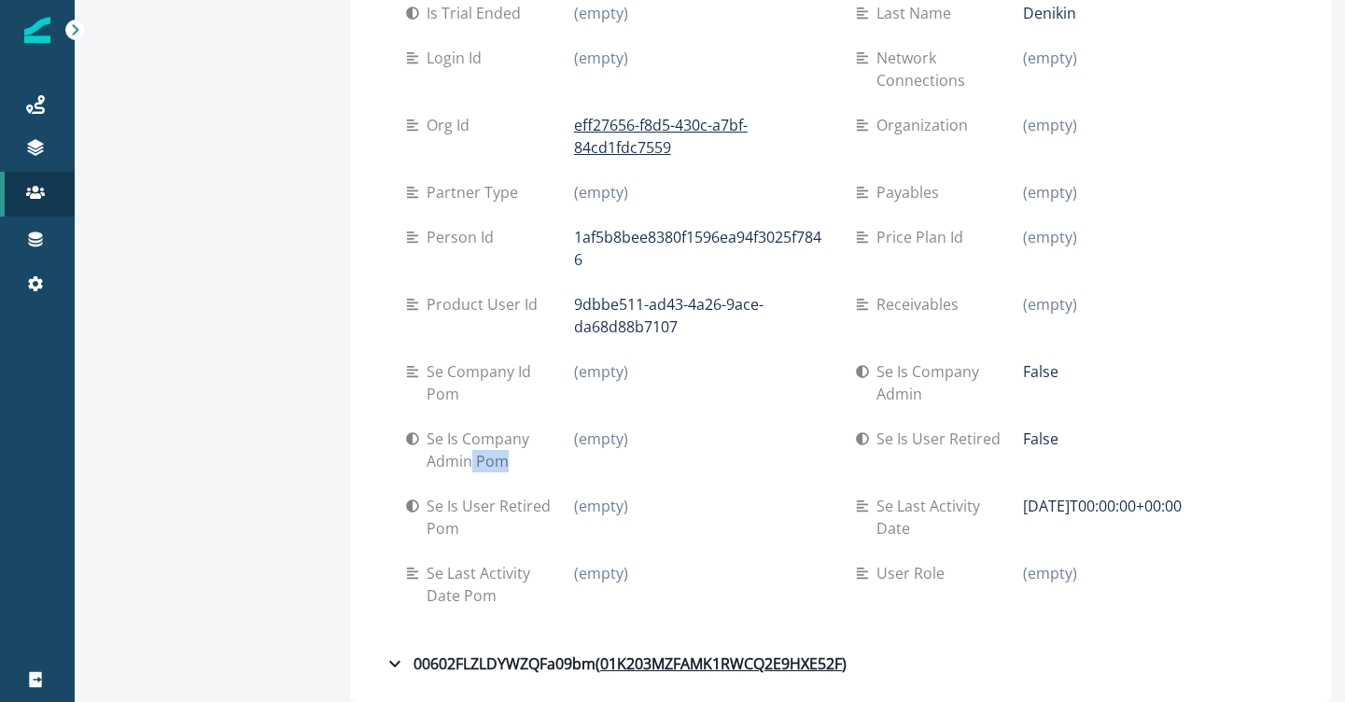
drag, startPoint x: 517, startPoint y: 466, endPoint x: 469, endPoint y: 466, distance: 47.6
click at [469, 466] on p "Se is company admin pom" at bounding box center [499, 449] width 147 height 45
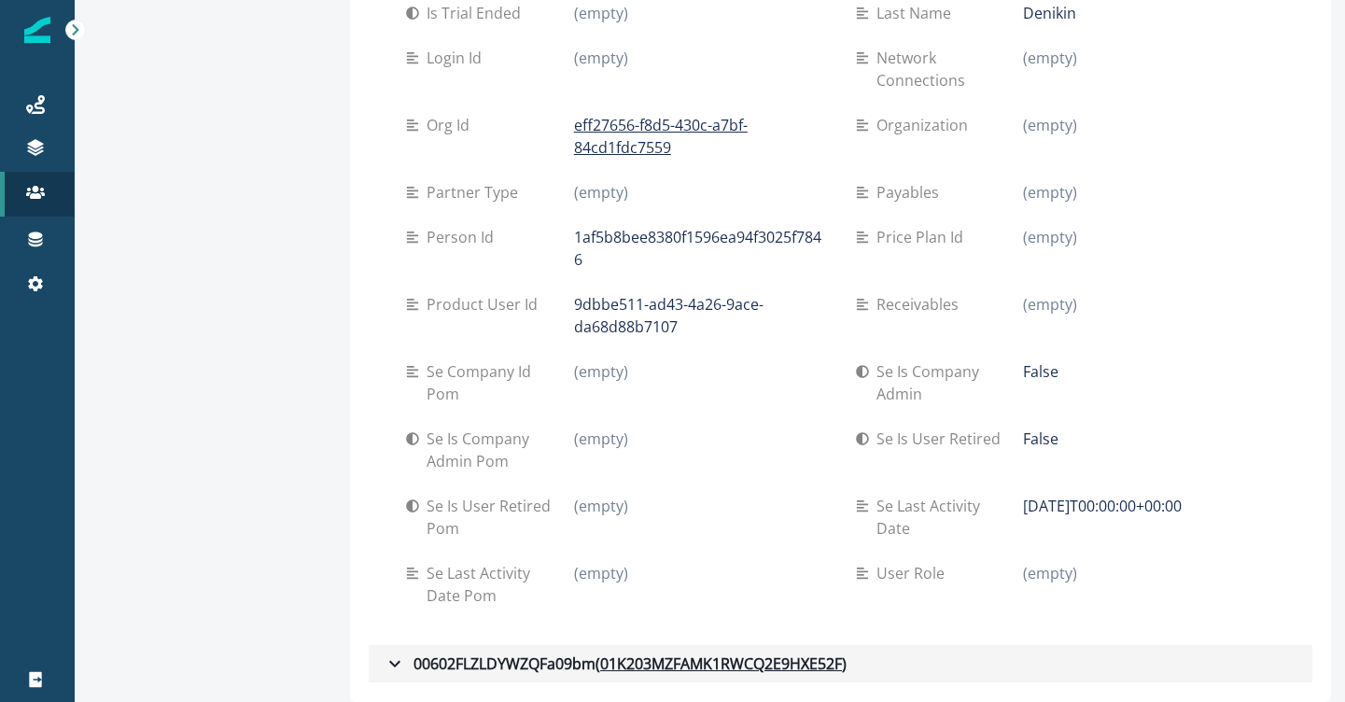
click at [396, 660] on icon "button" at bounding box center [395, 663] width 22 height 22
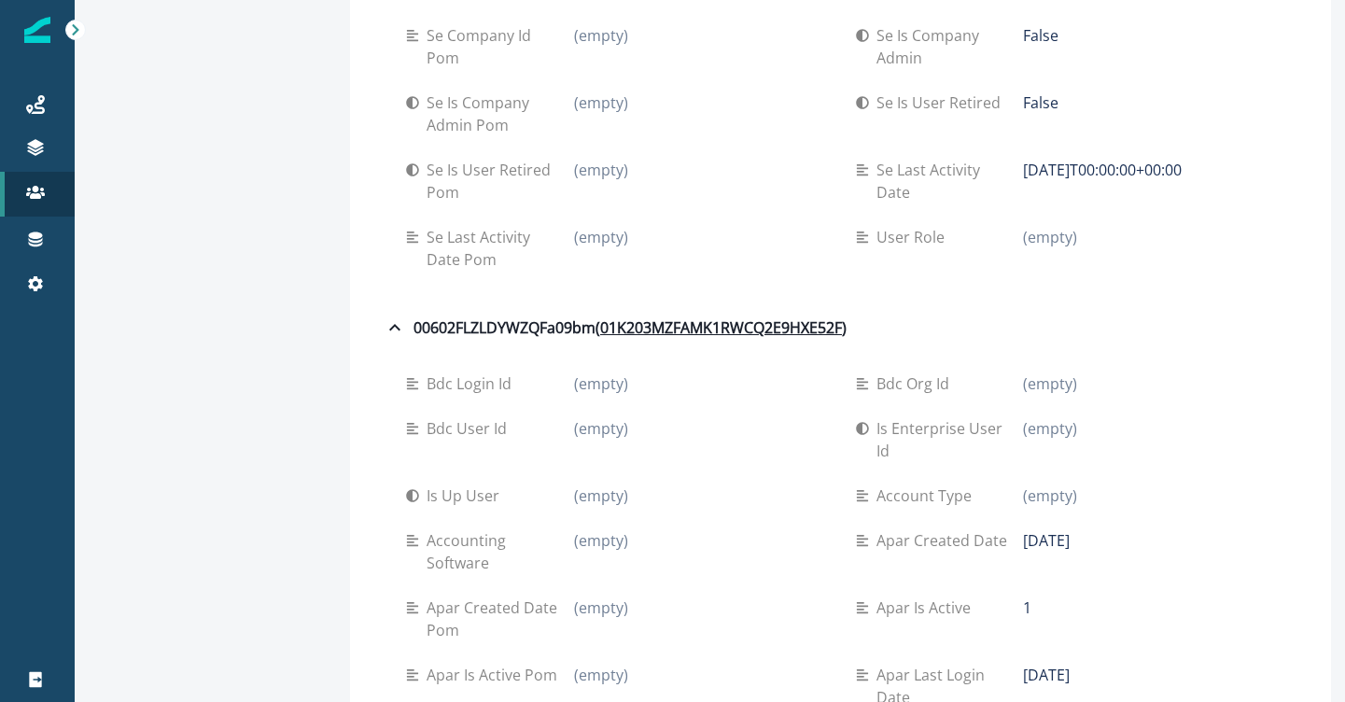
scroll to position [1179, 0]
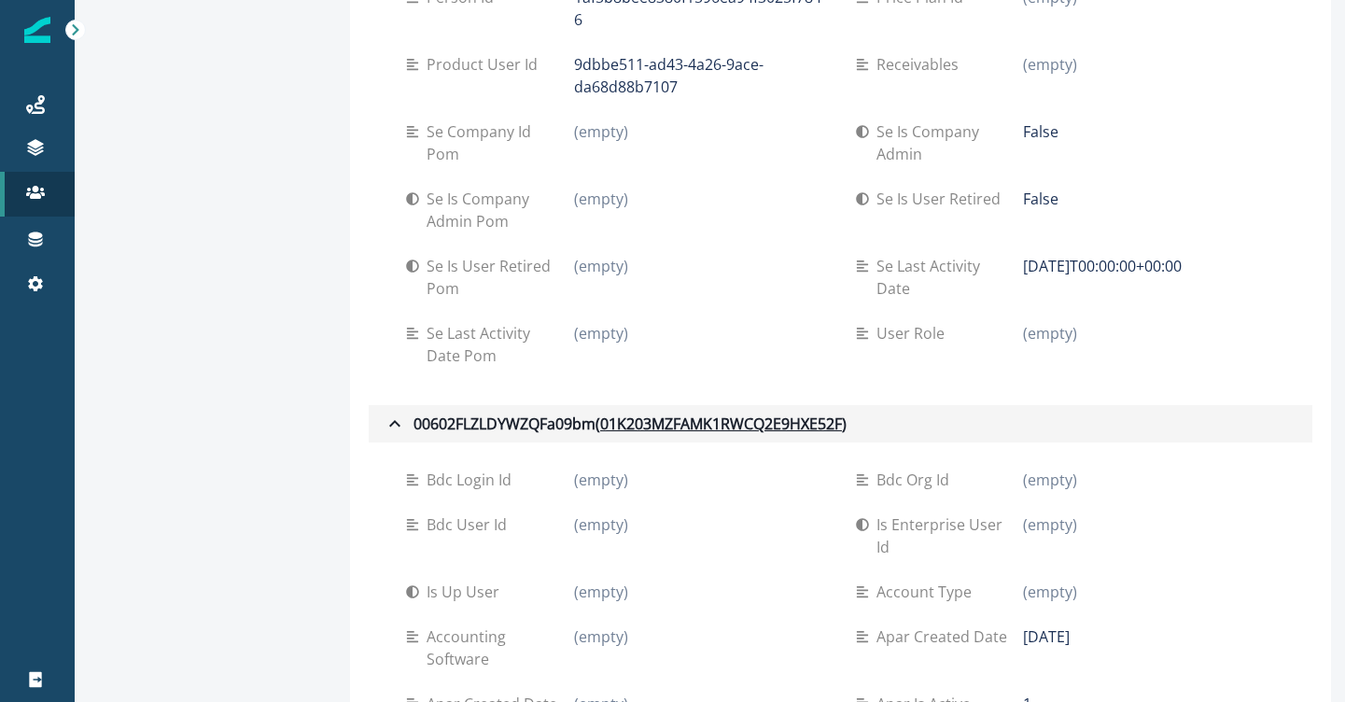
click at [385, 419] on icon "button" at bounding box center [395, 423] width 22 height 22
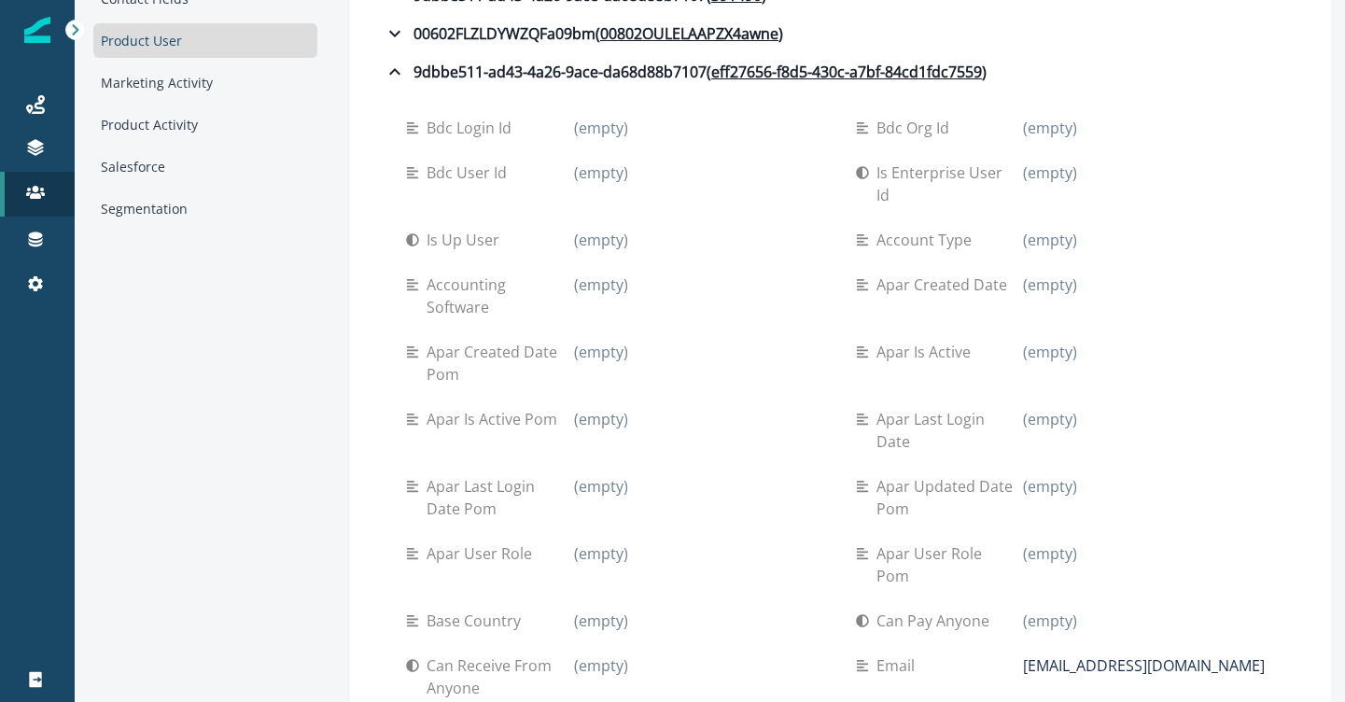
scroll to position [73, 0]
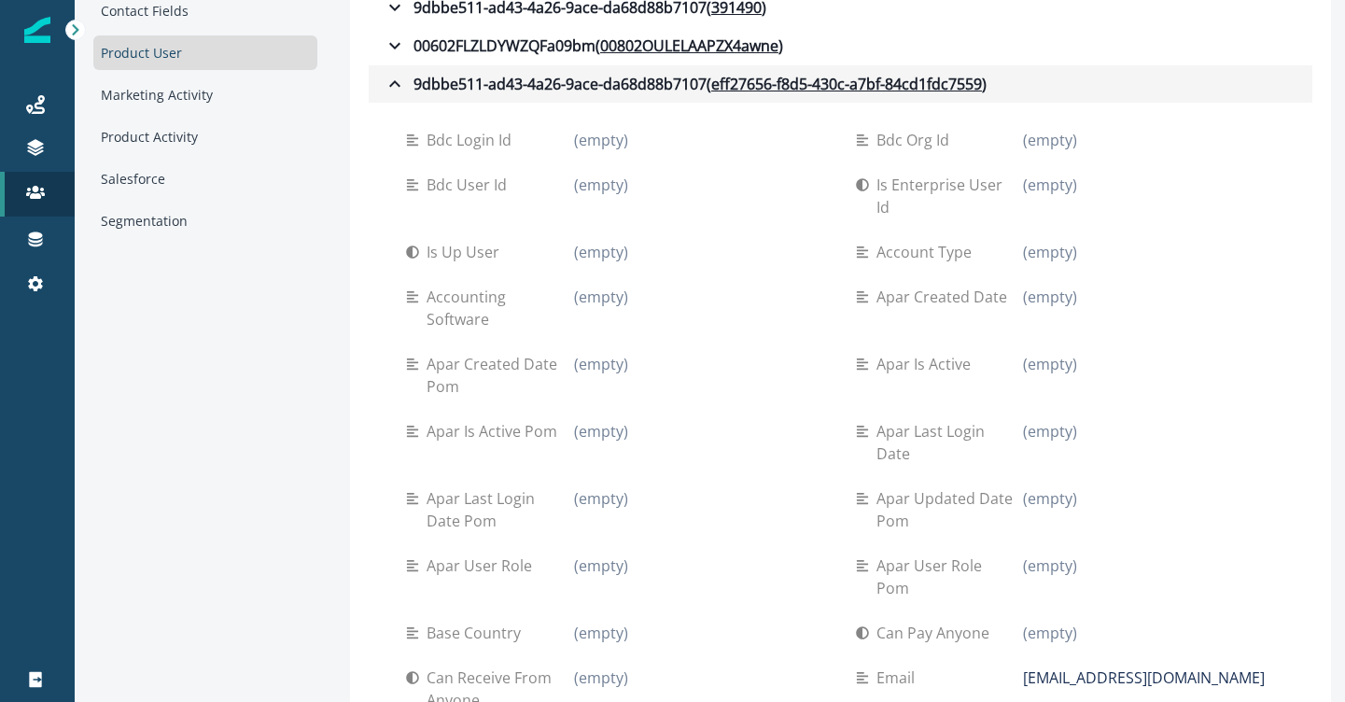
click at [385, 80] on icon "button" at bounding box center [395, 84] width 22 height 22
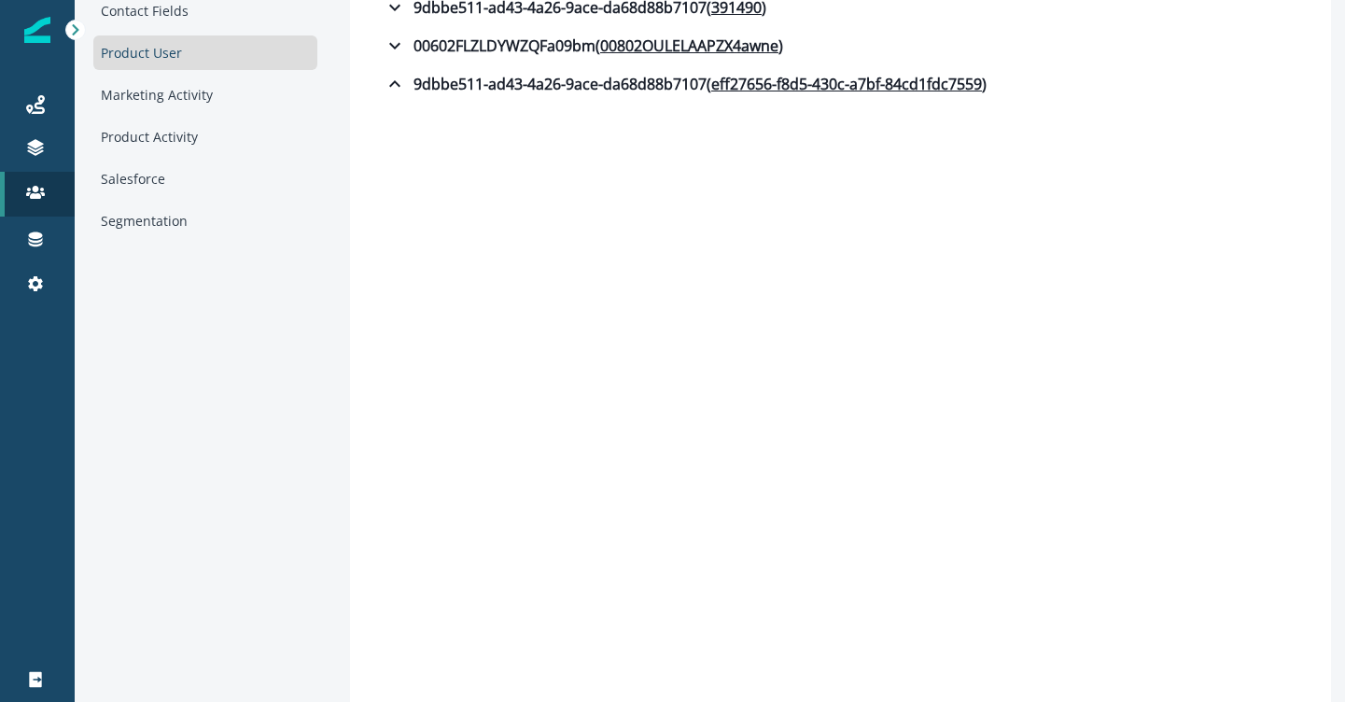
scroll to position [0, 0]
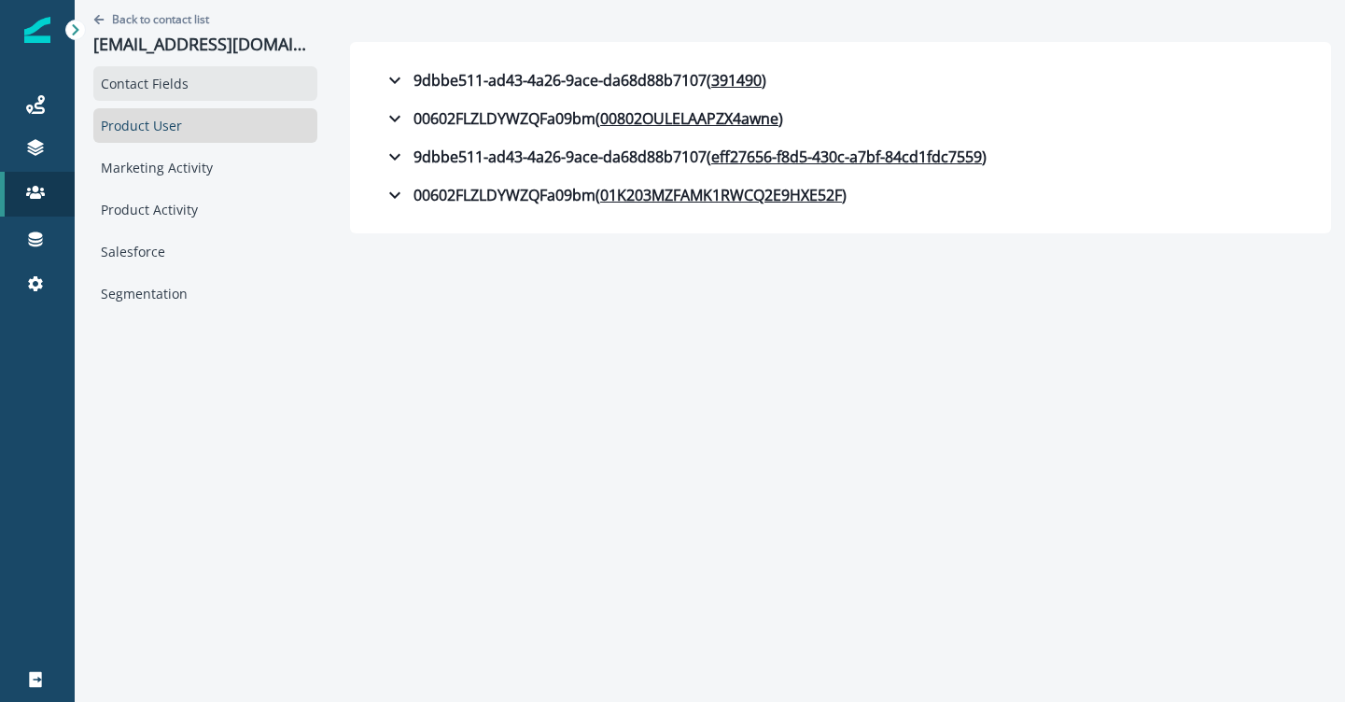
click at [196, 92] on div "Contact Fields" at bounding box center [205, 83] width 224 height 35
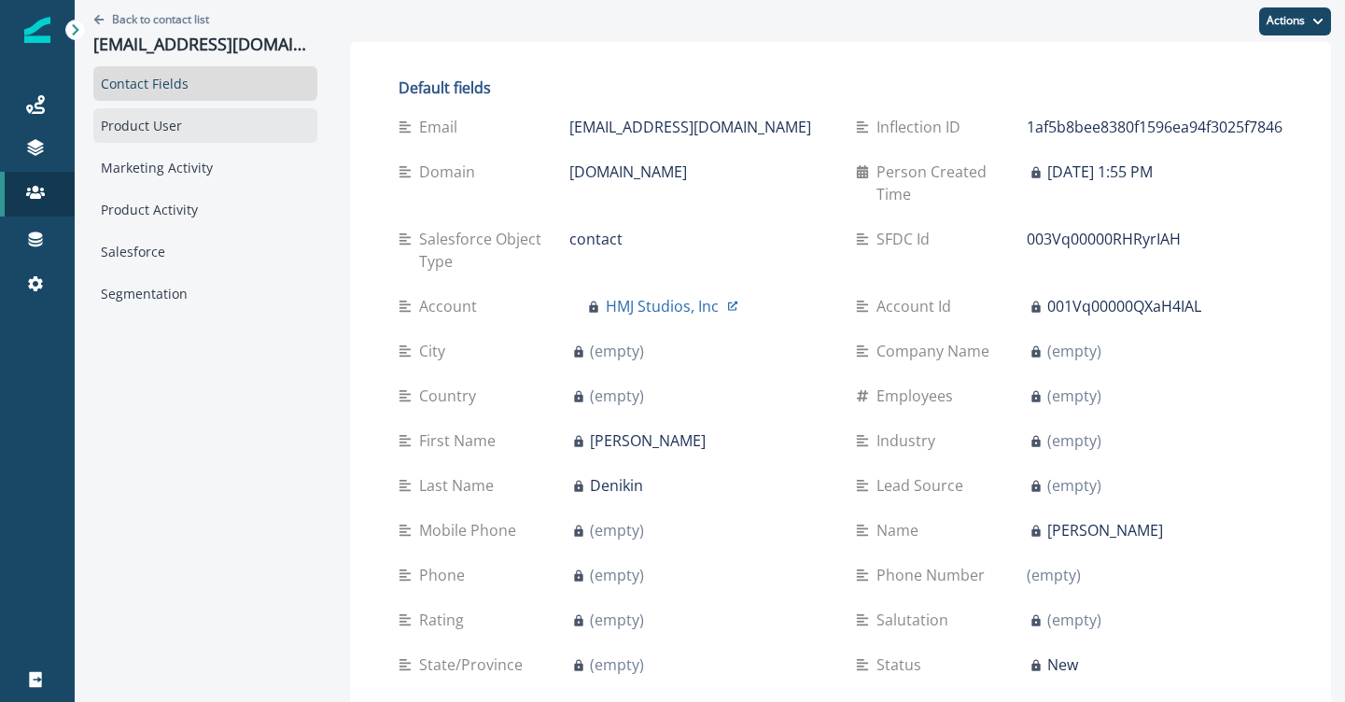
click at [237, 113] on div "Product User" at bounding box center [205, 125] width 224 height 35
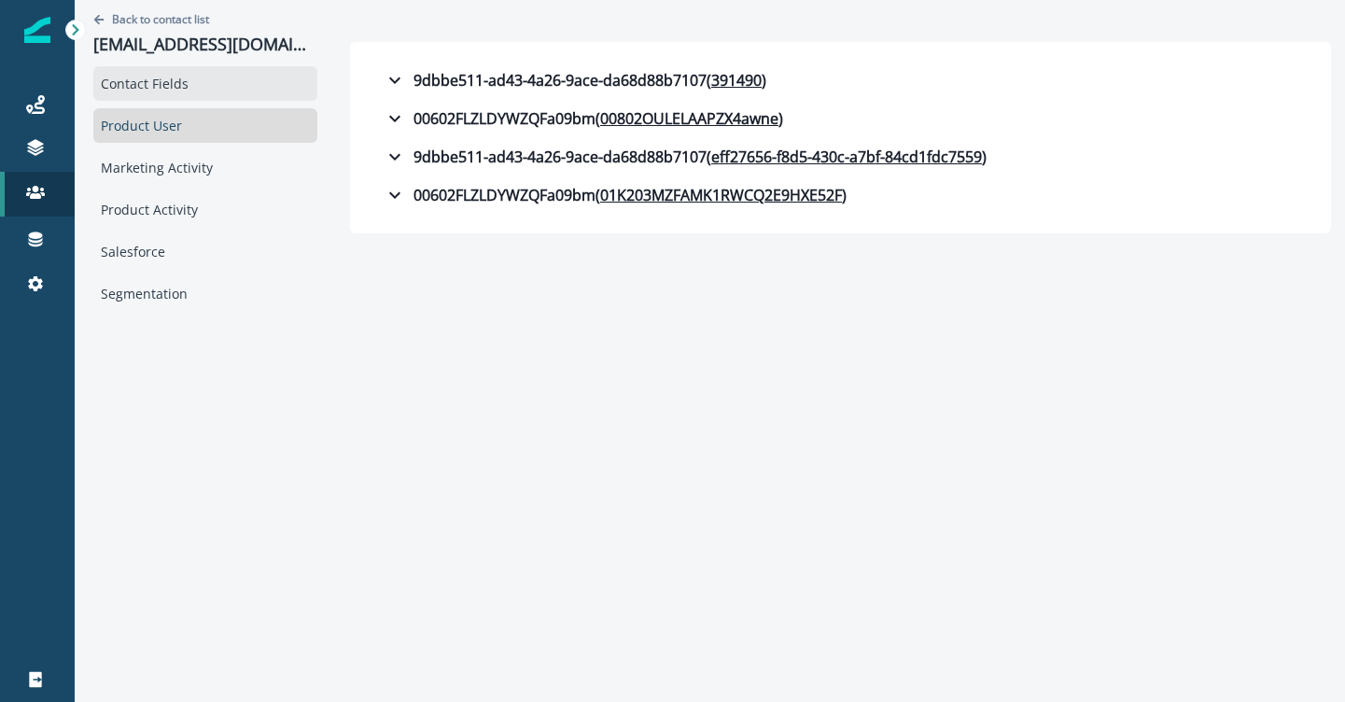
click at [250, 78] on div "Contact Fields" at bounding box center [205, 83] width 224 height 35
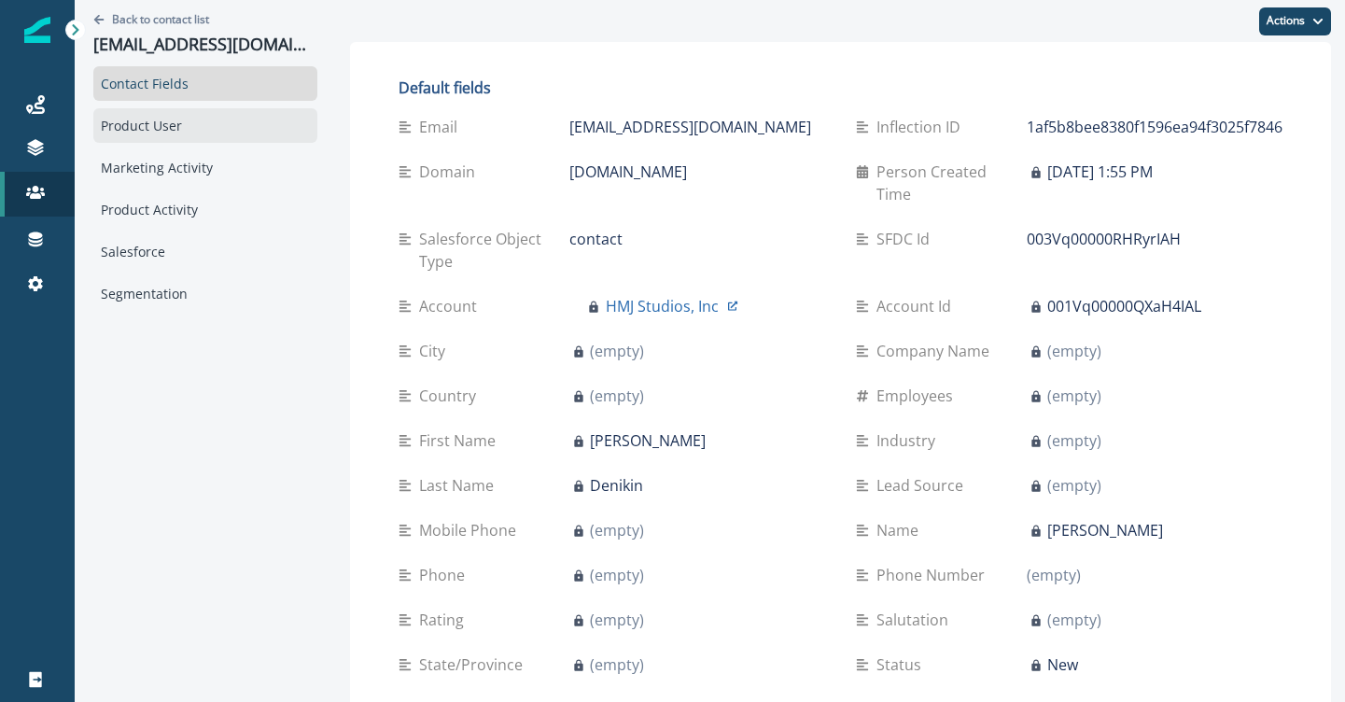
click at [214, 115] on div "Product User" at bounding box center [205, 125] width 224 height 35
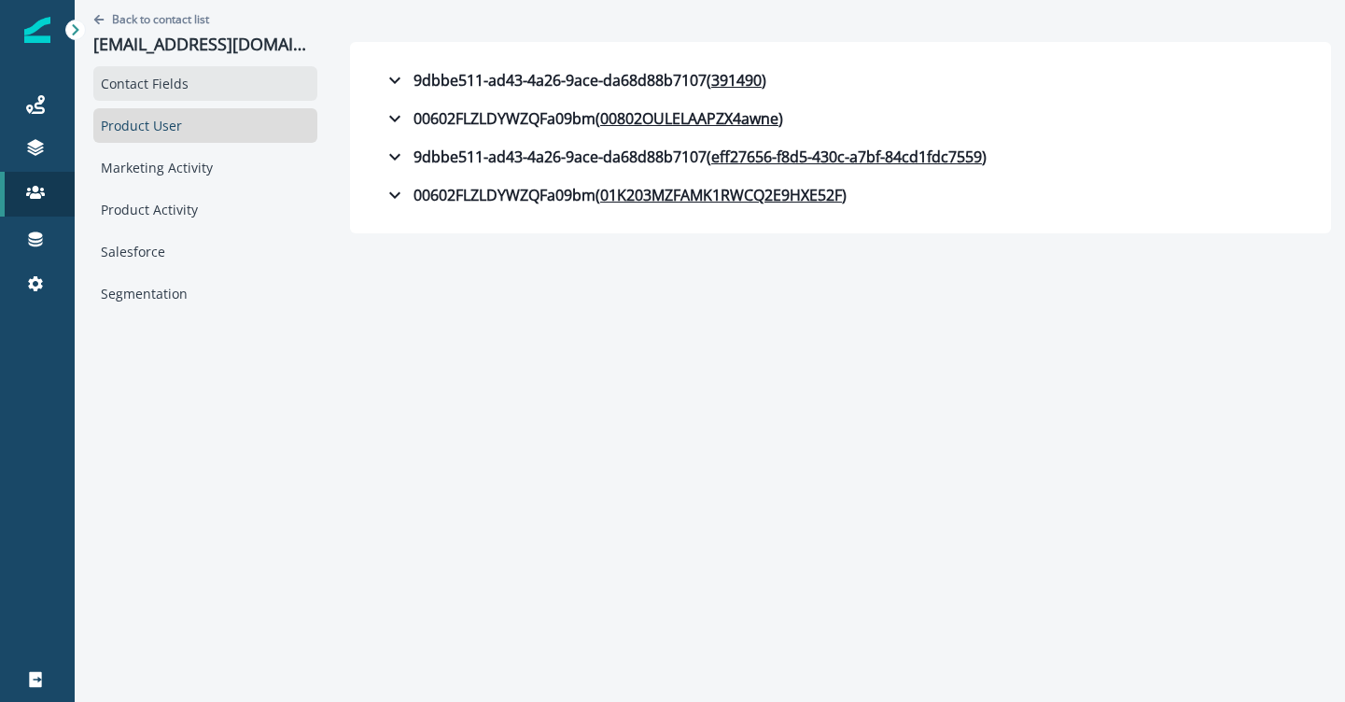
click at [153, 83] on div "Contact Fields" at bounding box center [205, 83] width 224 height 35
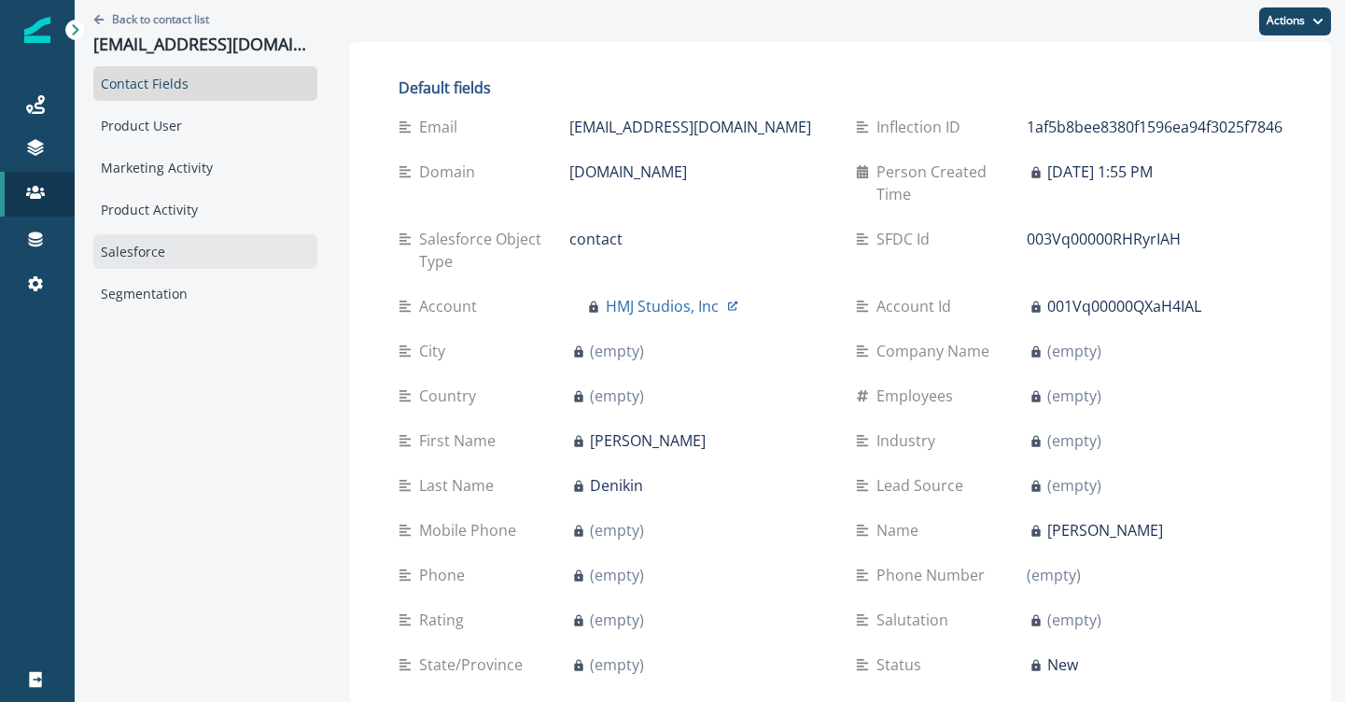
click at [203, 259] on div "Salesforce" at bounding box center [205, 251] width 224 height 35
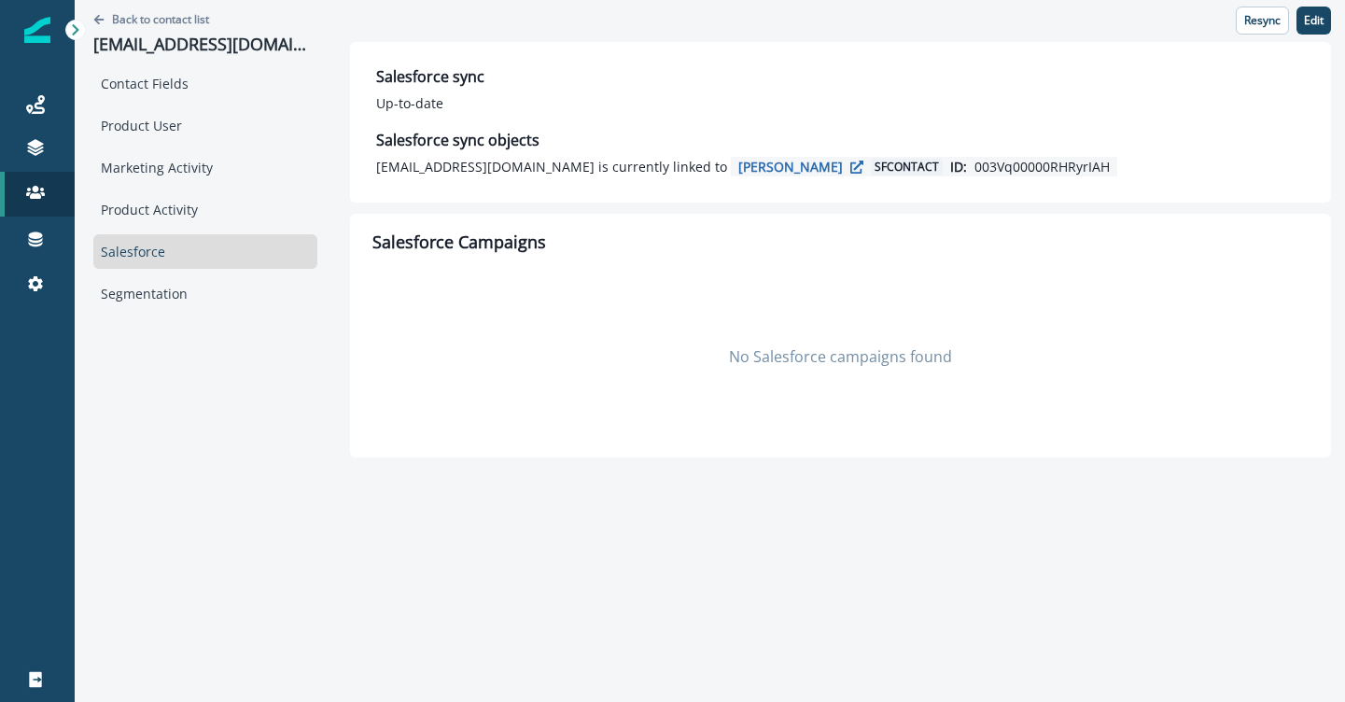
drag, startPoint x: 988, startPoint y: 170, endPoint x: 1085, endPoint y: 163, distance: 97.3
click at [1085, 163] on p "003Vq00000RHRyrIAH" at bounding box center [1041, 167] width 135 height 20
click at [188, 123] on div "Product User" at bounding box center [205, 125] width 224 height 35
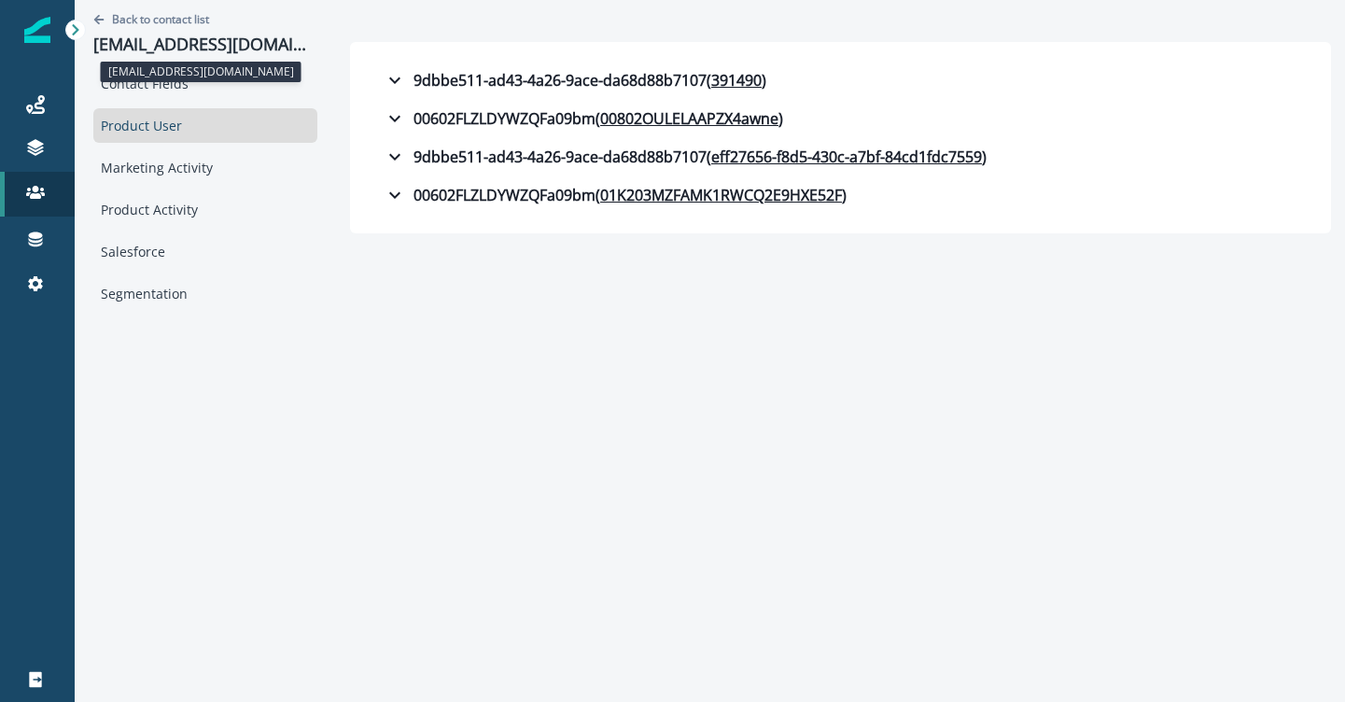
click at [277, 36] on p "[EMAIL_ADDRESS][DOMAIN_NAME]" at bounding box center [205, 45] width 224 height 21
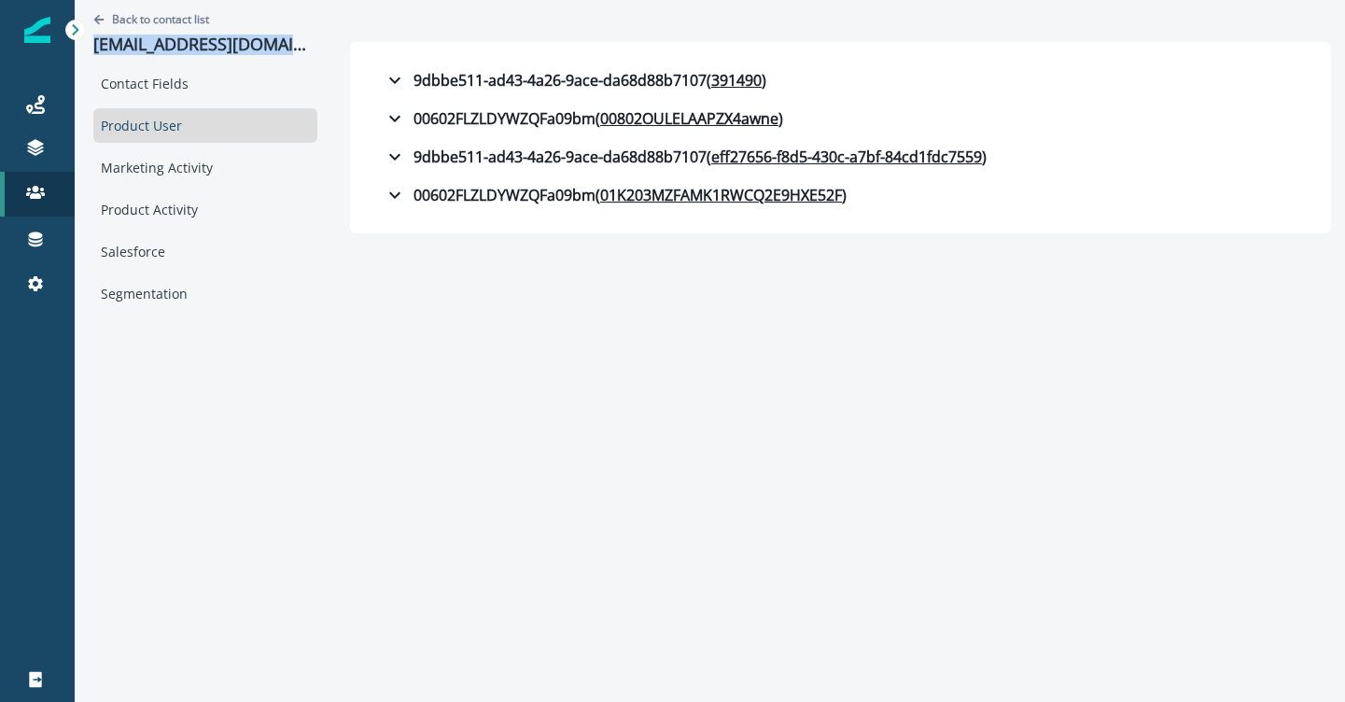
click at [277, 36] on p "[EMAIL_ADDRESS][DOMAIN_NAME]" at bounding box center [205, 45] width 224 height 21
click at [149, 90] on div "Contact Fields" at bounding box center [205, 83] width 224 height 35
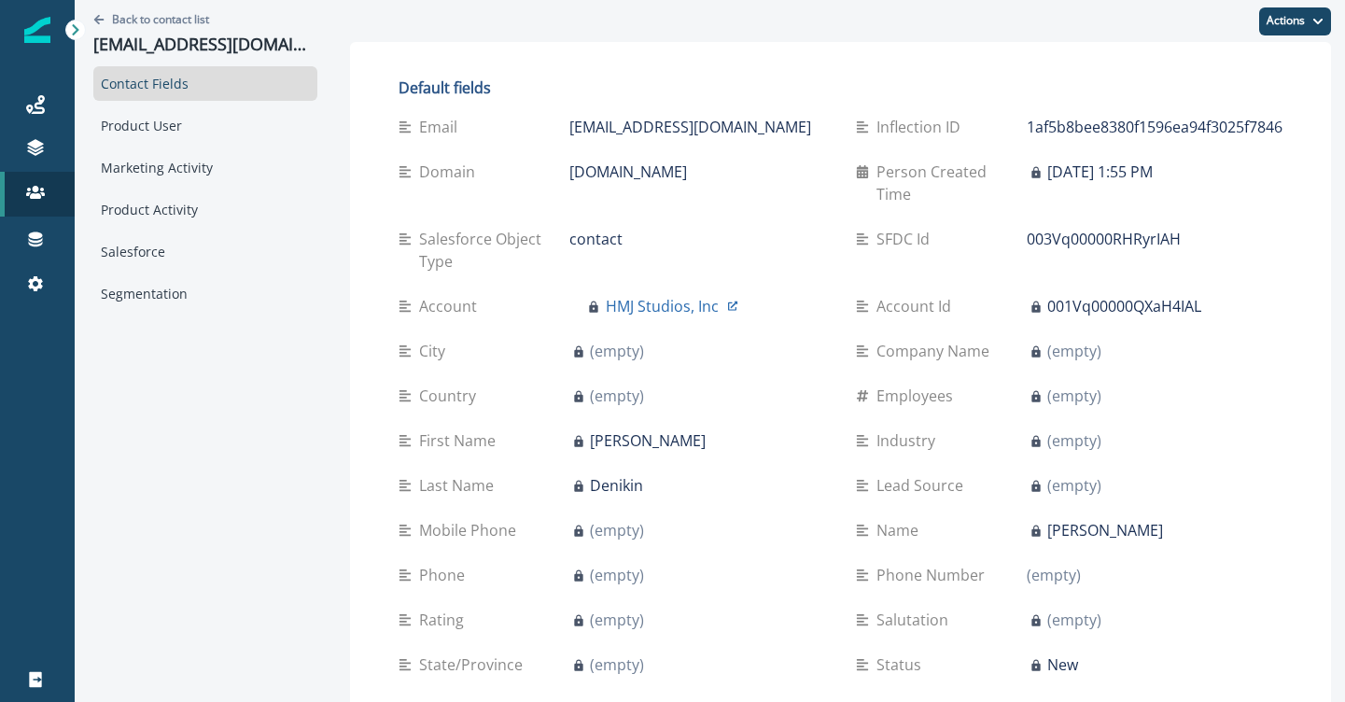
drag, startPoint x: 611, startPoint y: 149, endPoint x: 539, endPoint y: 119, distance: 78.2
click at [539, 119] on div "Email [EMAIL_ADDRESS][DOMAIN_NAME]" at bounding box center [611, 127] width 427 height 22
copy div "[EMAIL_ADDRESS][DOMAIN_NAME]"
